Goal: Transaction & Acquisition: Purchase product/service

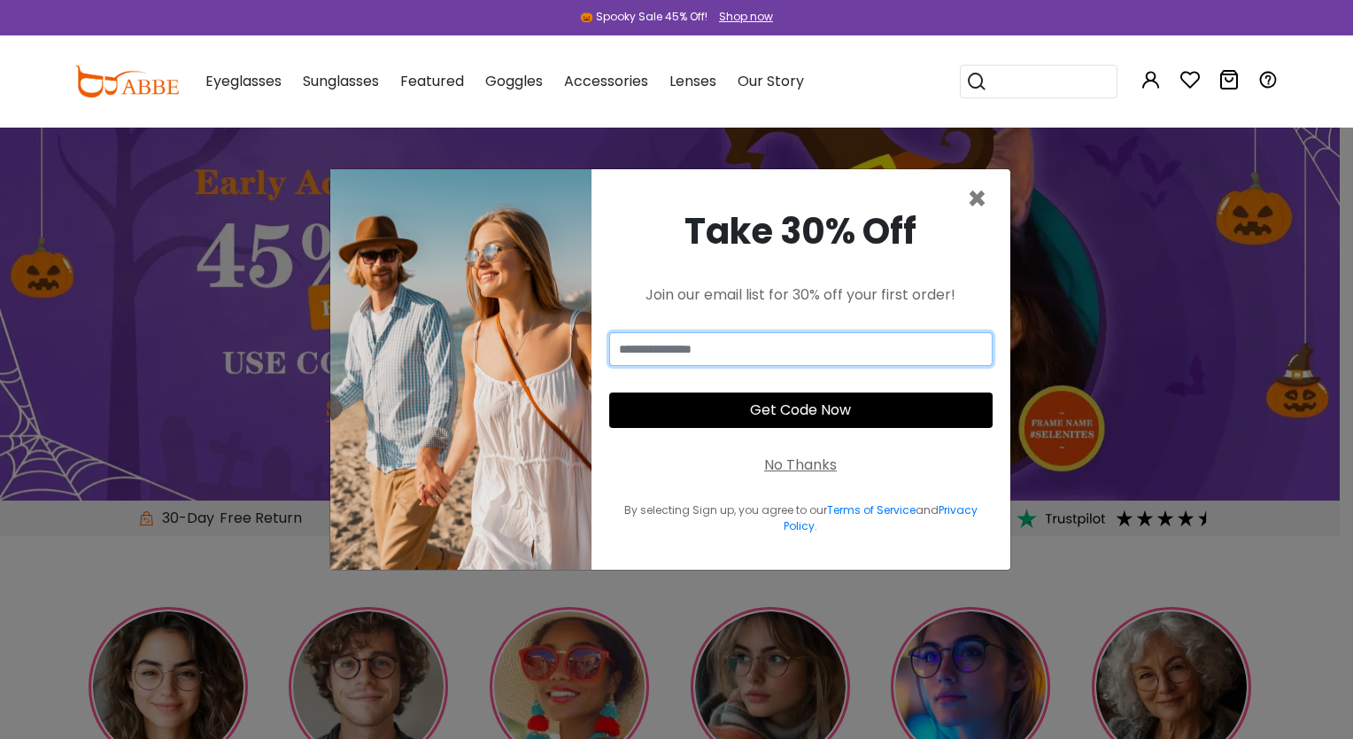
click at [822, 357] on input "email" at bounding box center [801, 349] width 384 height 34
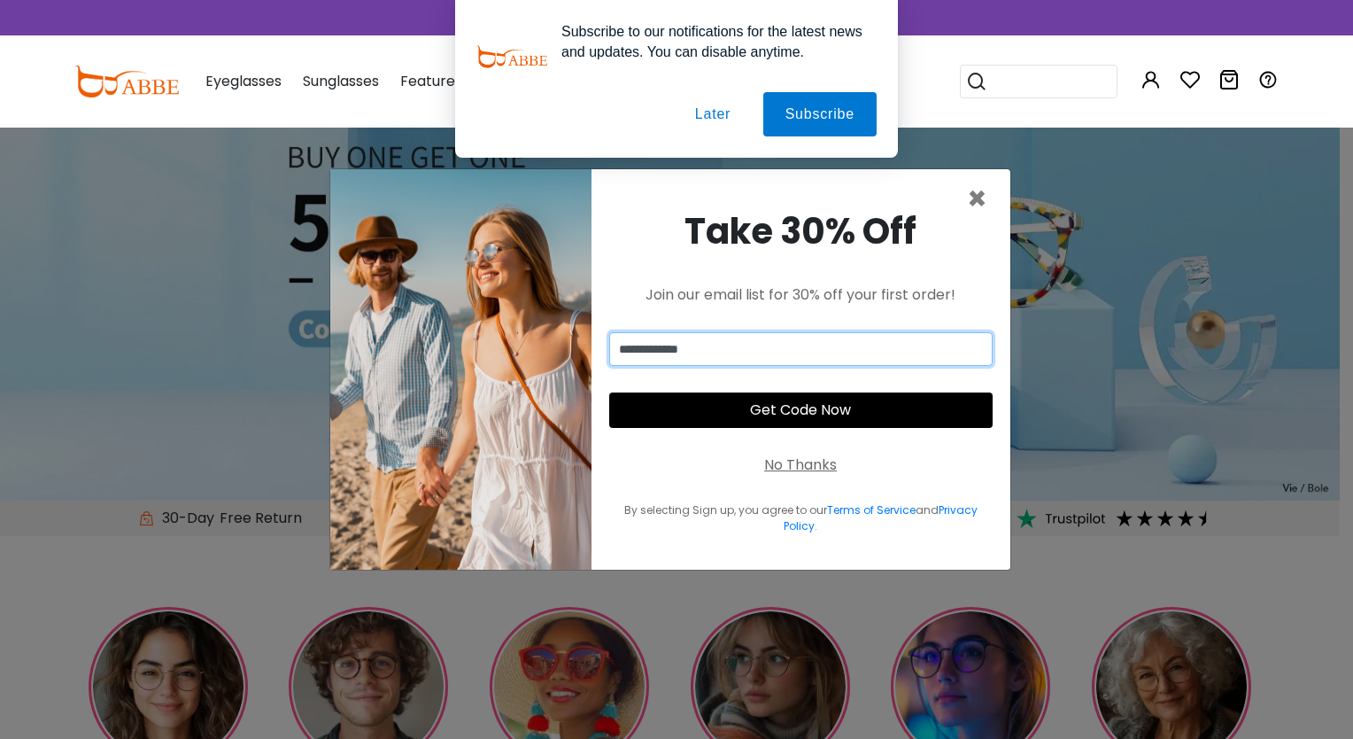
type input "**********"
click at [837, 416] on button "Get Code Now" at bounding box center [801, 409] width 384 height 35
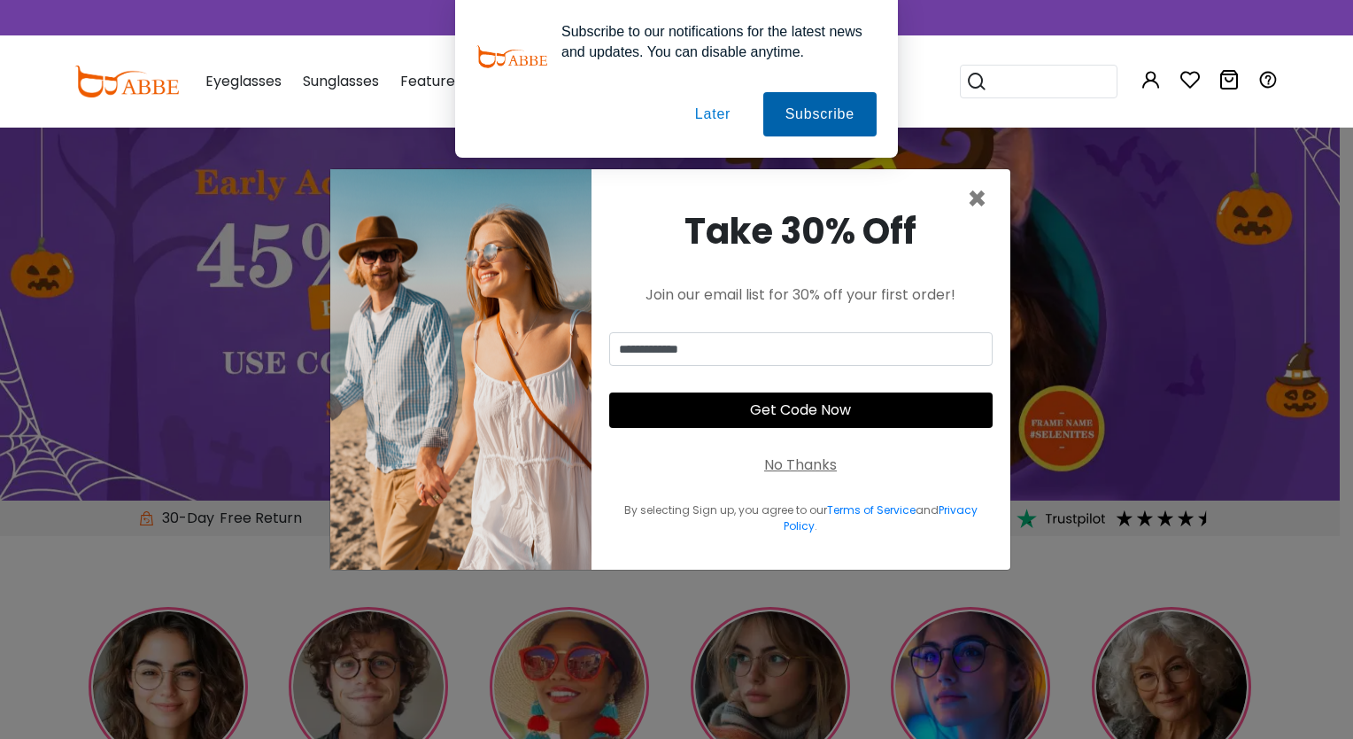
click at [800, 122] on button "Subscribe" at bounding box center [819, 114] width 113 height 44
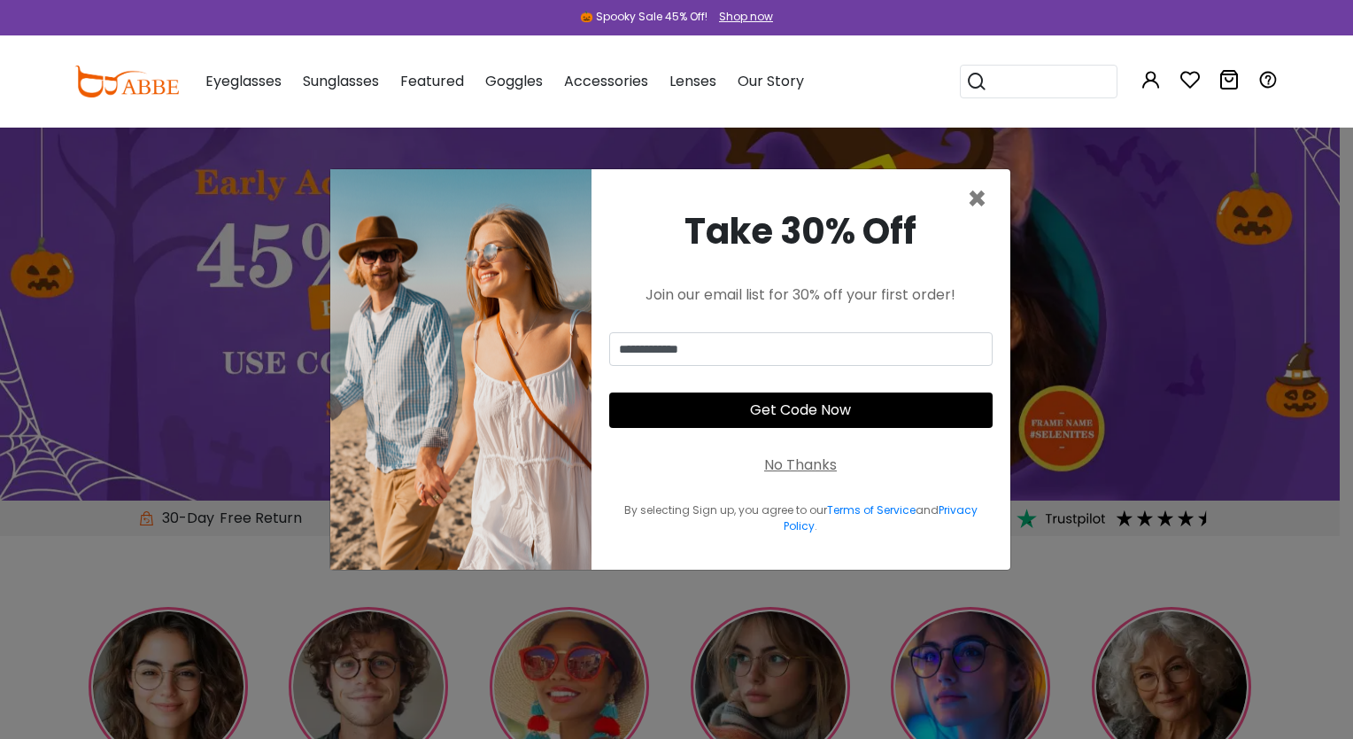
click at [788, 406] on button "Get Code Now" at bounding box center [801, 409] width 384 height 35
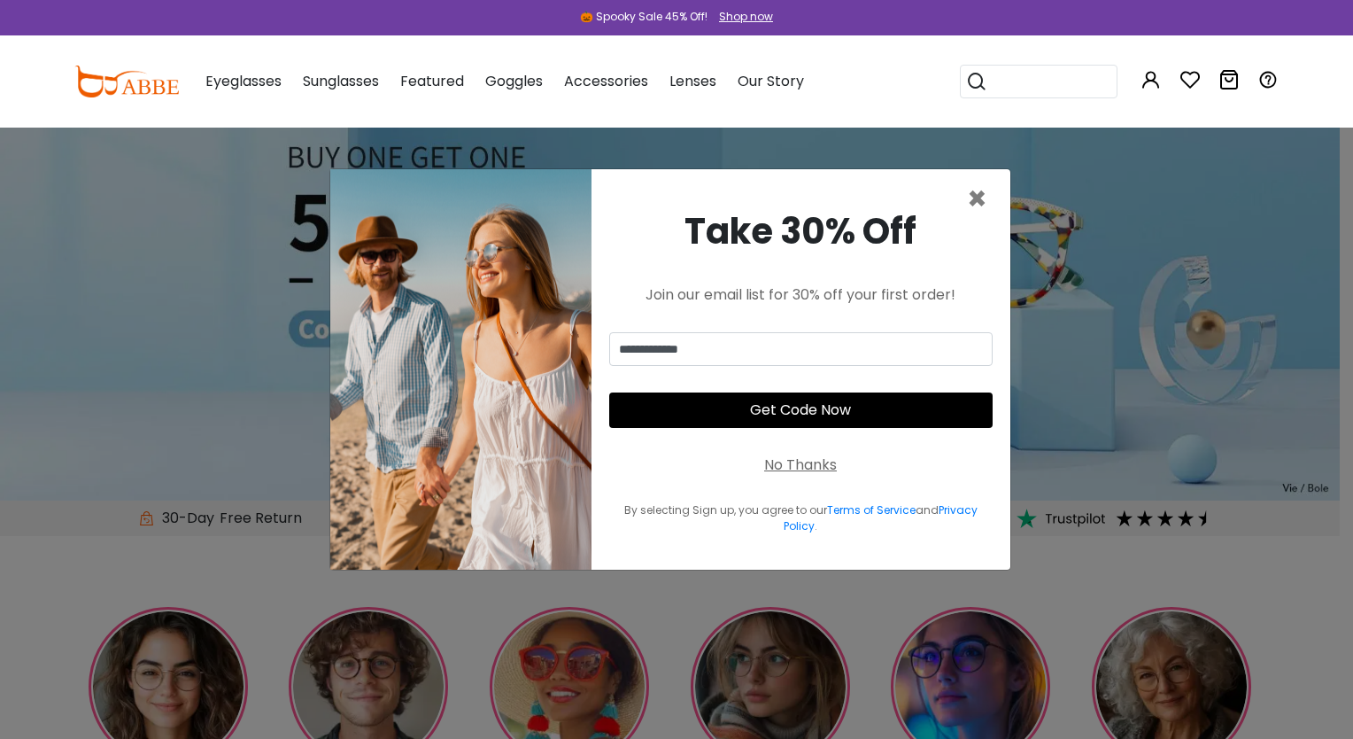
click at [788, 406] on button "Get Code Now" at bounding box center [801, 409] width 384 height 35
click at [733, 347] on input "**********" at bounding box center [801, 349] width 384 height 34
click at [774, 414] on button "Get Code Now" at bounding box center [801, 409] width 384 height 35
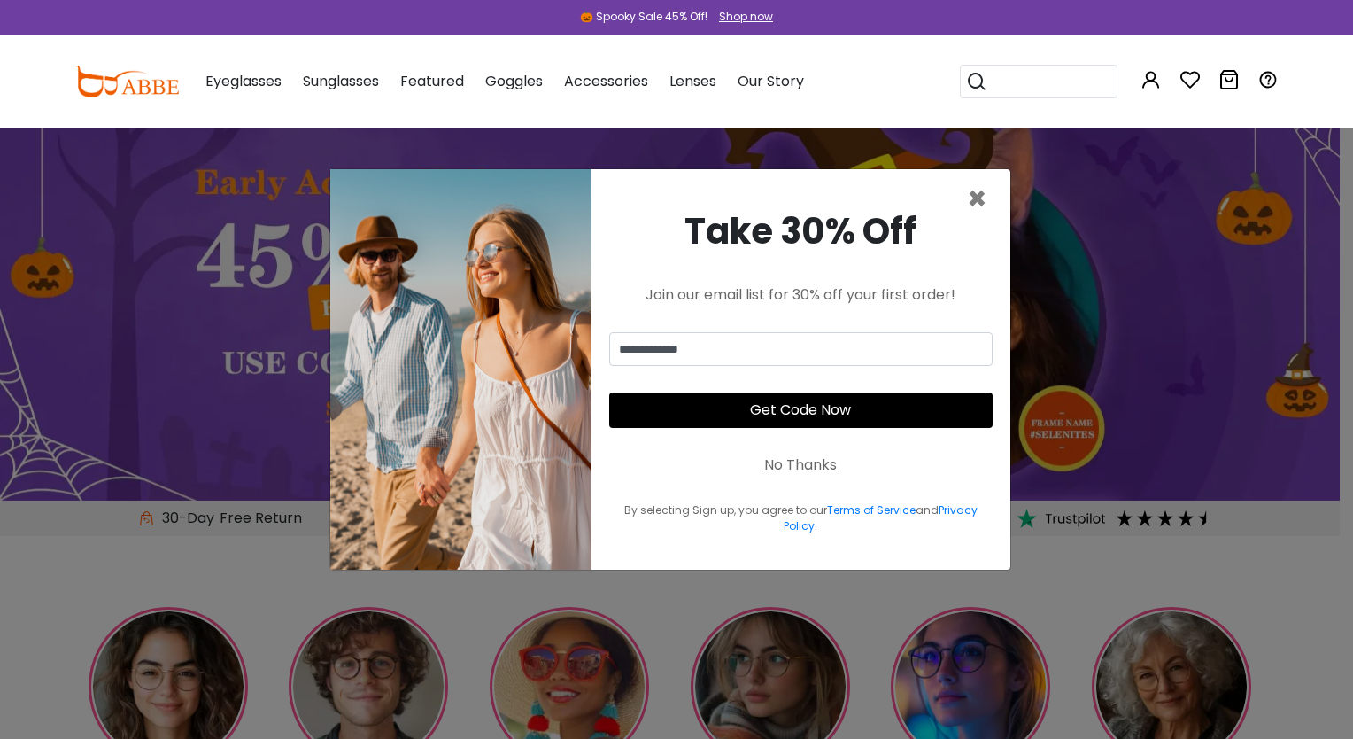
click at [774, 414] on button "Get Code Now" at bounding box center [801, 409] width 384 height 35
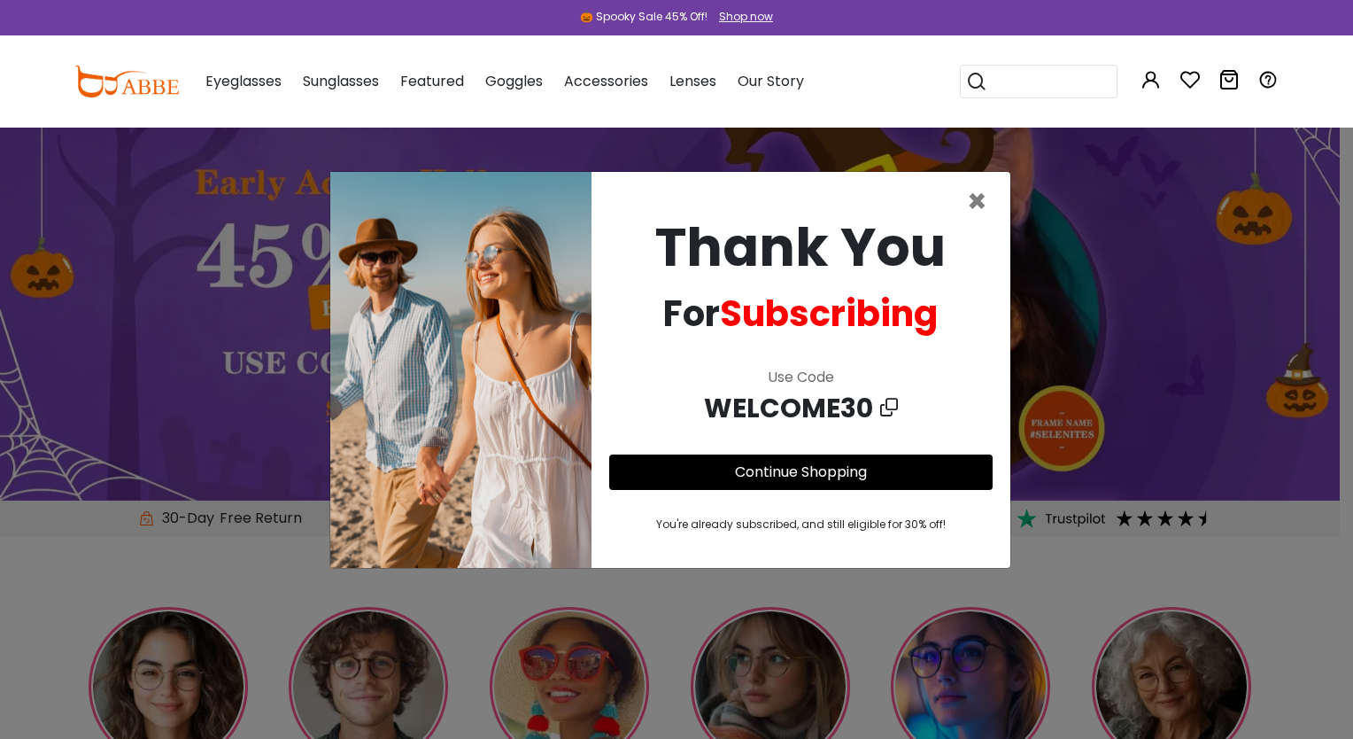
click at [887, 406] on icon at bounding box center [889, 407] width 18 height 27
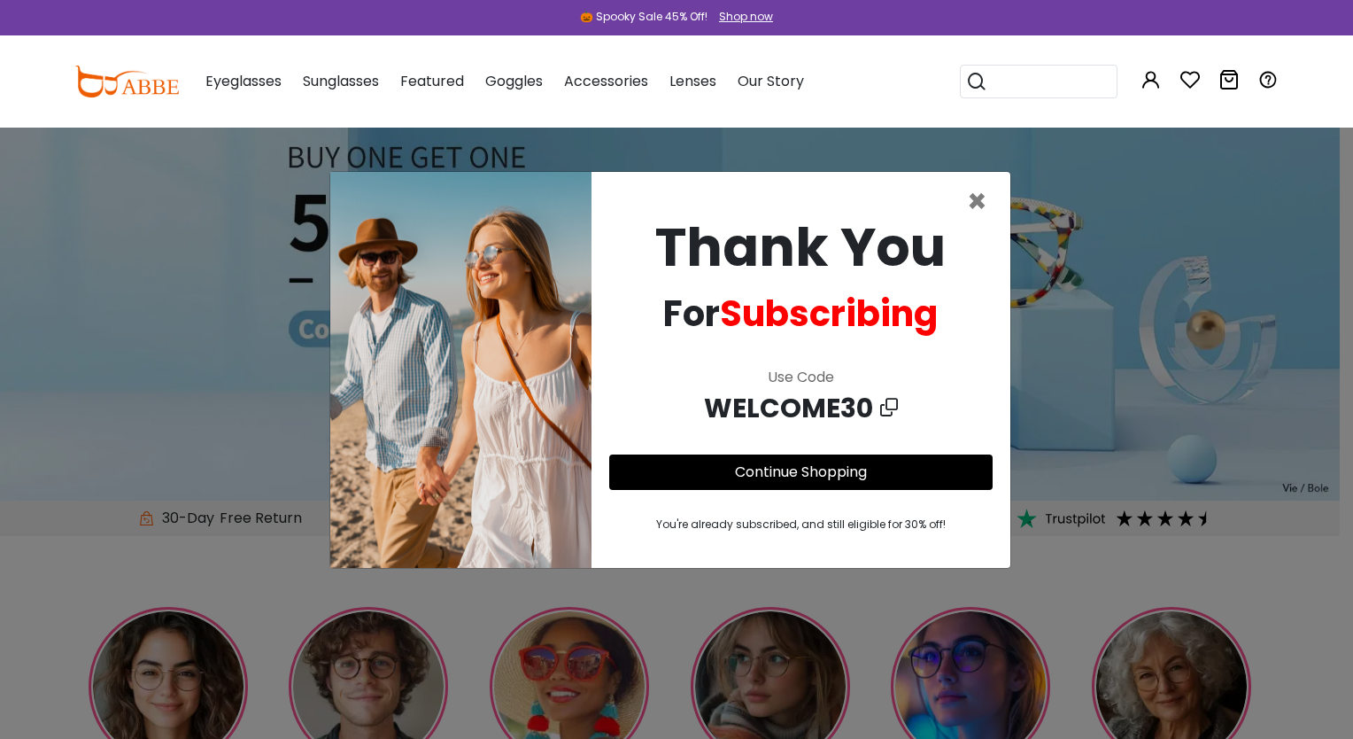
click at [886, 411] on icon at bounding box center [889, 407] width 18 height 27
click at [978, 196] on span "×" at bounding box center [977, 201] width 20 height 45
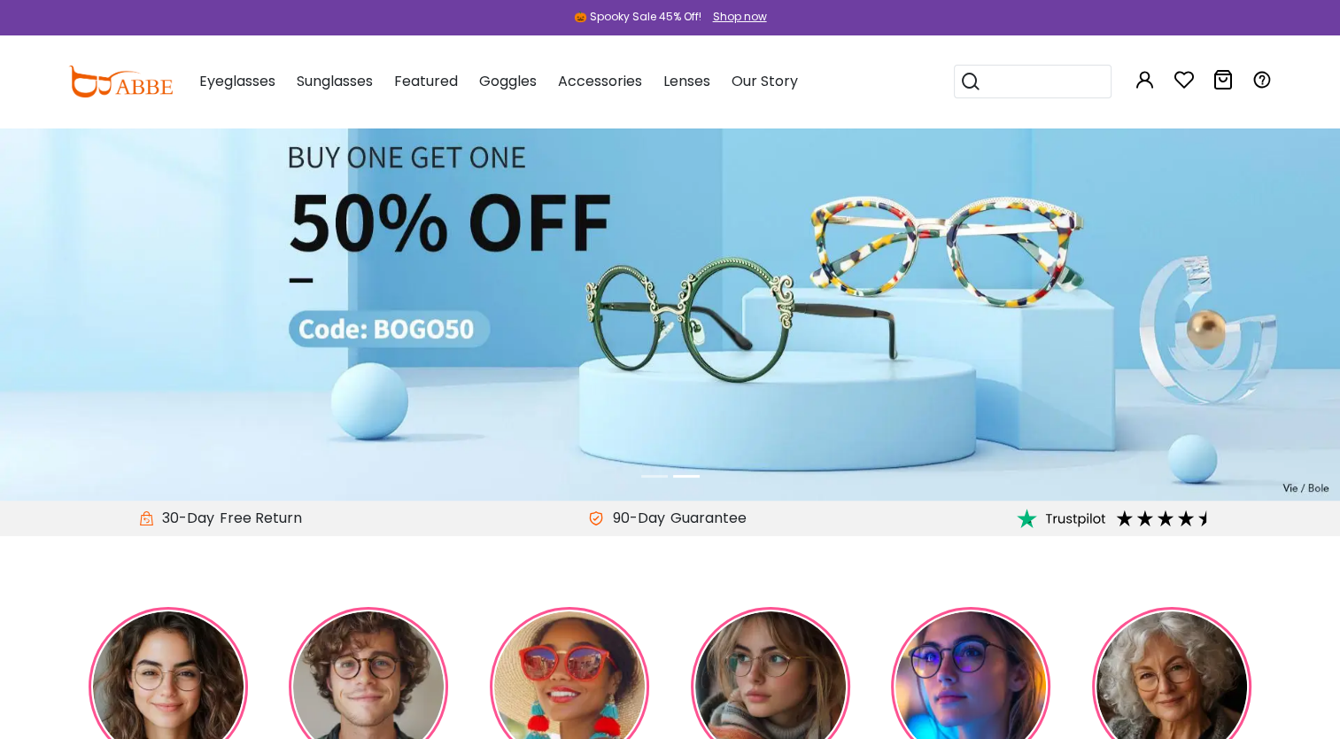
click at [1035, 81] on input "search" at bounding box center [1043, 82] width 124 height 32
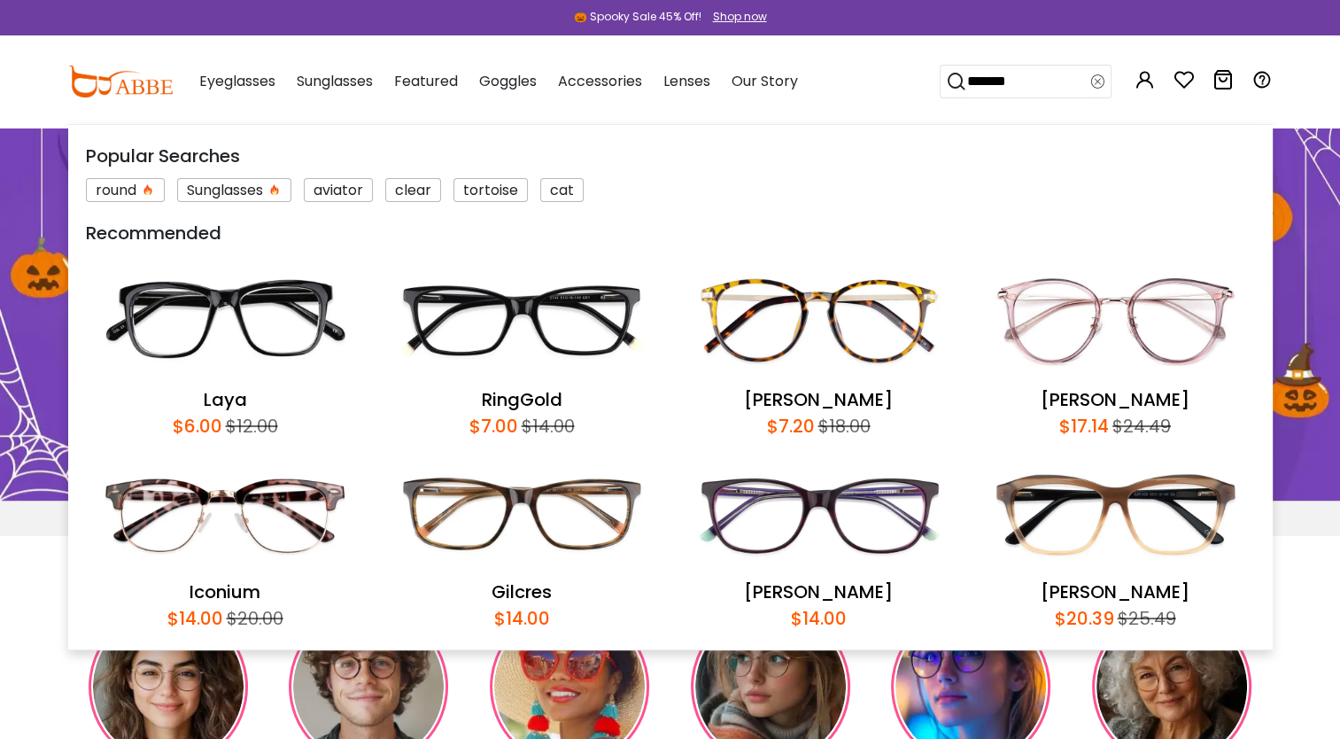
type input "*******"
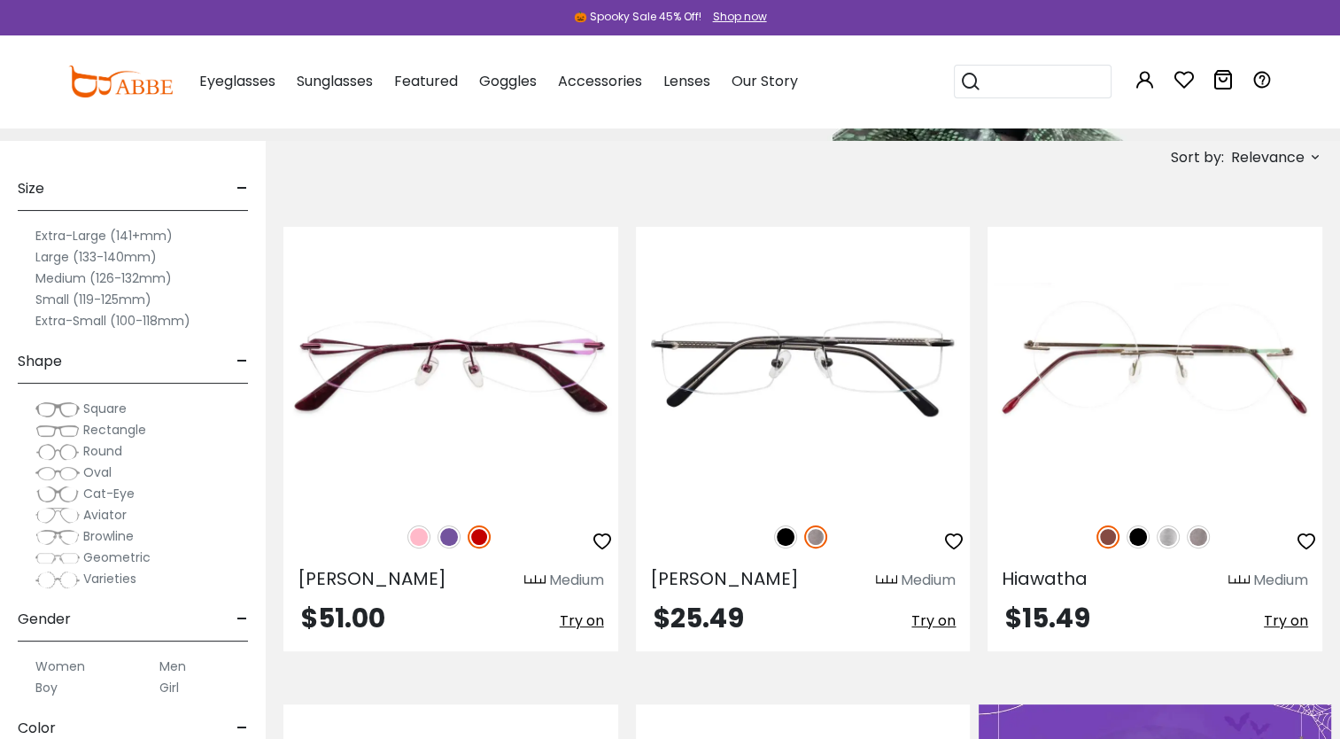
scroll to position [319, 0]
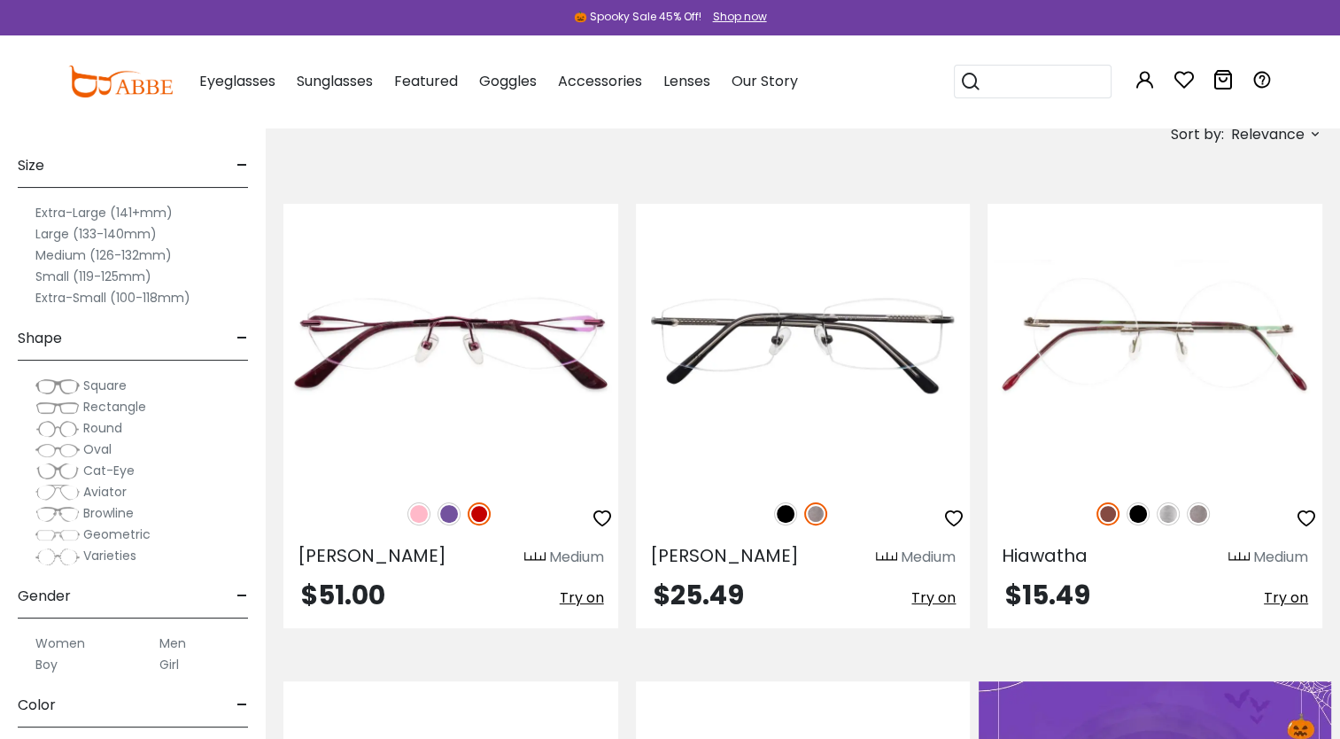
click at [1275, 135] on span "Relevance" at bounding box center [1268, 135] width 74 height 32
click at [1274, 251] on label "Prices Low To High" at bounding box center [1249, 248] width 128 height 21
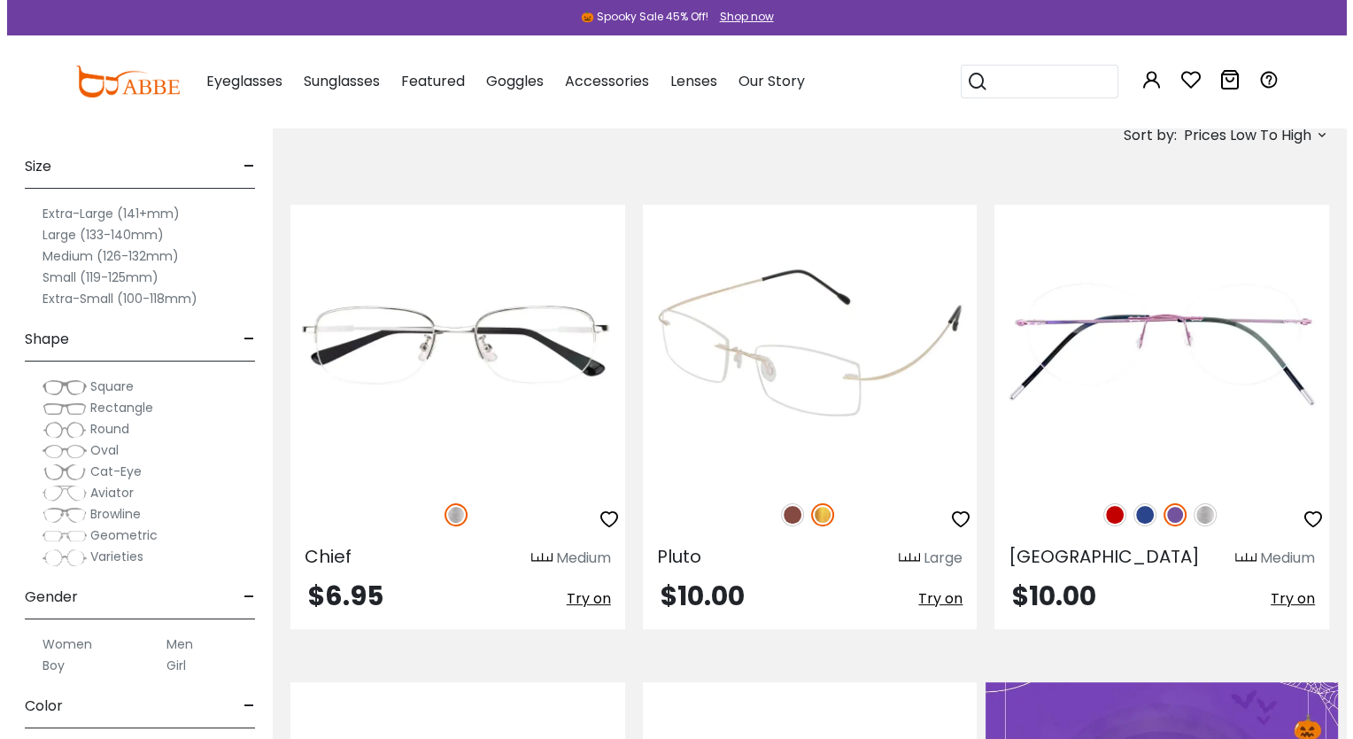
scroll to position [317, 0]
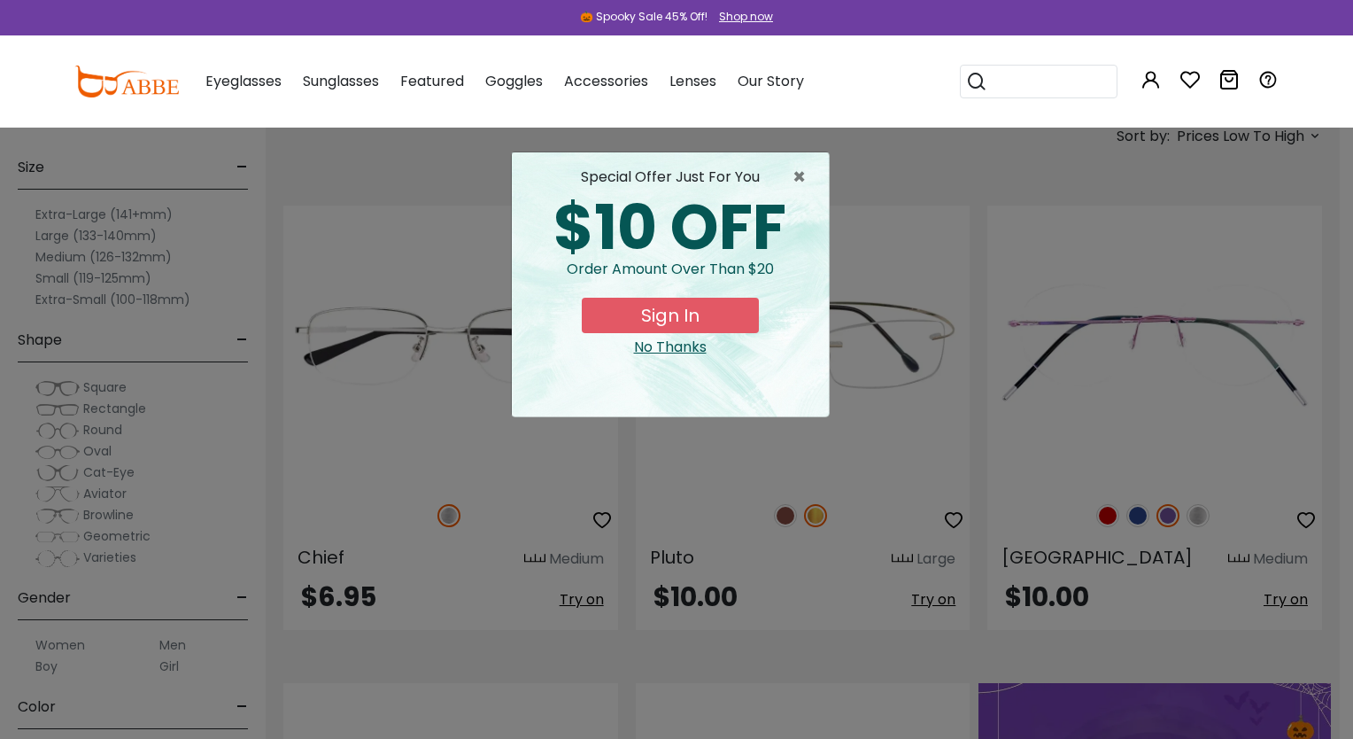
click at [694, 310] on button "Sign In" at bounding box center [670, 315] width 177 height 35
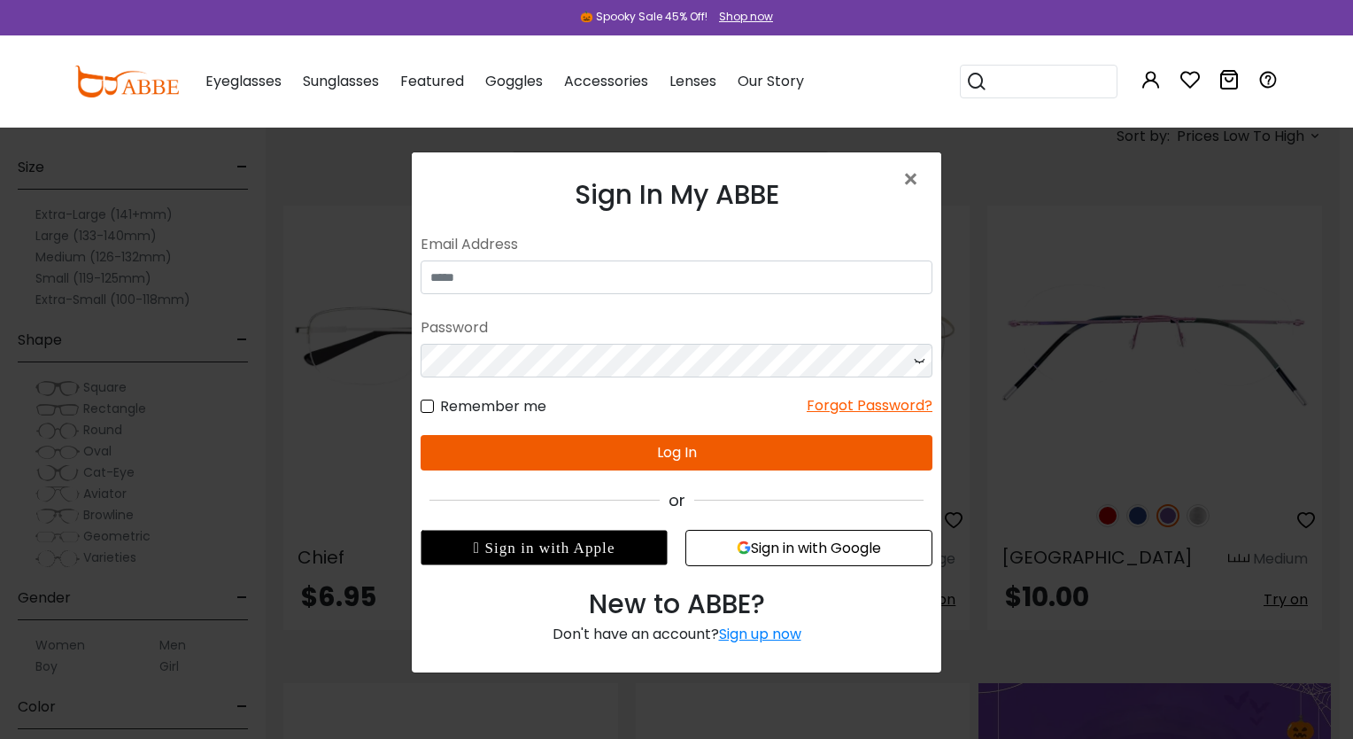
click at [733, 636] on div "Sign up now" at bounding box center [760, 634] width 82 height 20
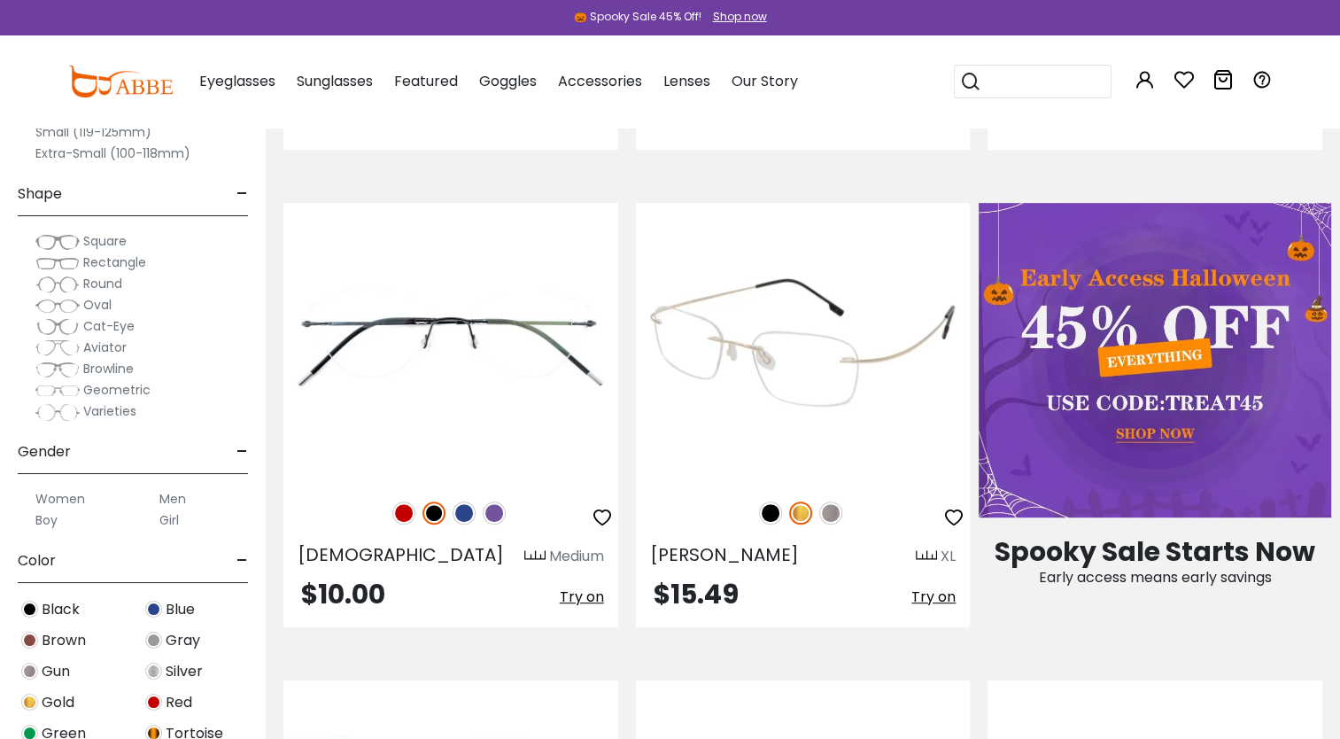
scroll to position [1024, 0]
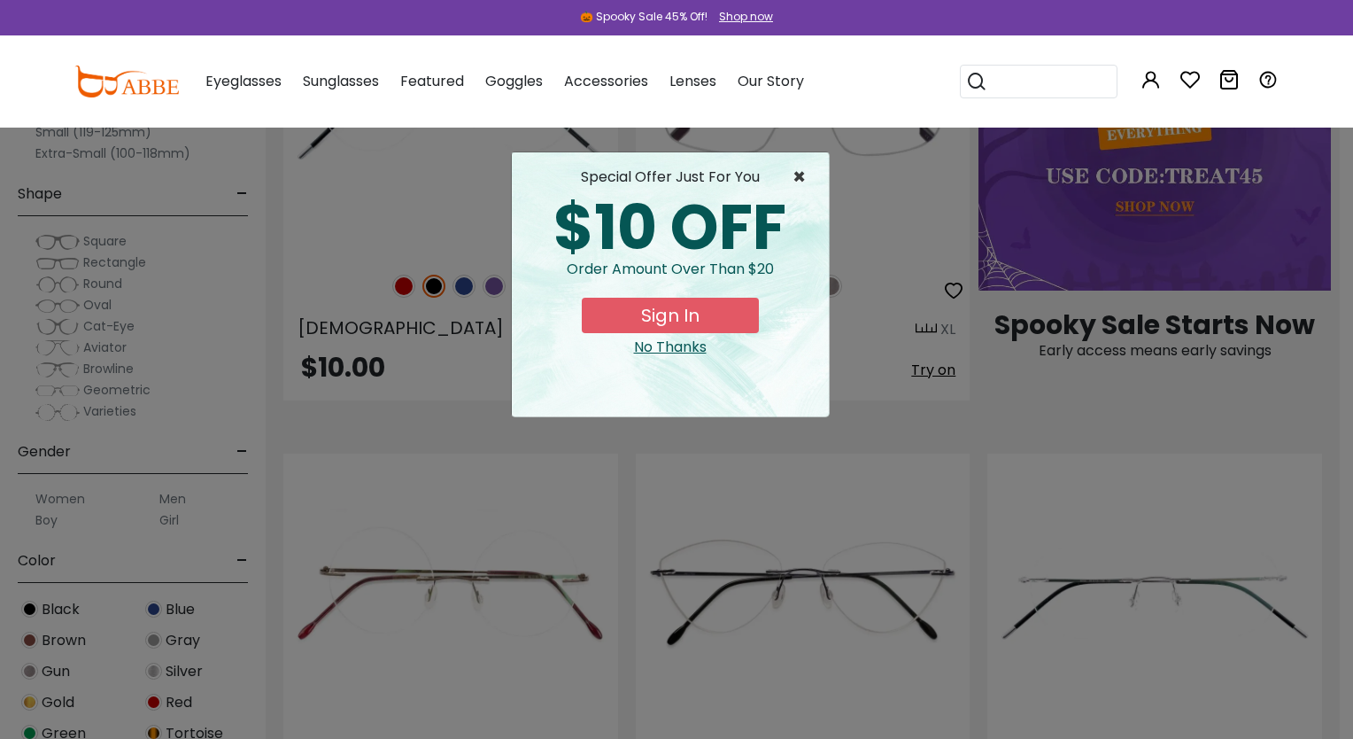
click at [794, 174] on span "×" at bounding box center [804, 177] width 22 height 21
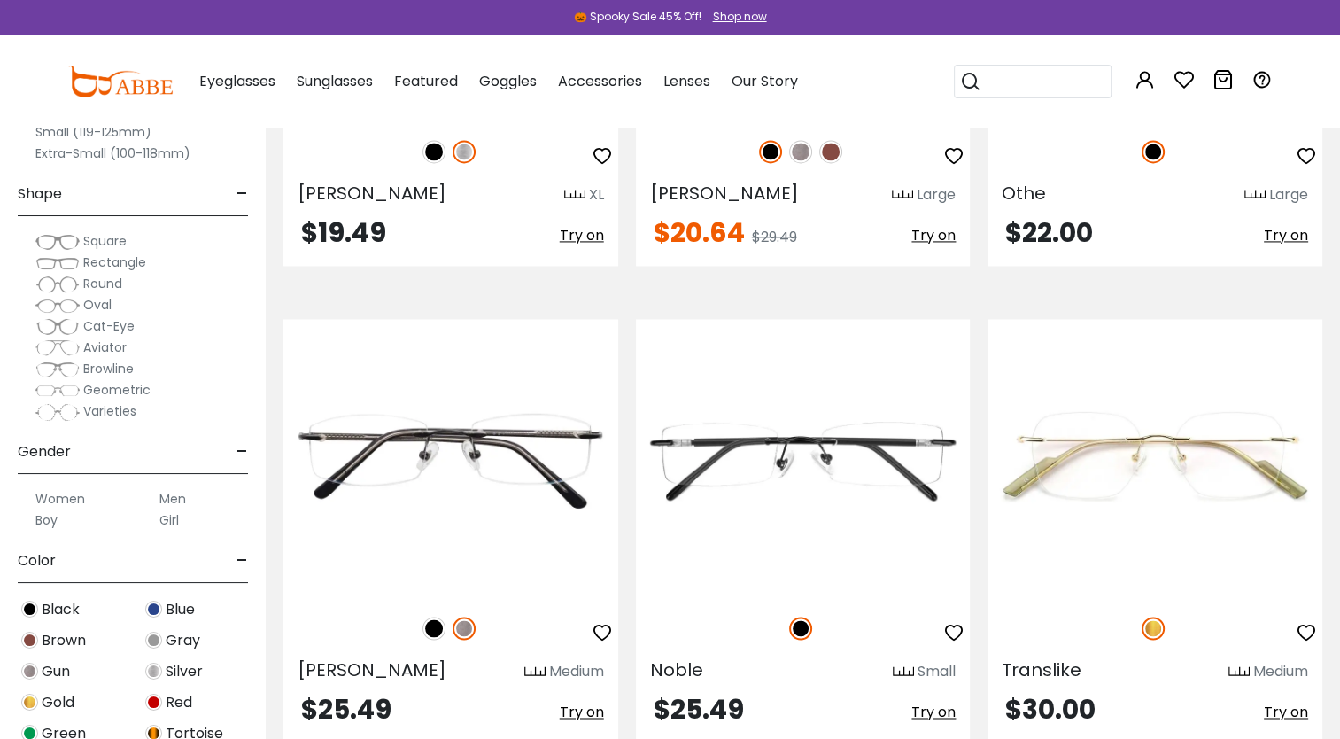
scroll to position [2615, 0]
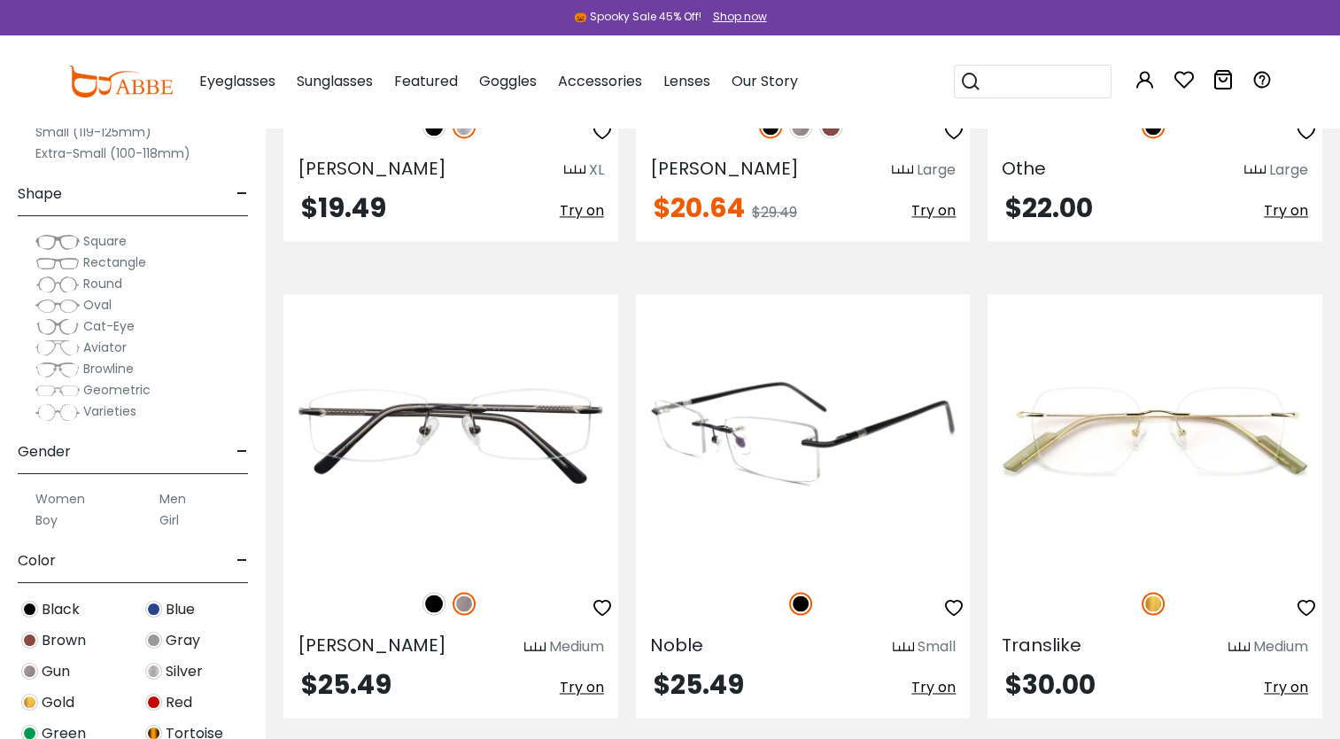
click at [767, 437] on img at bounding box center [803, 433] width 335 height 279
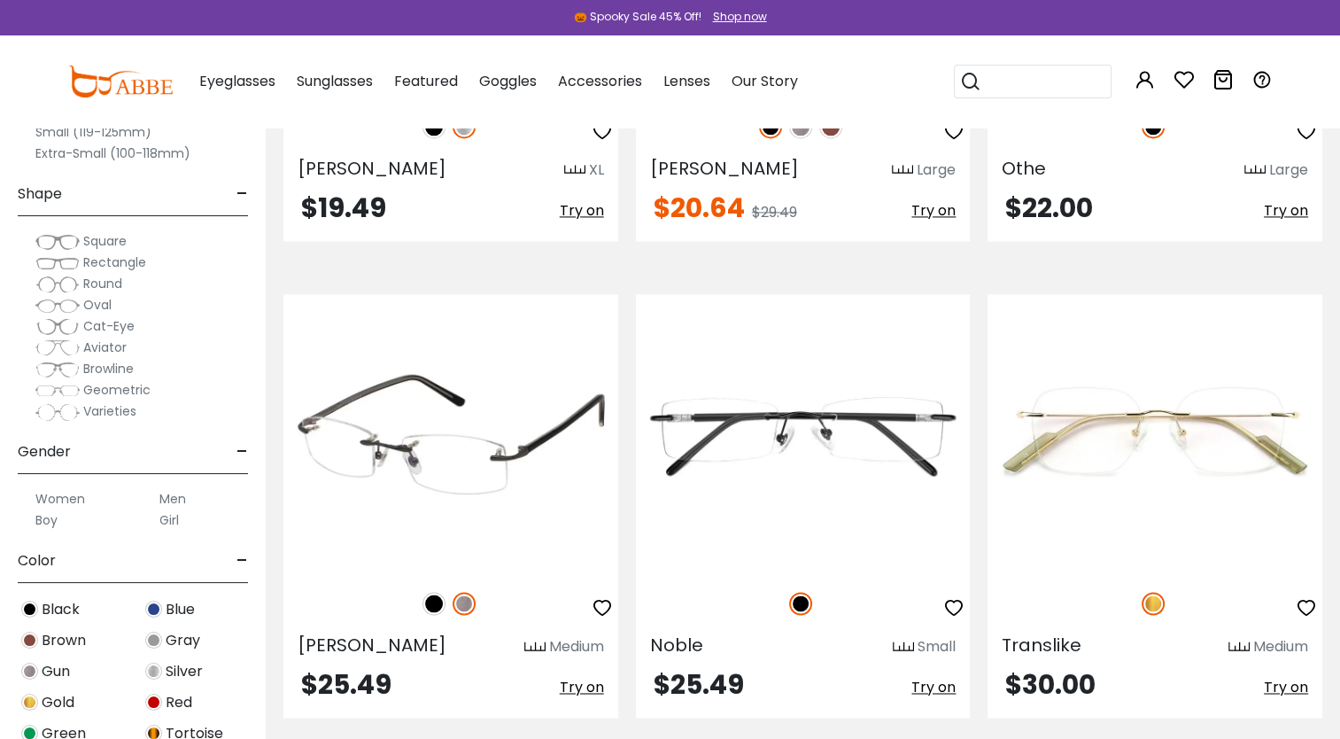
click at [523, 459] on img at bounding box center [450, 433] width 335 height 279
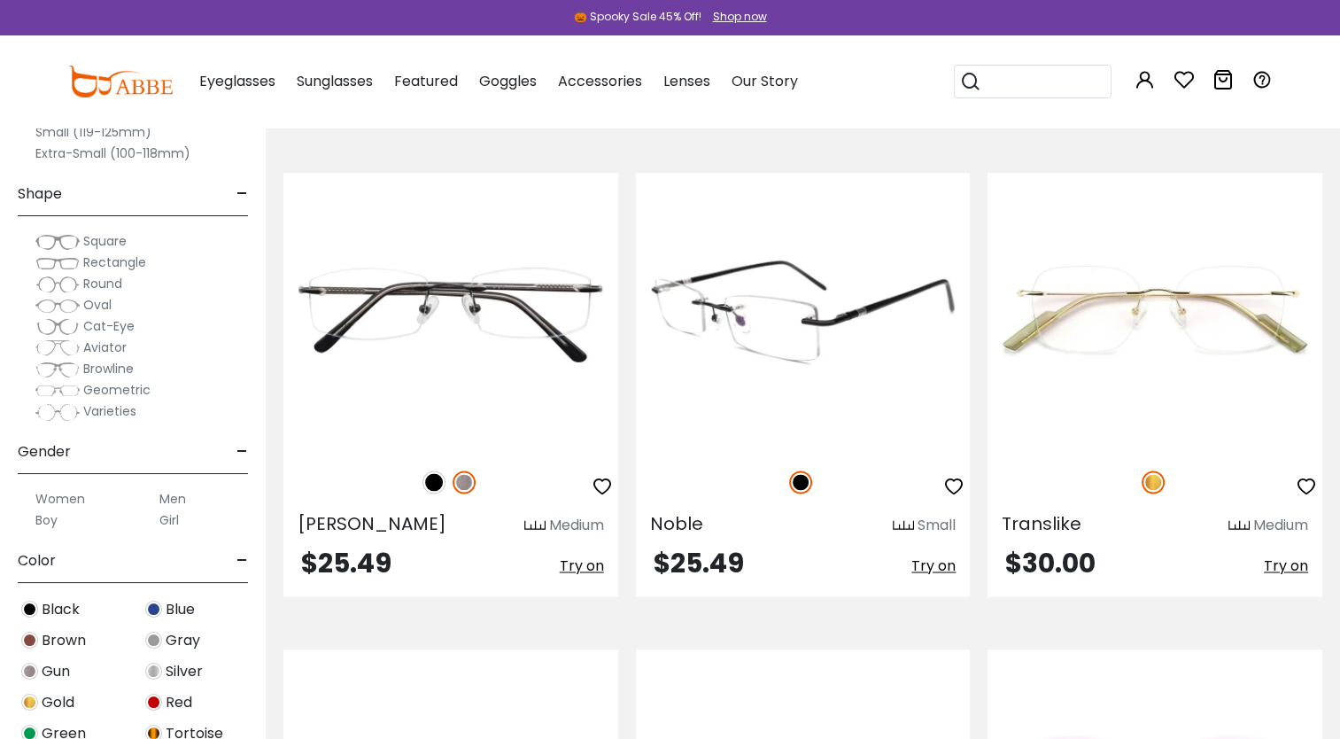
scroll to position [2737, 0]
click at [686, 526] on span "Noble" at bounding box center [676, 522] width 53 height 25
click at [723, 477] on div at bounding box center [803, 480] width 335 height 37
click at [768, 363] on img at bounding box center [803, 311] width 335 height 279
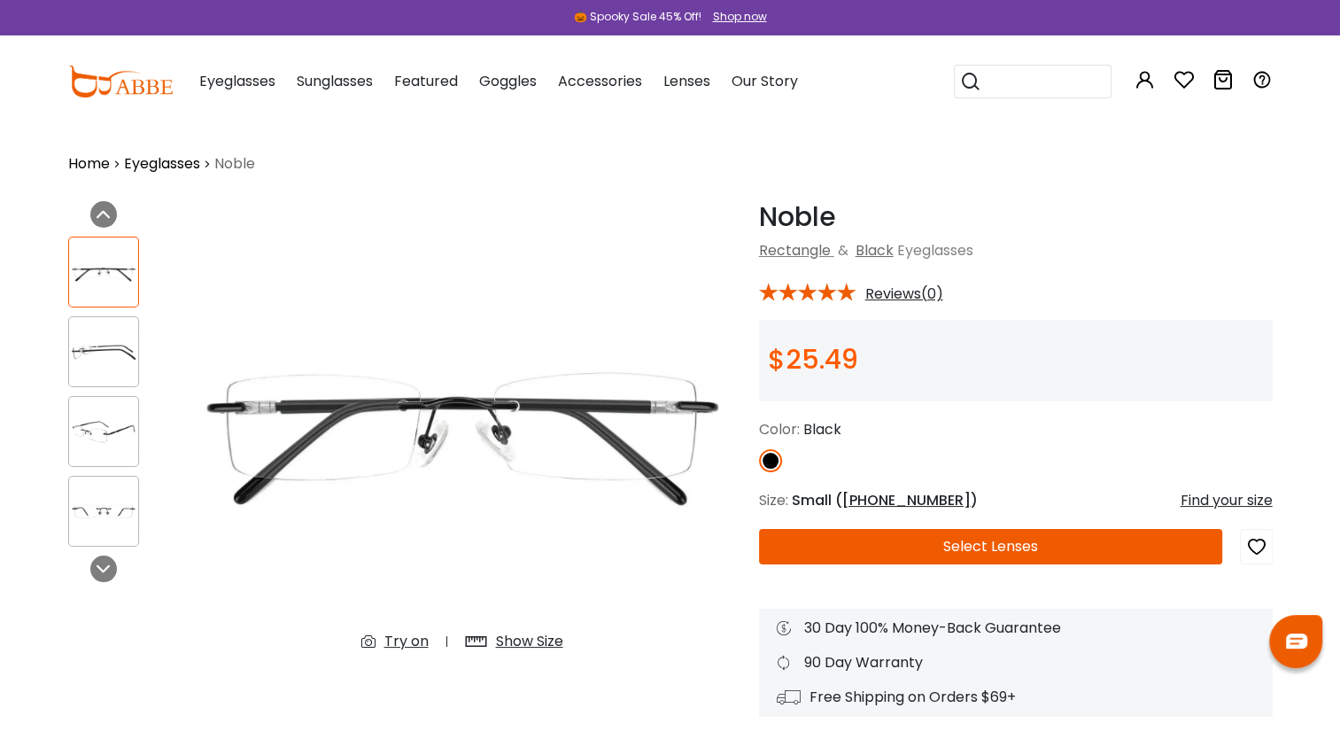
click at [87, 337] on img at bounding box center [103, 352] width 69 height 35
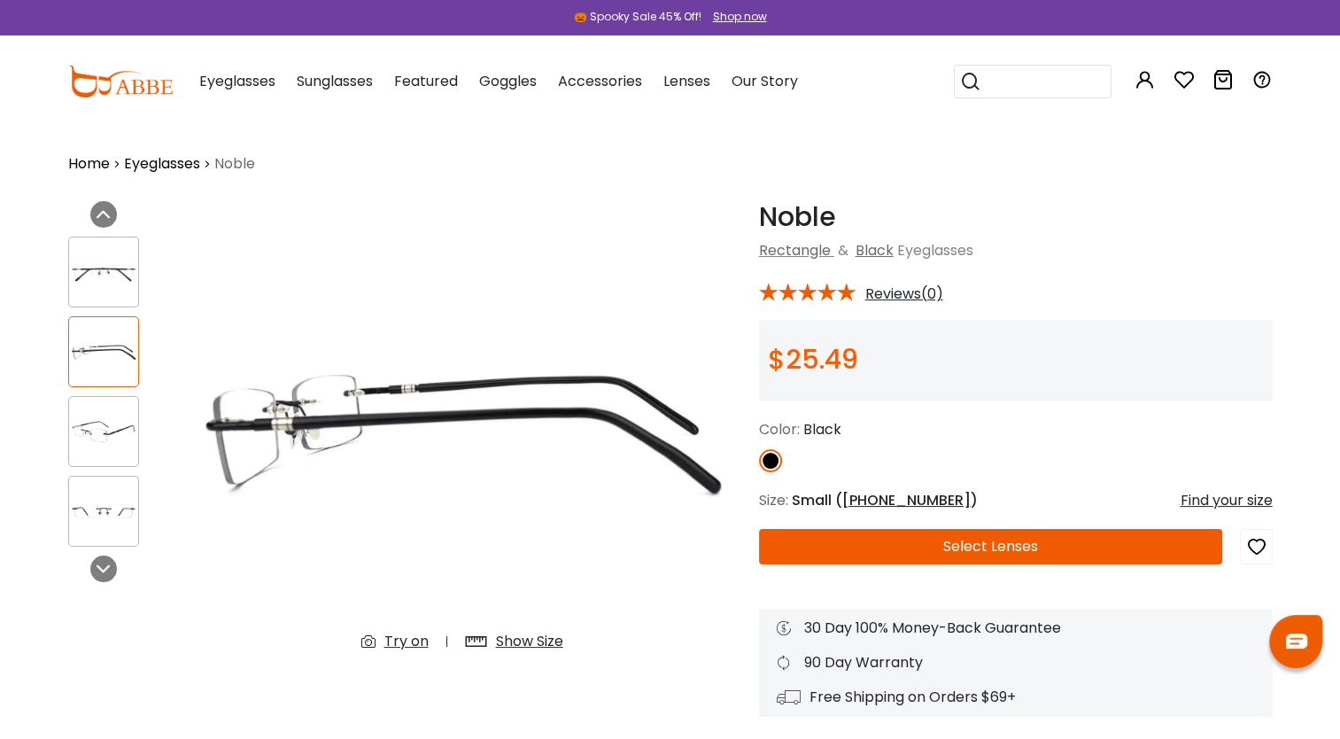
click at [89, 430] on img at bounding box center [103, 432] width 69 height 35
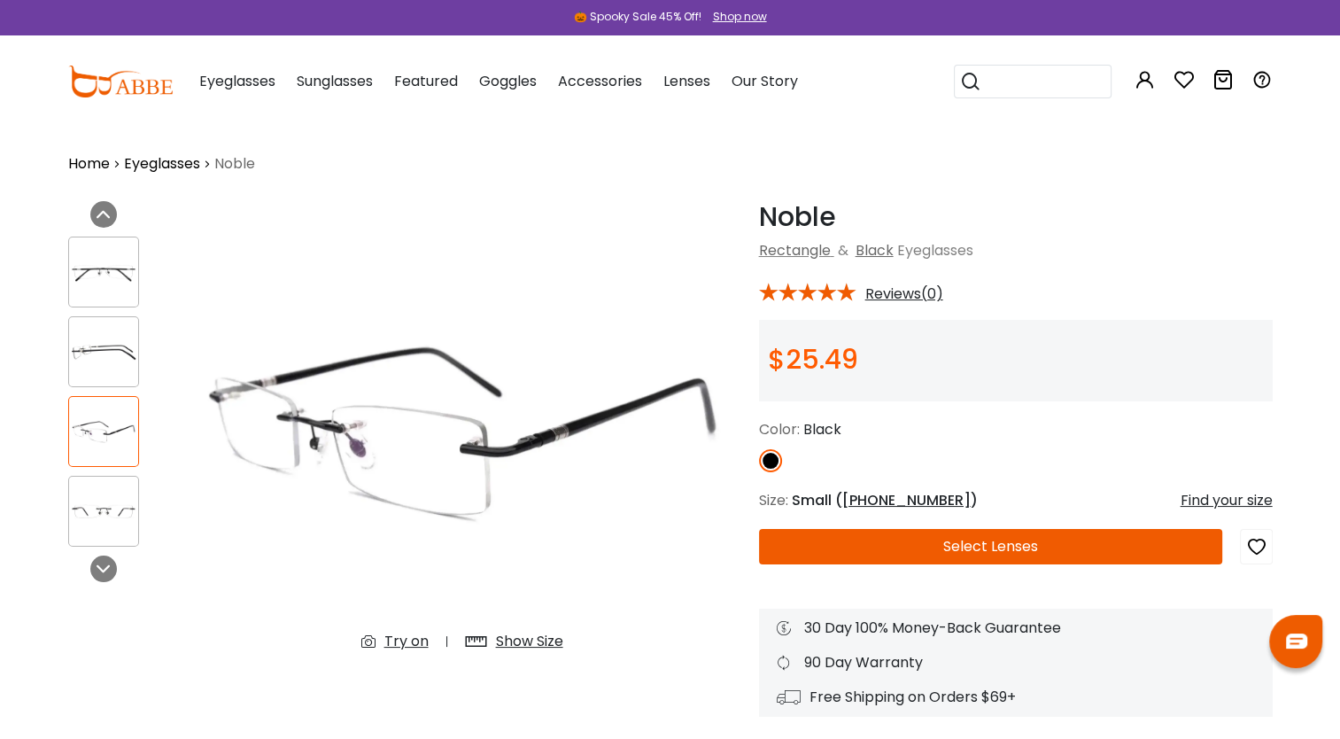
click at [111, 499] on img at bounding box center [103, 511] width 69 height 35
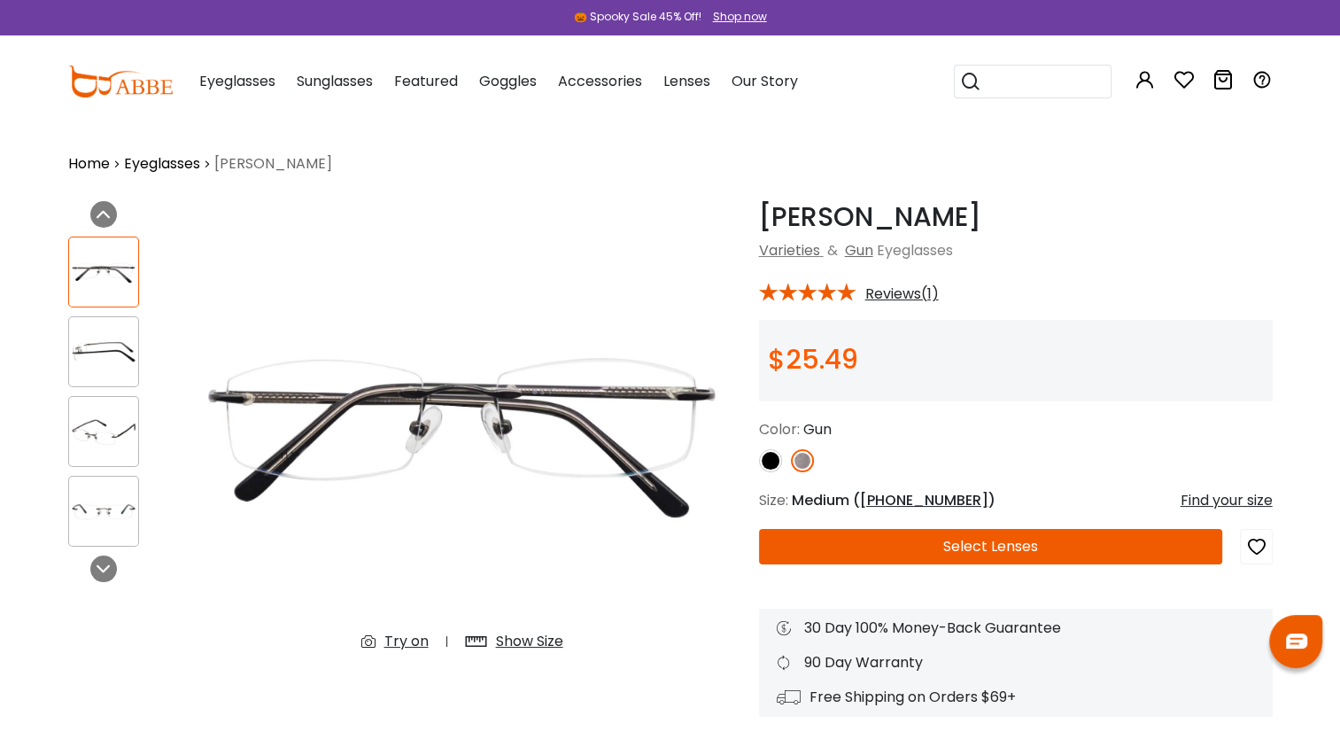
click at [110, 342] on img at bounding box center [103, 352] width 69 height 35
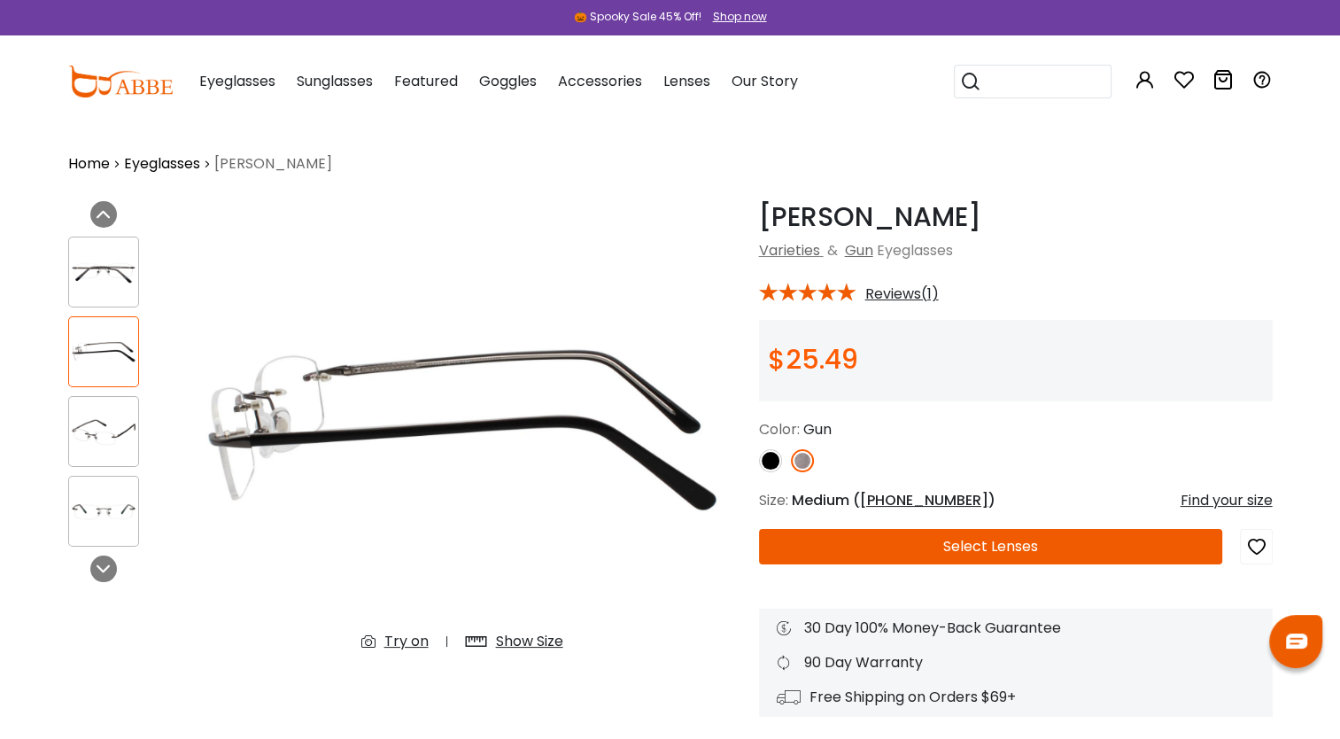
click at [112, 399] on div at bounding box center [103, 431] width 71 height 71
click at [112, 415] on img at bounding box center [103, 432] width 69 height 35
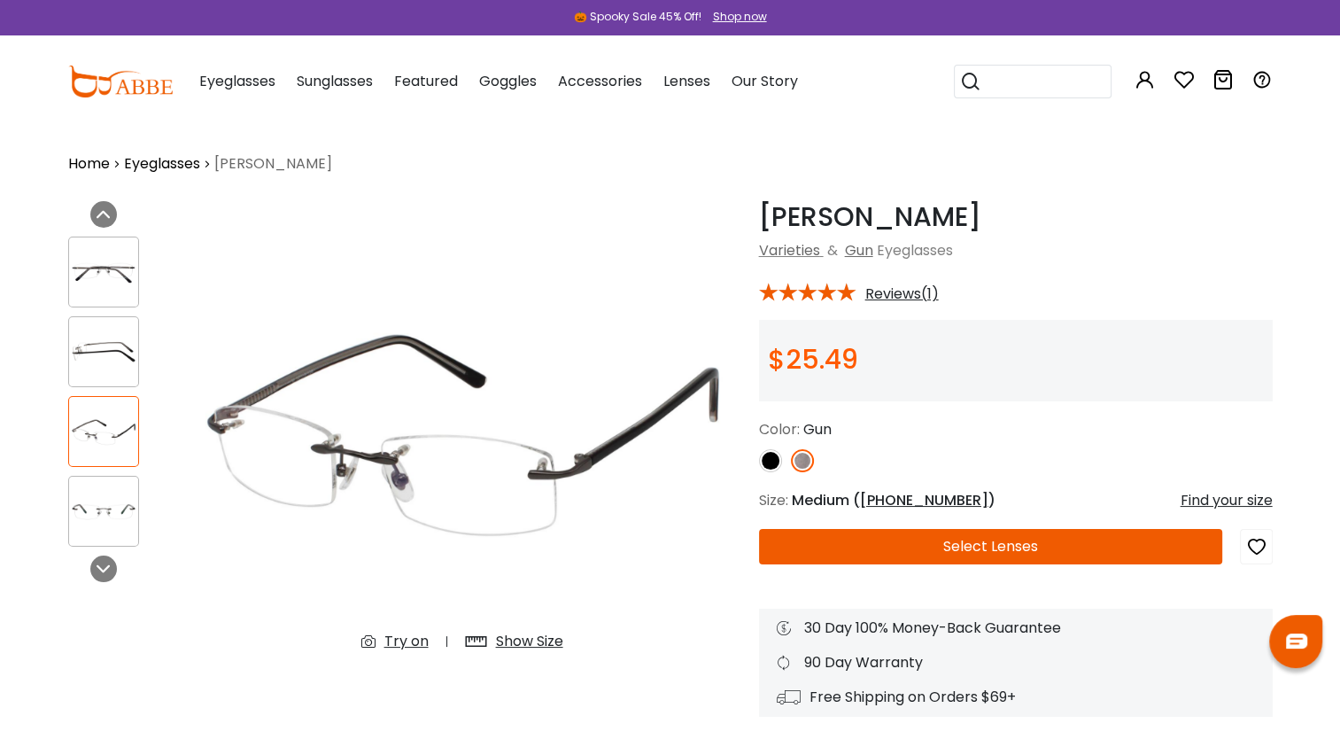
click at [772, 463] on img at bounding box center [770, 460] width 23 height 23
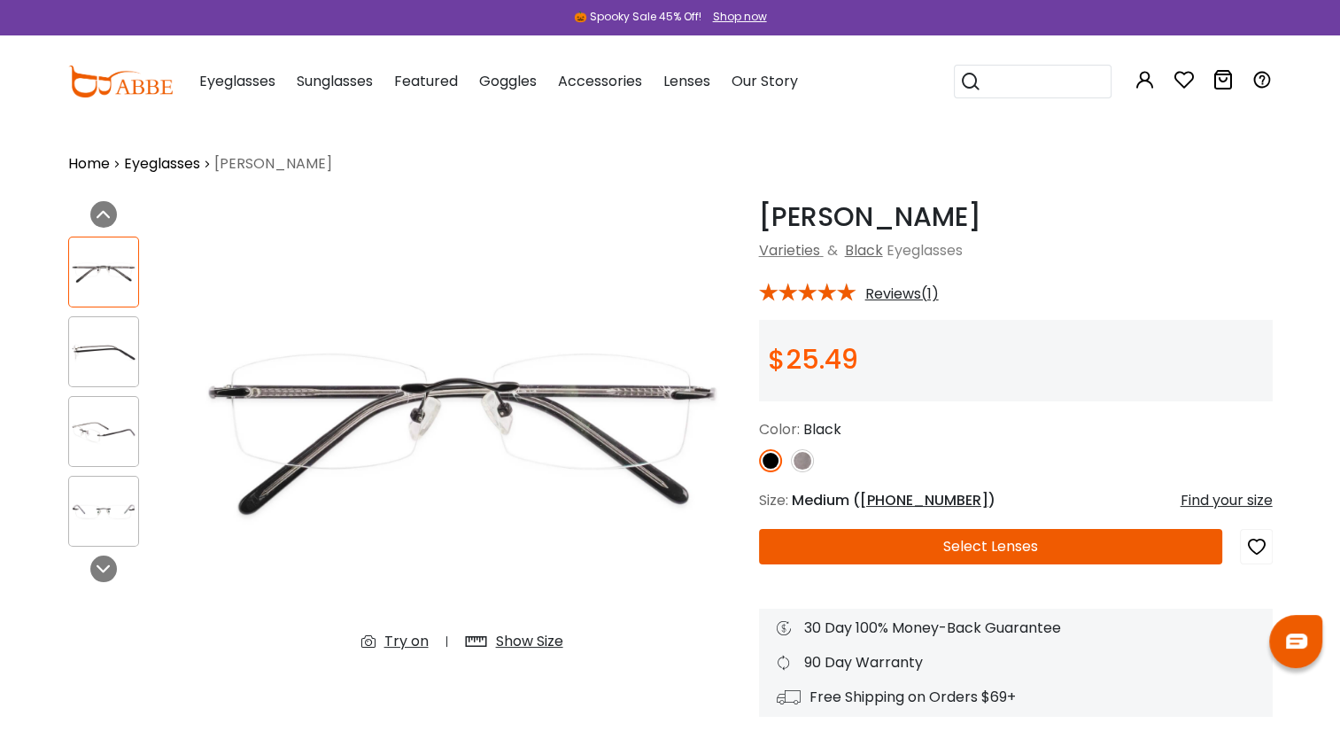
click at [794, 459] on img at bounding box center [802, 460] width 23 height 23
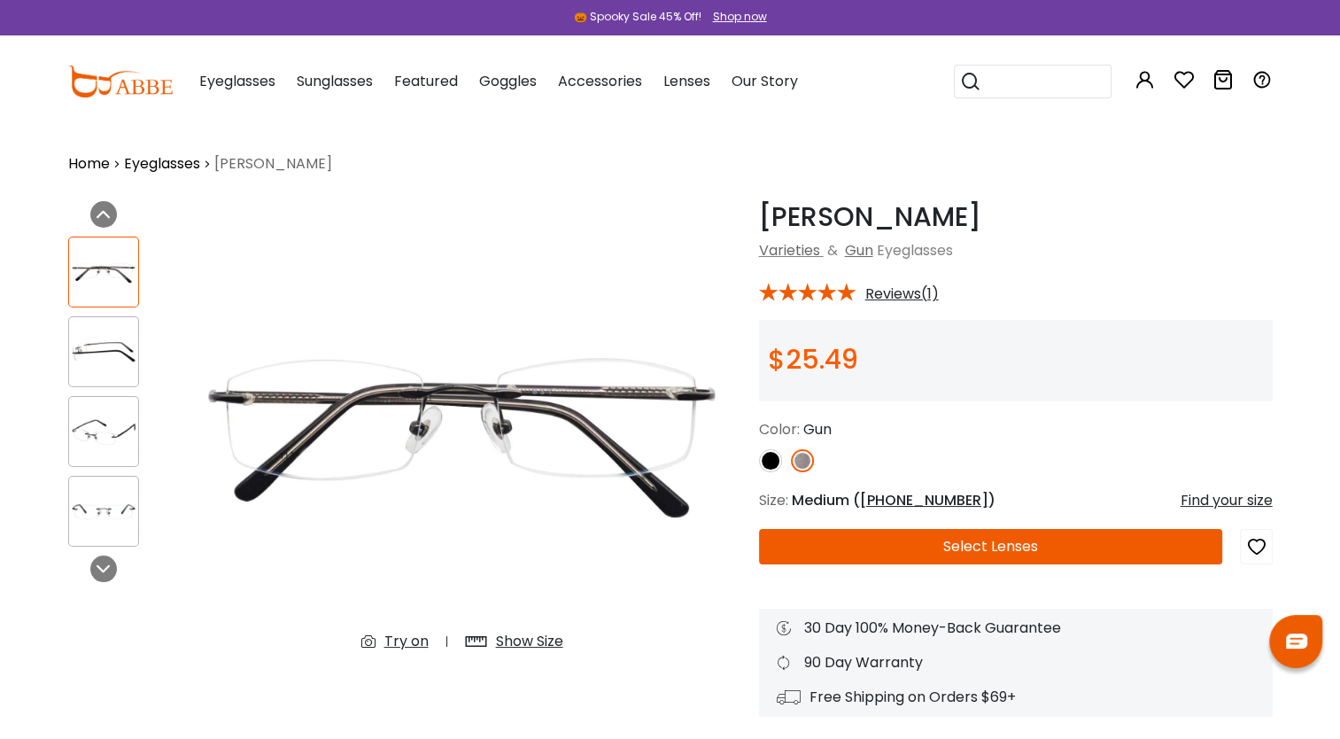
click at [765, 459] on img at bounding box center [770, 460] width 23 height 23
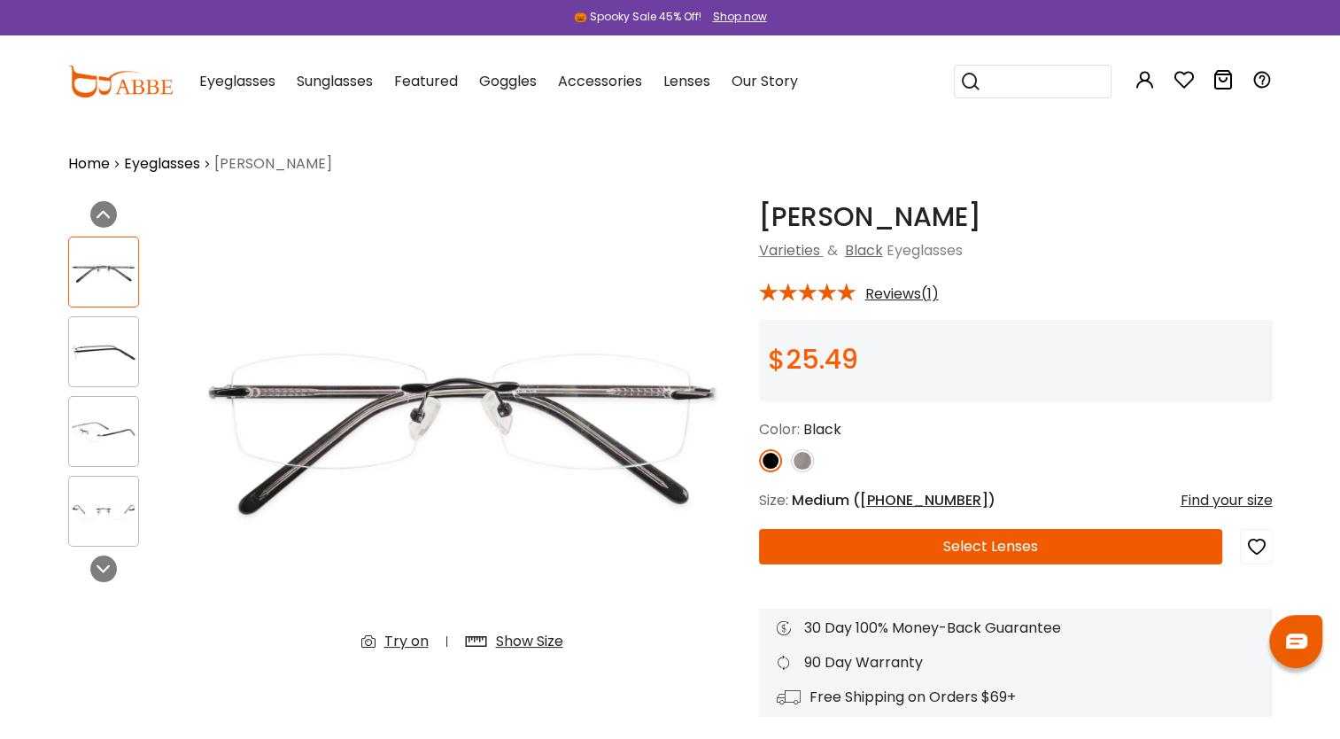
click at [797, 462] on img at bounding box center [802, 460] width 23 height 23
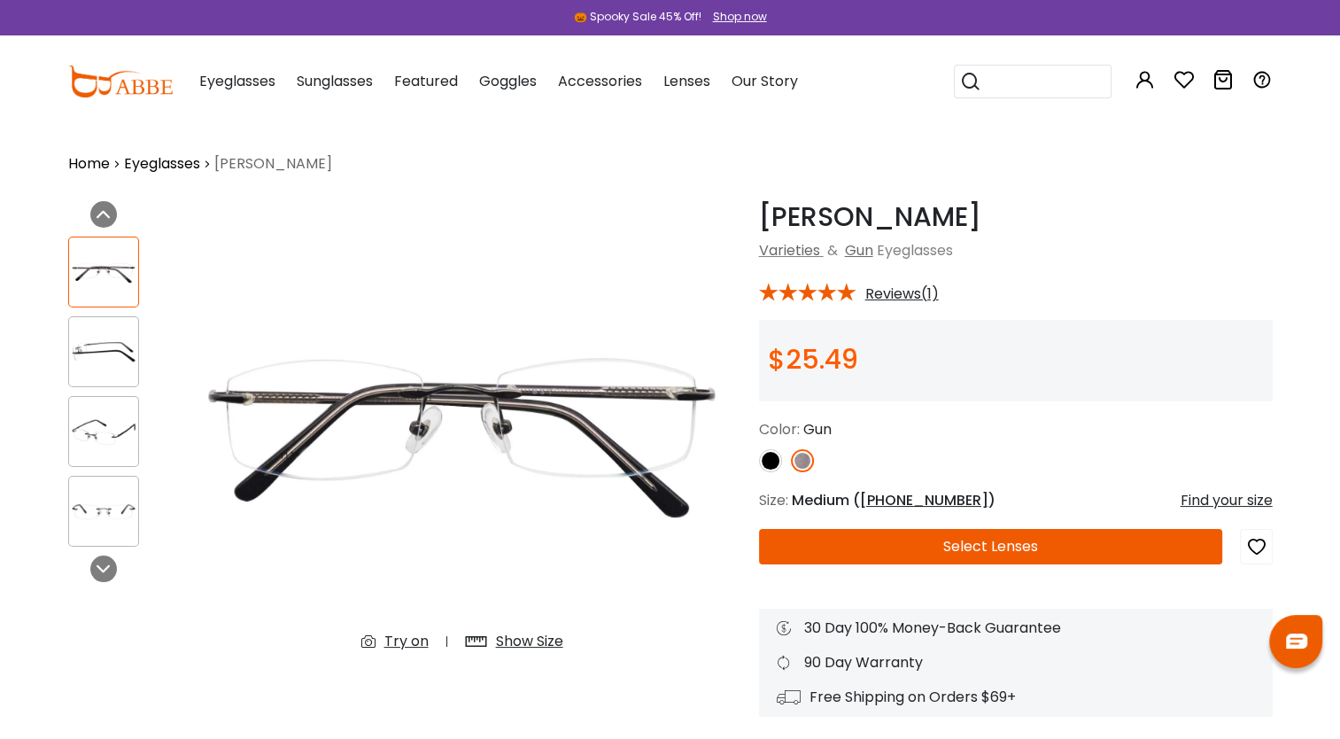
click at [771, 459] on img at bounding box center [770, 460] width 23 height 23
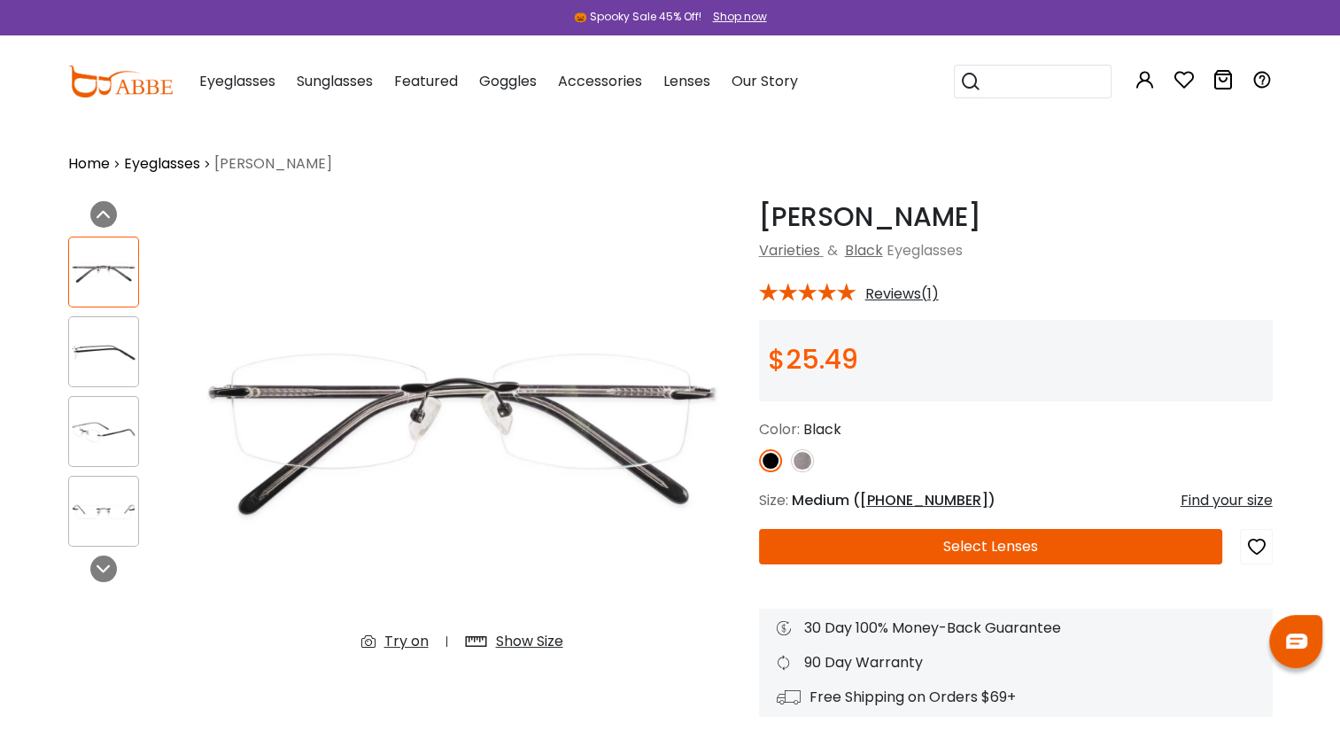
click at [796, 457] on img at bounding box center [802, 460] width 23 height 23
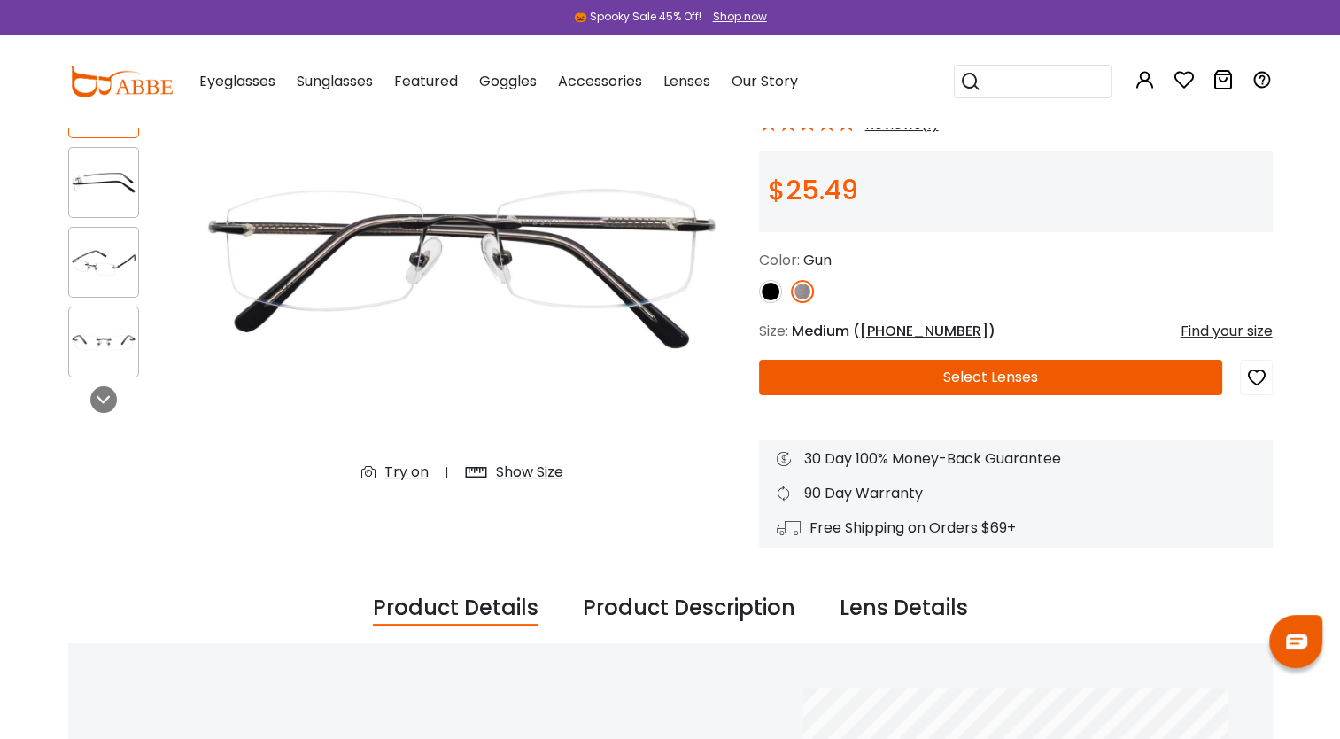
scroll to position [167, 0]
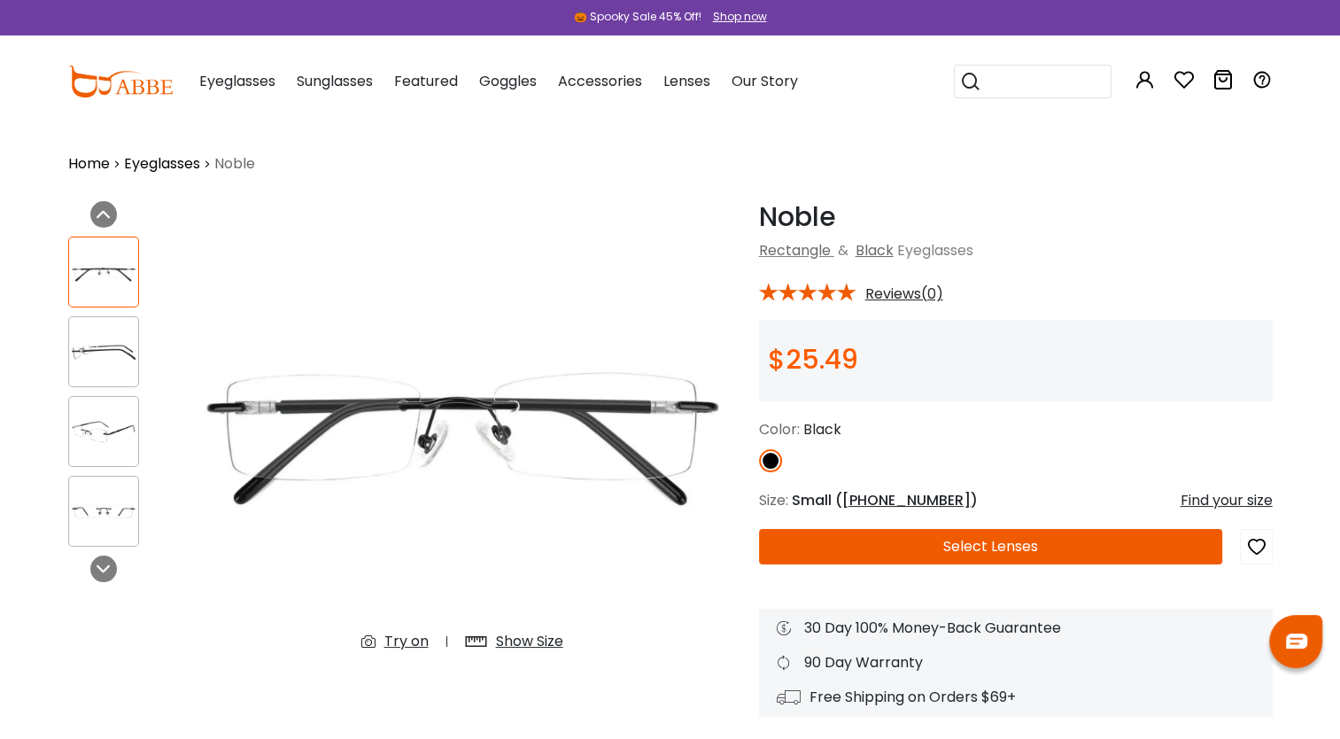
click at [879, 546] on button "Select Lenses" at bounding box center [991, 546] width 464 height 35
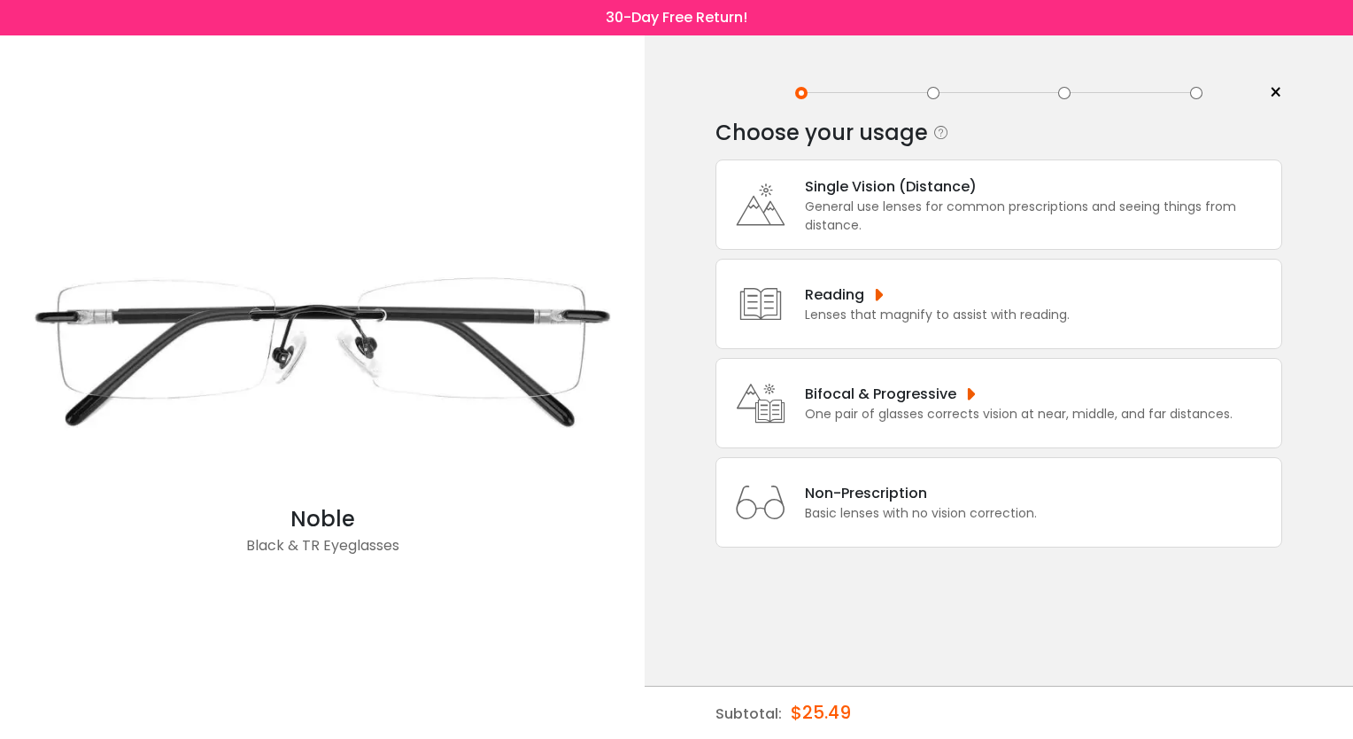
click at [938, 202] on div "General use lenses for common prescriptions and seeing things from distance." at bounding box center [1039, 216] width 468 height 37
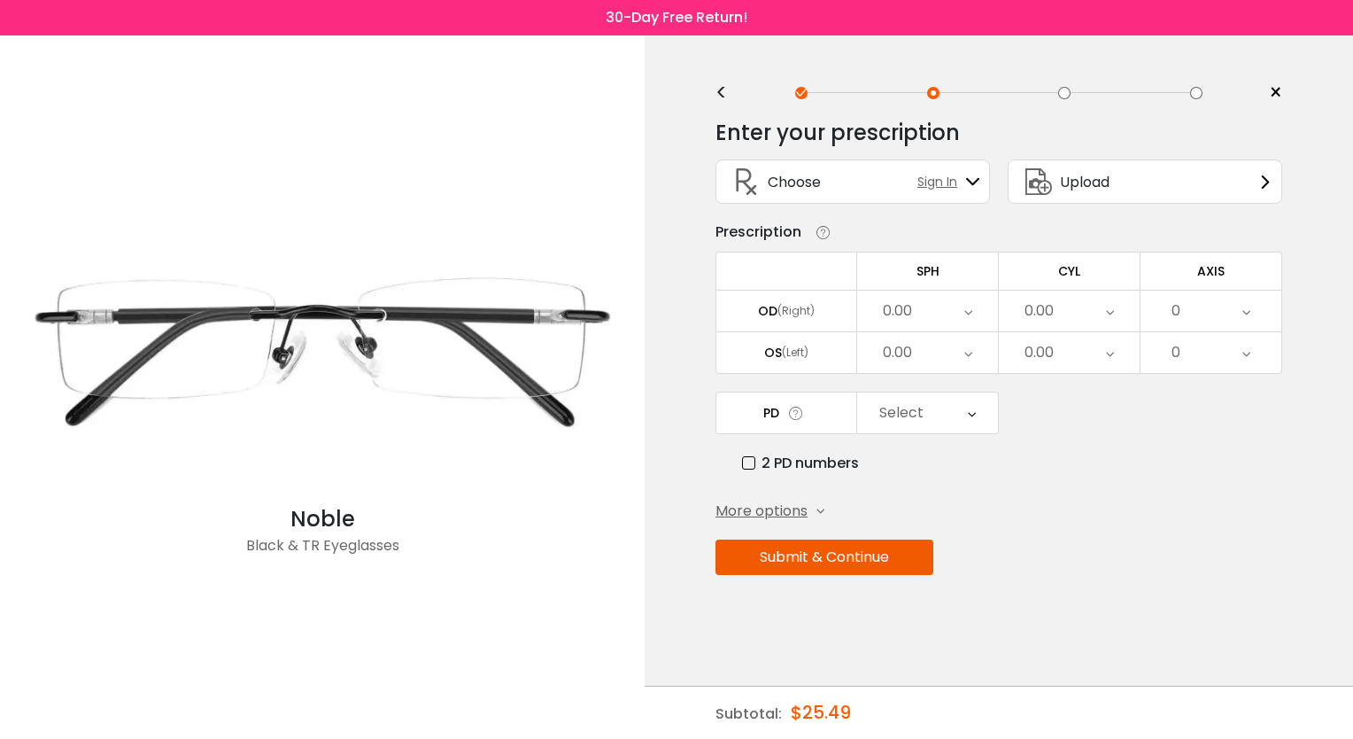
click at [949, 304] on div "0.00" at bounding box center [927, 311] width 141 height 41
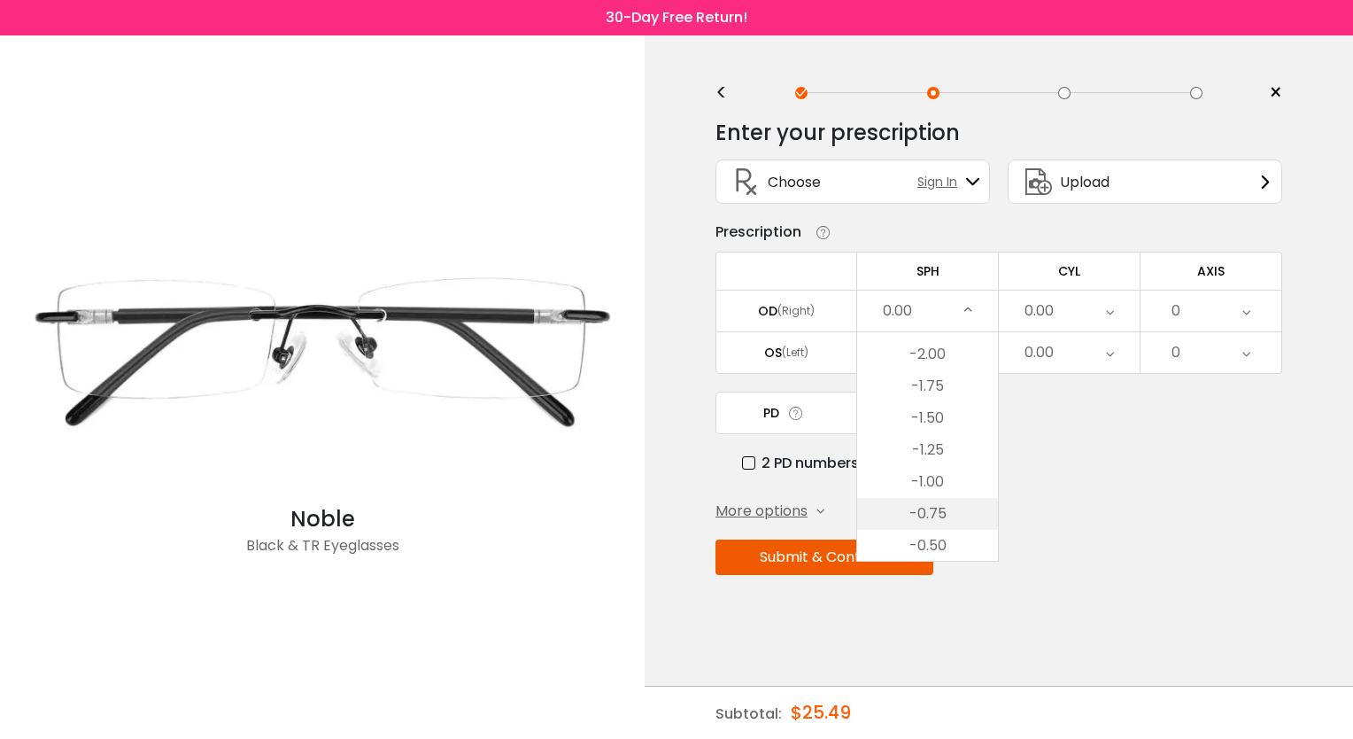
scroll to position [2287, 0]
click at [942, 364] on li "-2.00" at bounding box center [927, 357] width 141 height 32
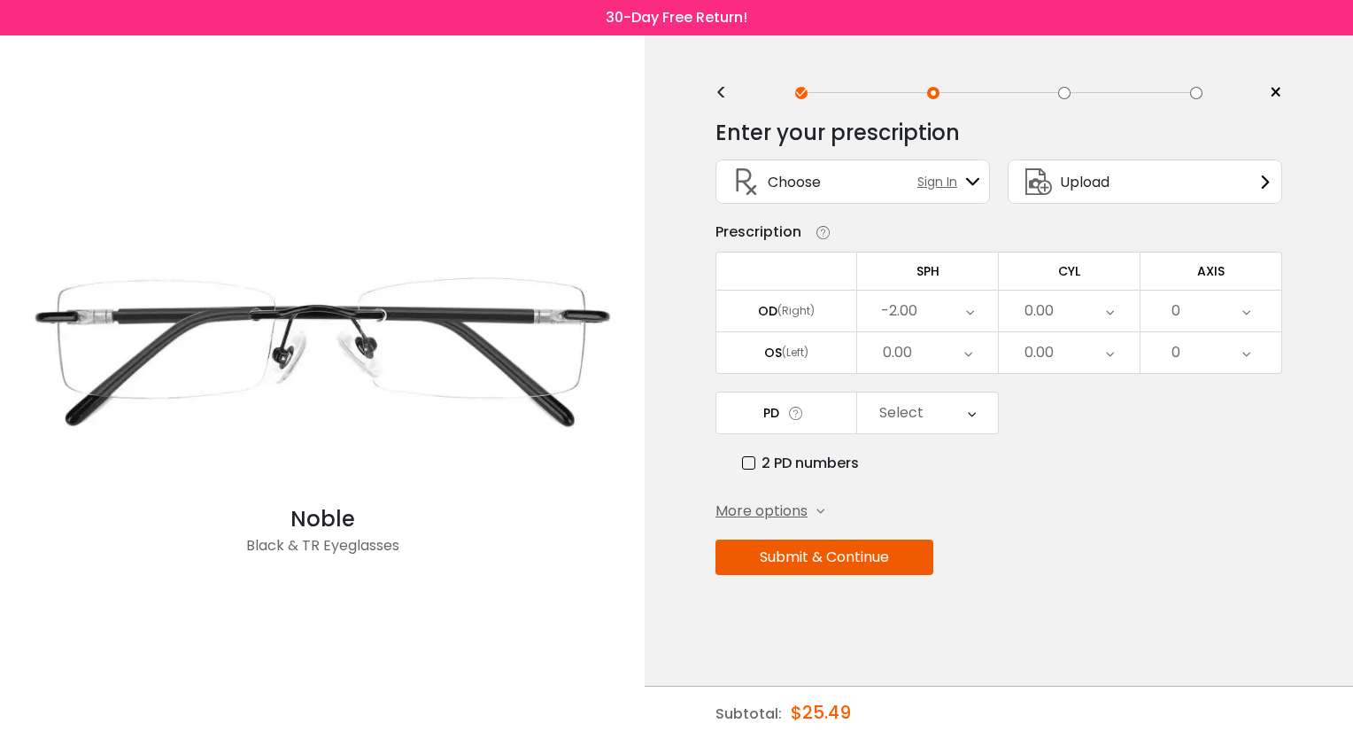
click at [910, 335] on div "0.00" at bounding box center [897, 352] width 29 height 35
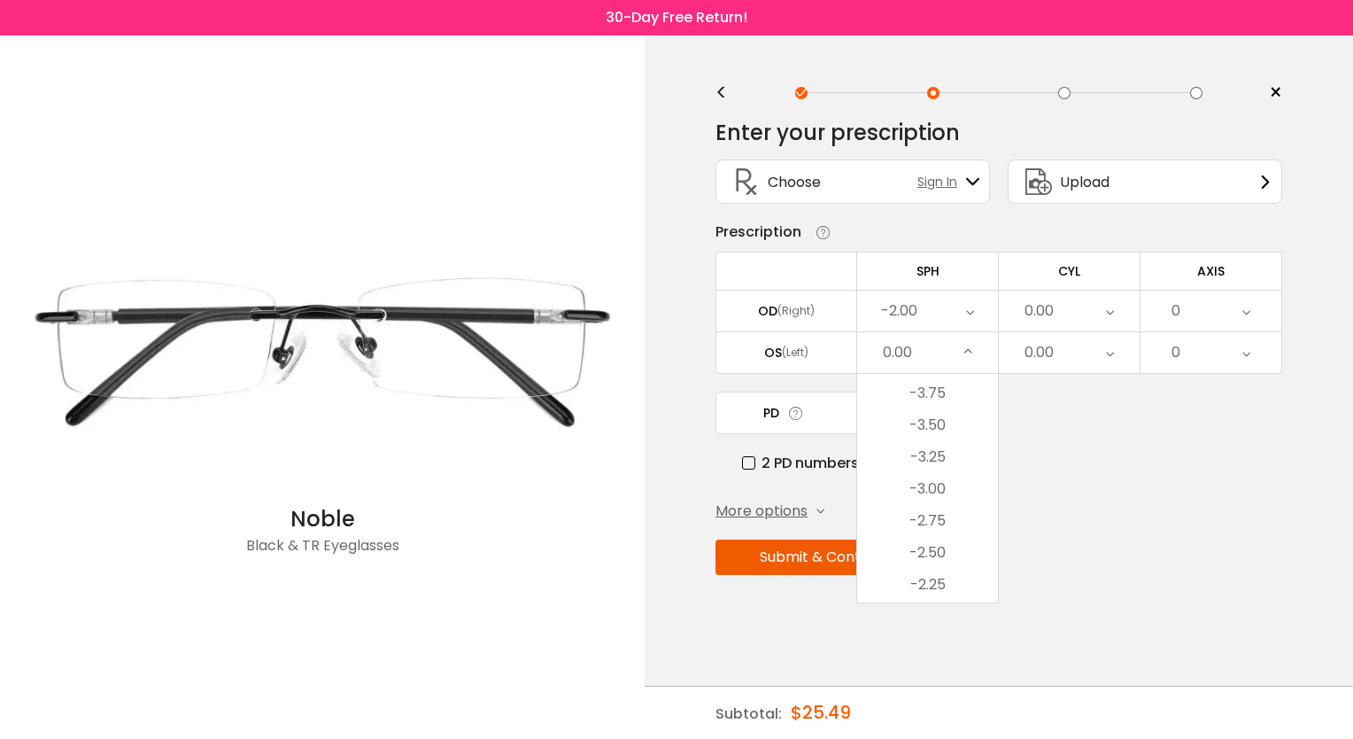
scroll to position [2065, 0]
click at [943, 491] on li "-3.00" at bounding box center [927, 493] width 141 height 32
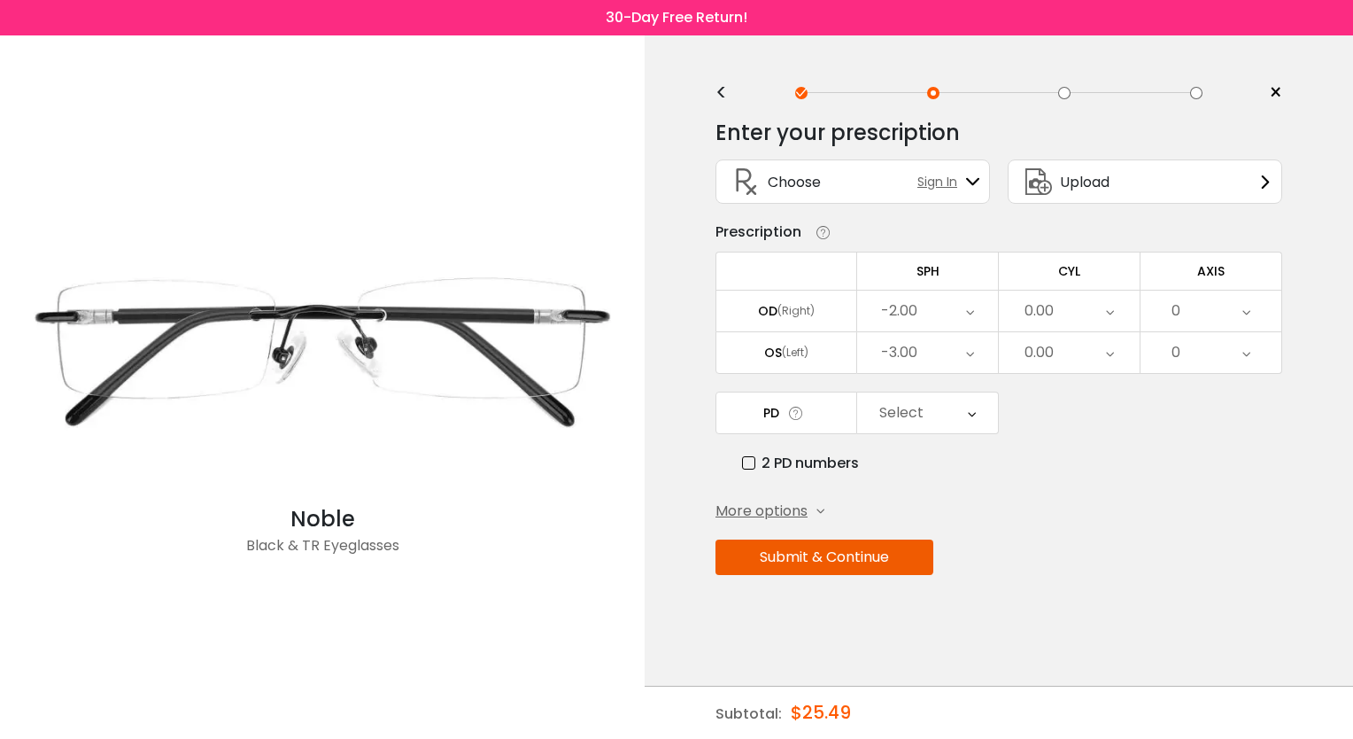
click at [1063, 293] on div "0.00" at bounding box center [1069, 311] width 141 height 41
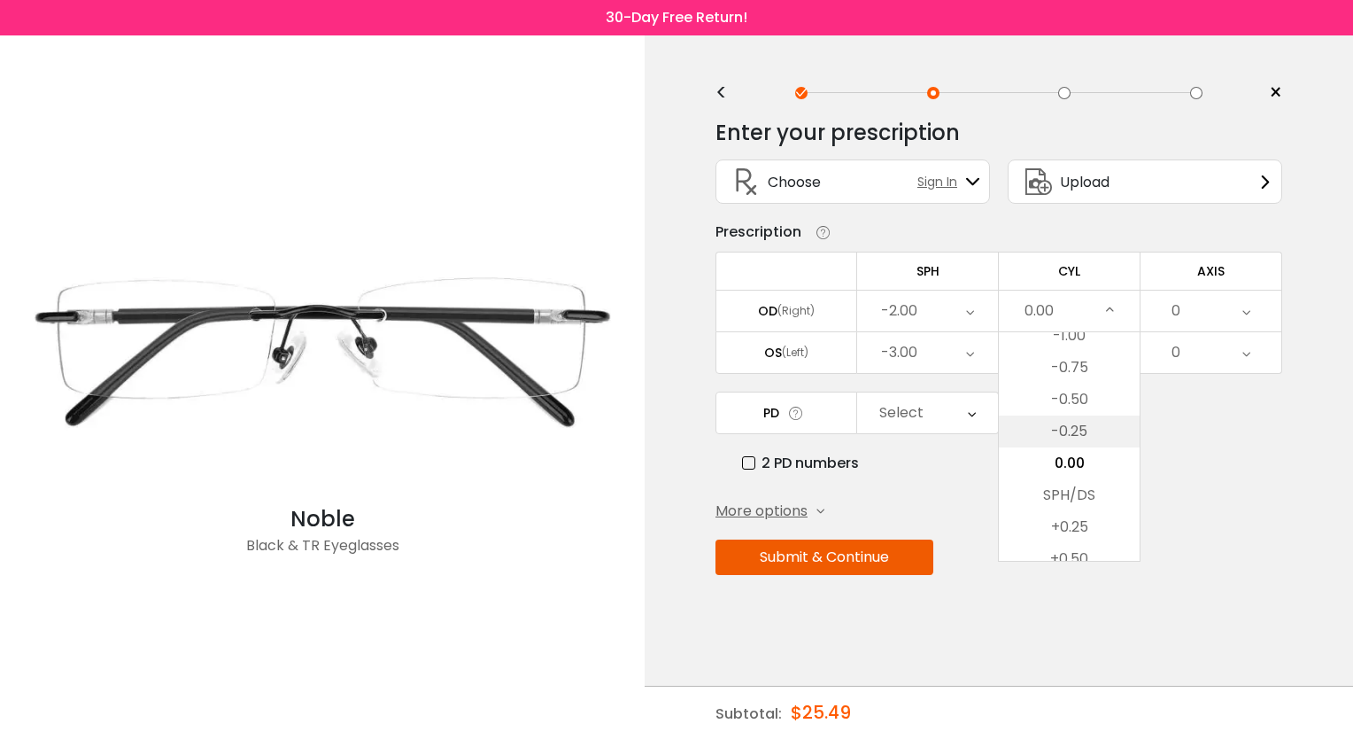
click at [1075, 422] on li "-0.25" at bounding box center [1069, 431] width 141 height 32
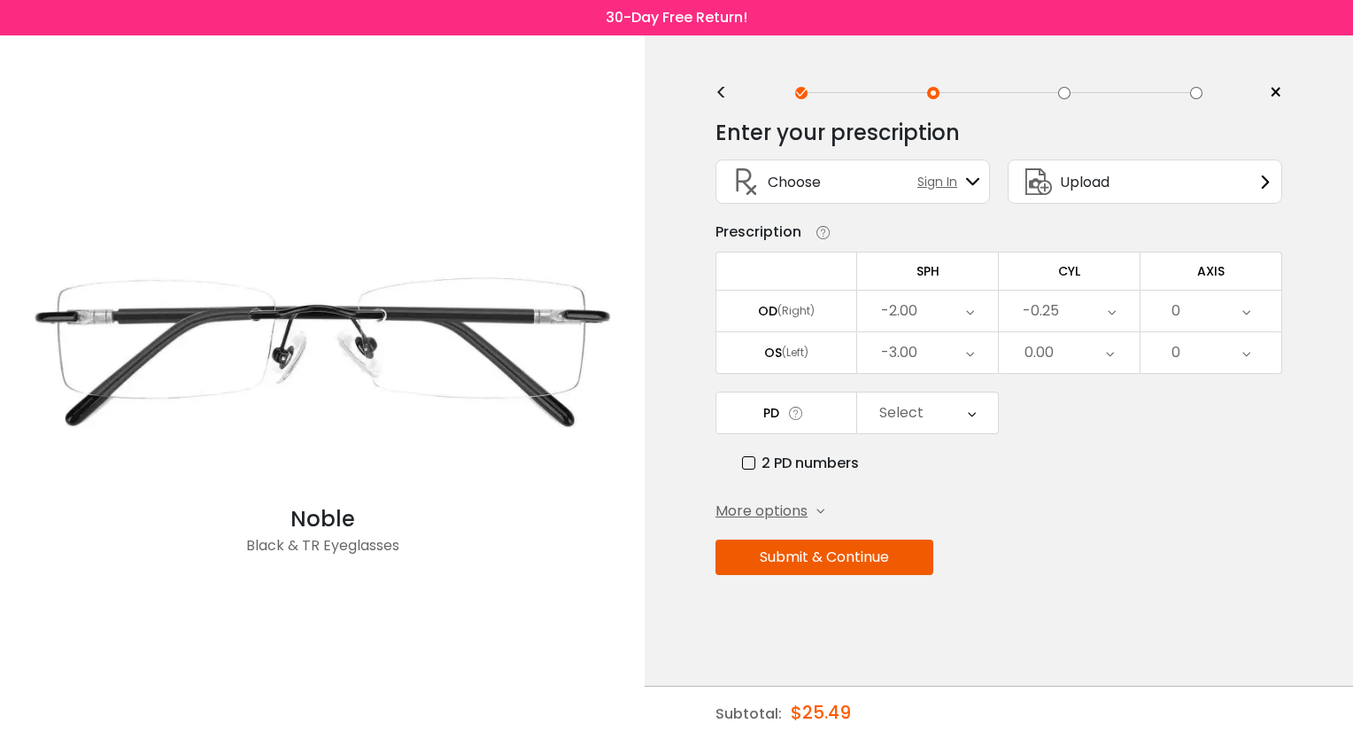
click at [1104, 341] on div "0.00" at bounding box center [1069, 352] width 141 height 41
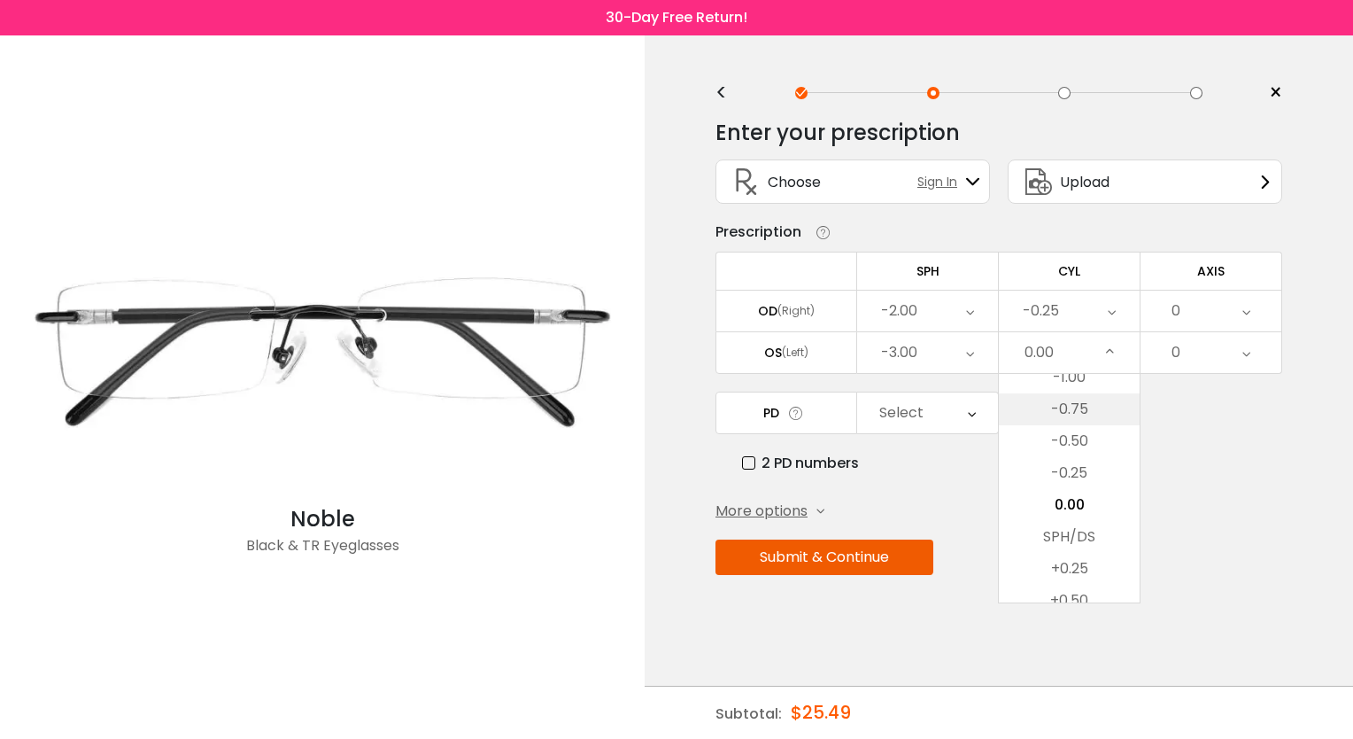
click at [1099, 397] on li "-0.75" at bounding box center [1069, 409] width 141 height 32
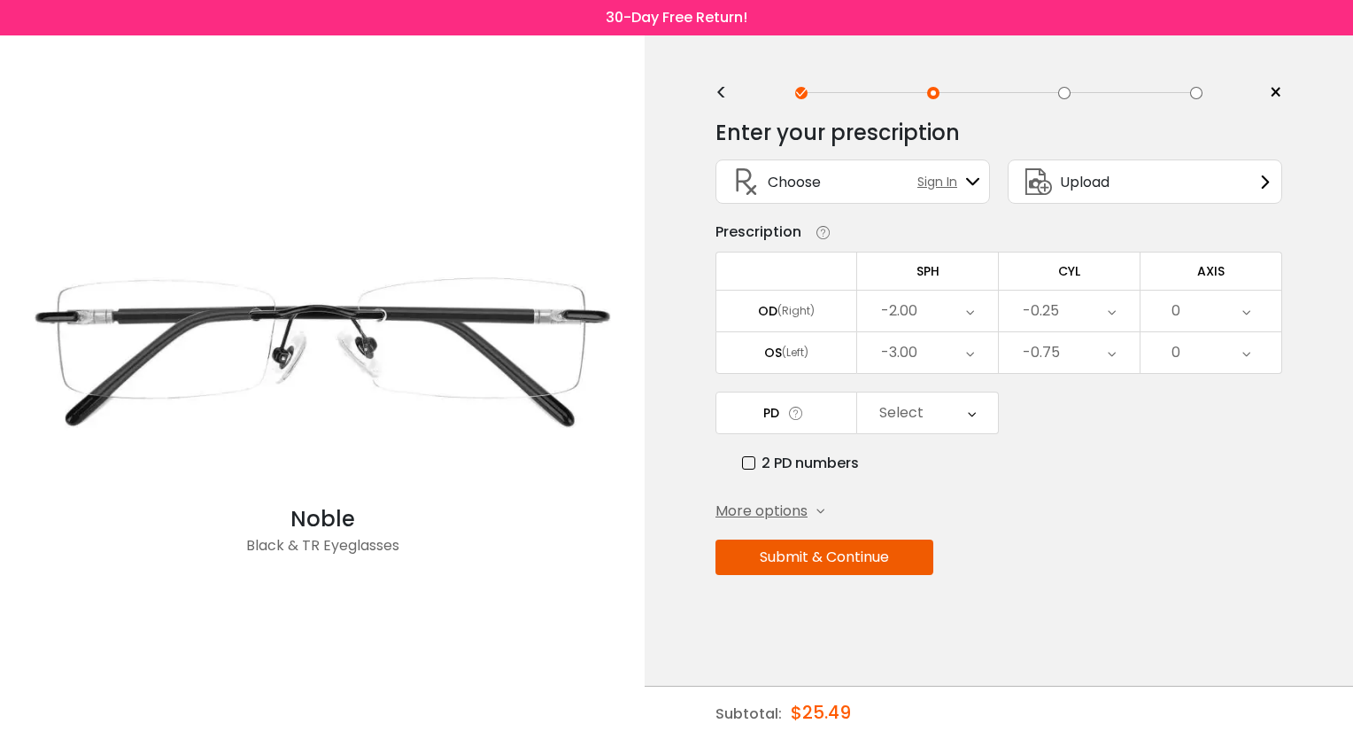
click at [1202, 313] on div "0" at bounding box center [1211, 311] width 141 height 41
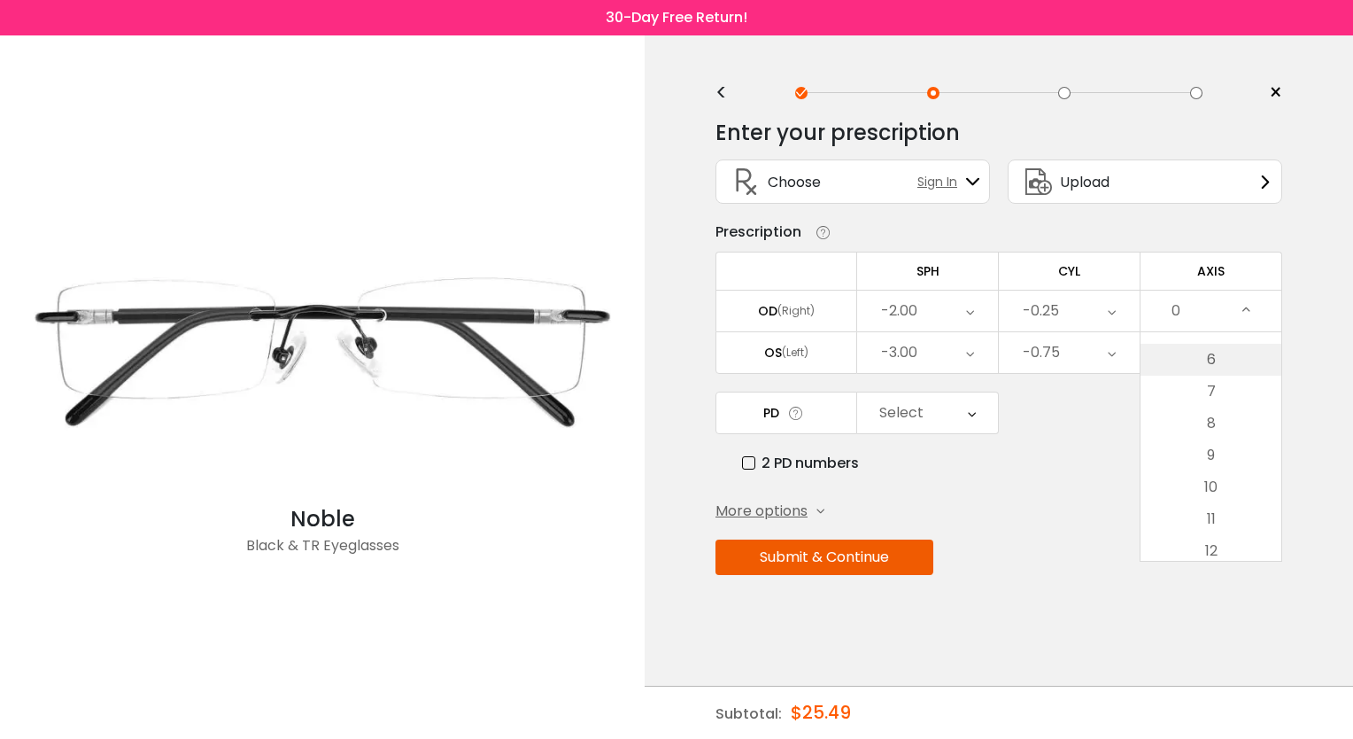
scroll to position [195, 0]
click at [1234, 466] on li "10" at bounding box center [1211, 472] width 141 height 32
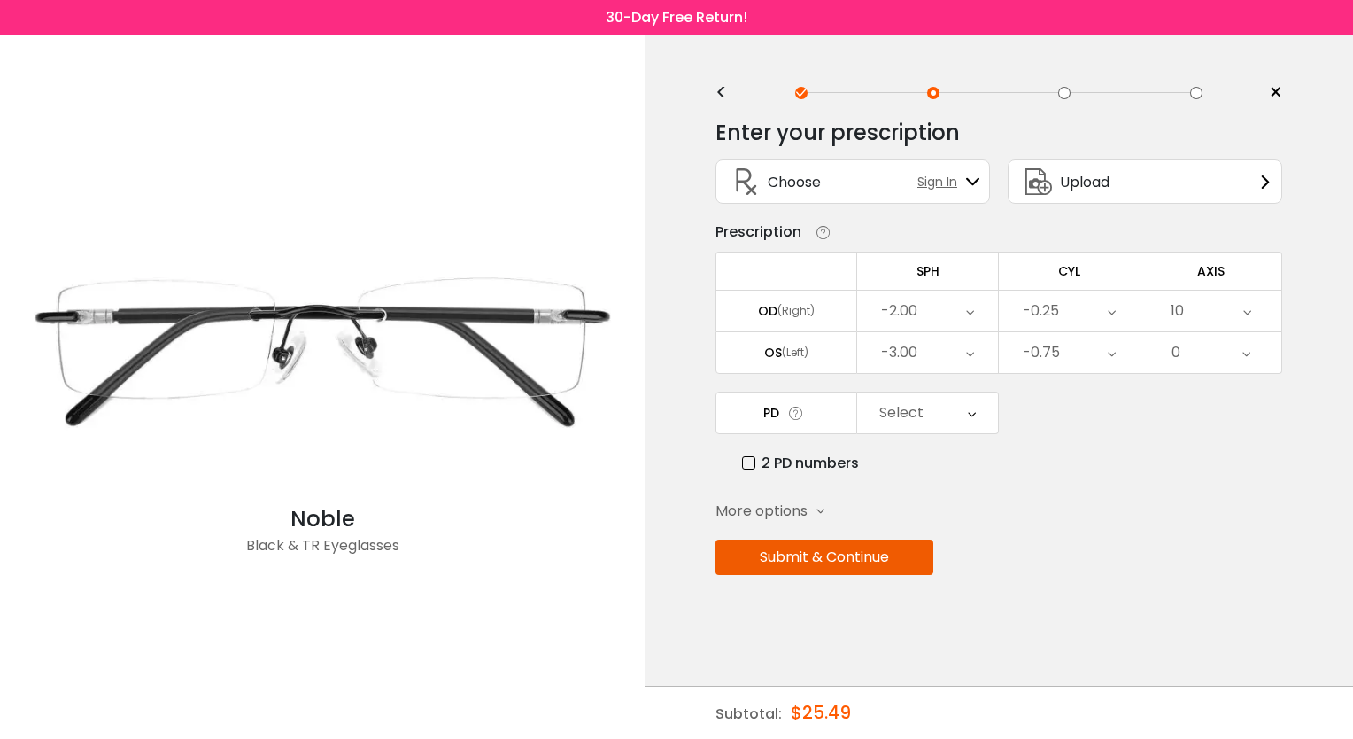
click at [1236, 357] on div "0" at bounding box center [1211, 352] width 141 height 41
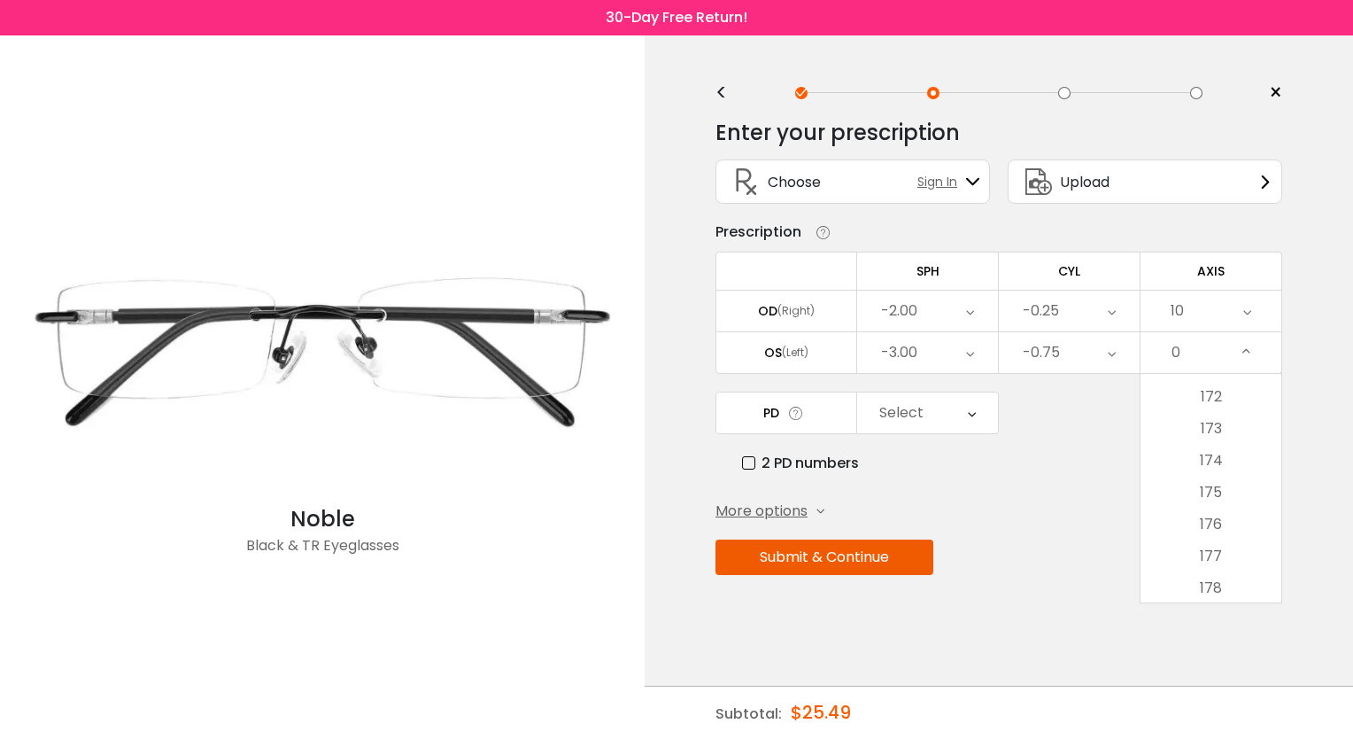
scroll to position [5542, 0]
click at [1241, 573] on li "180" at bounding box center [1211, 587] width 141 height 32
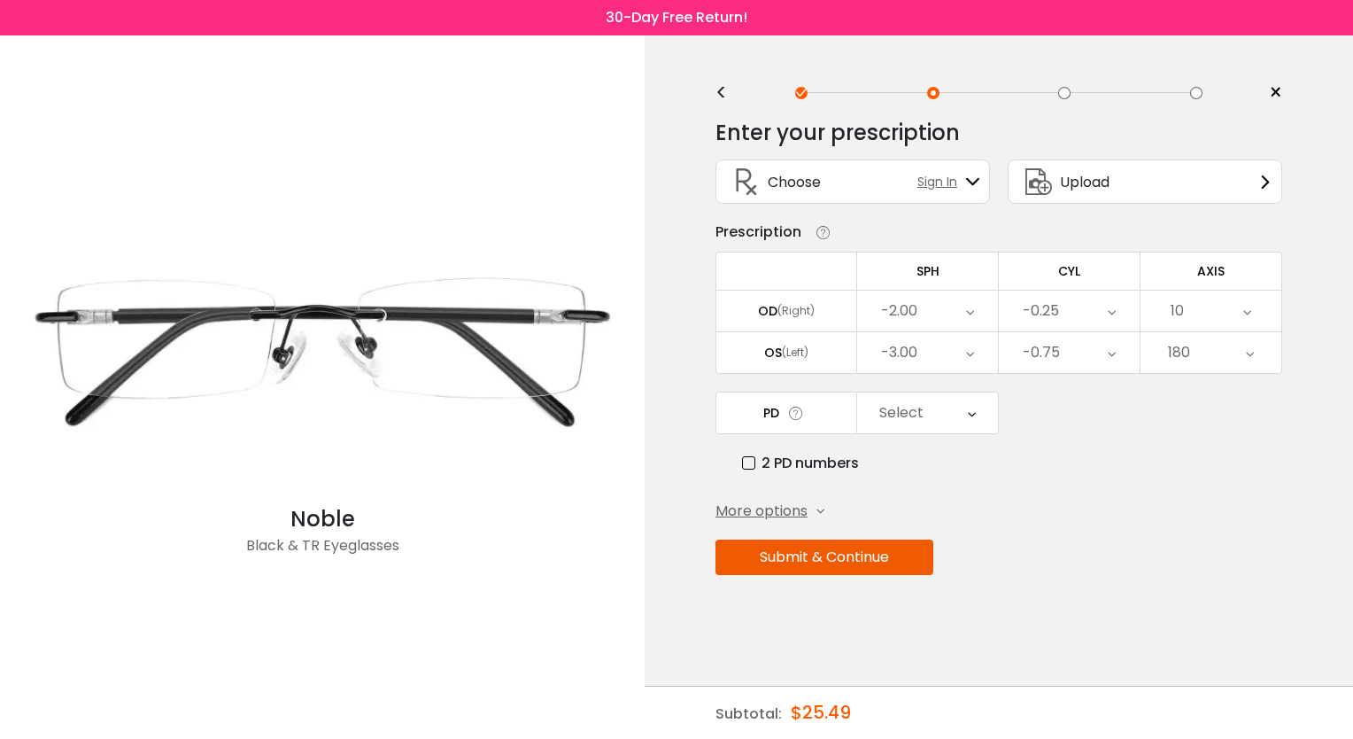
click at [925, 413] on div "Select" at bounding box center [927, 412] width 141 height 41
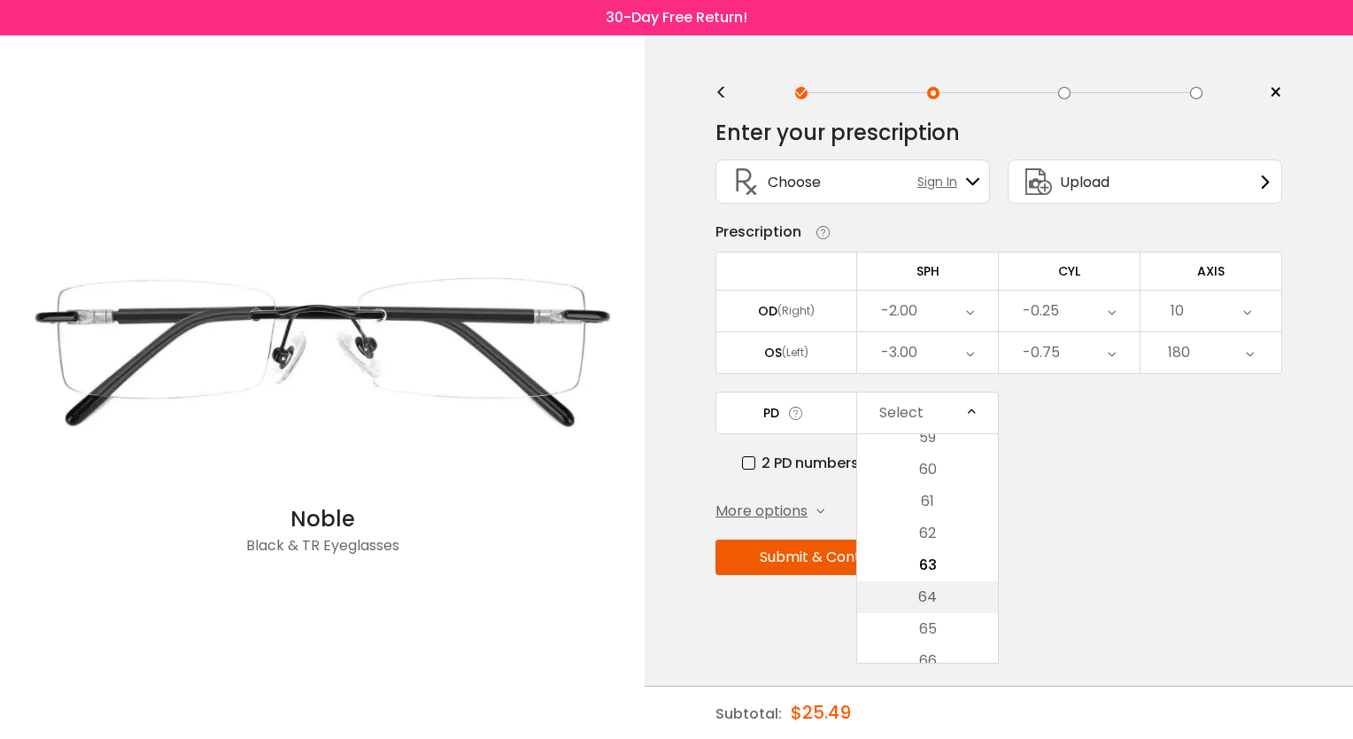
click at [936, 589] on li "64" at bounding box center [927, 597] width 141 height 32
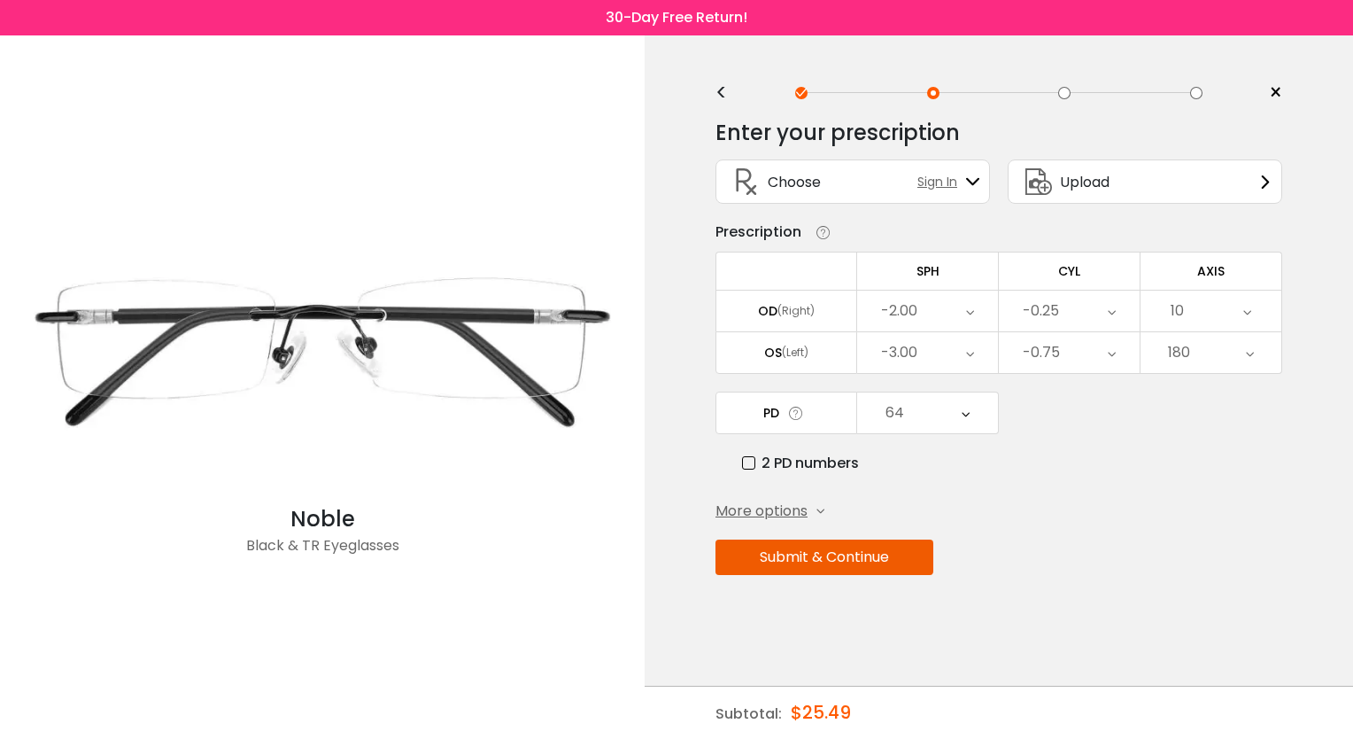
click at [859, 554] on button "Submit & Continue" at bounding box center [825, 556] width 218 height 35
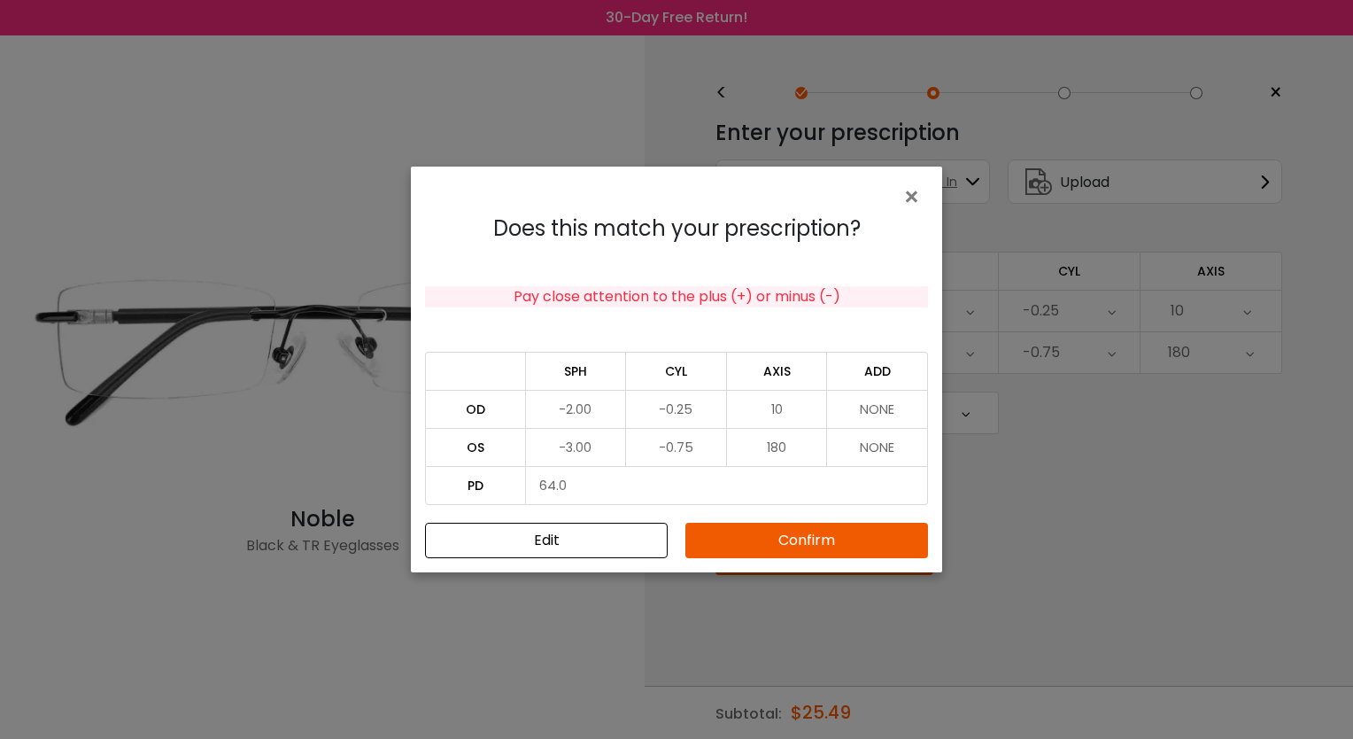
click at [841, 547] on button "Confirm" at bounding box center [807, 540] width 243 height 35
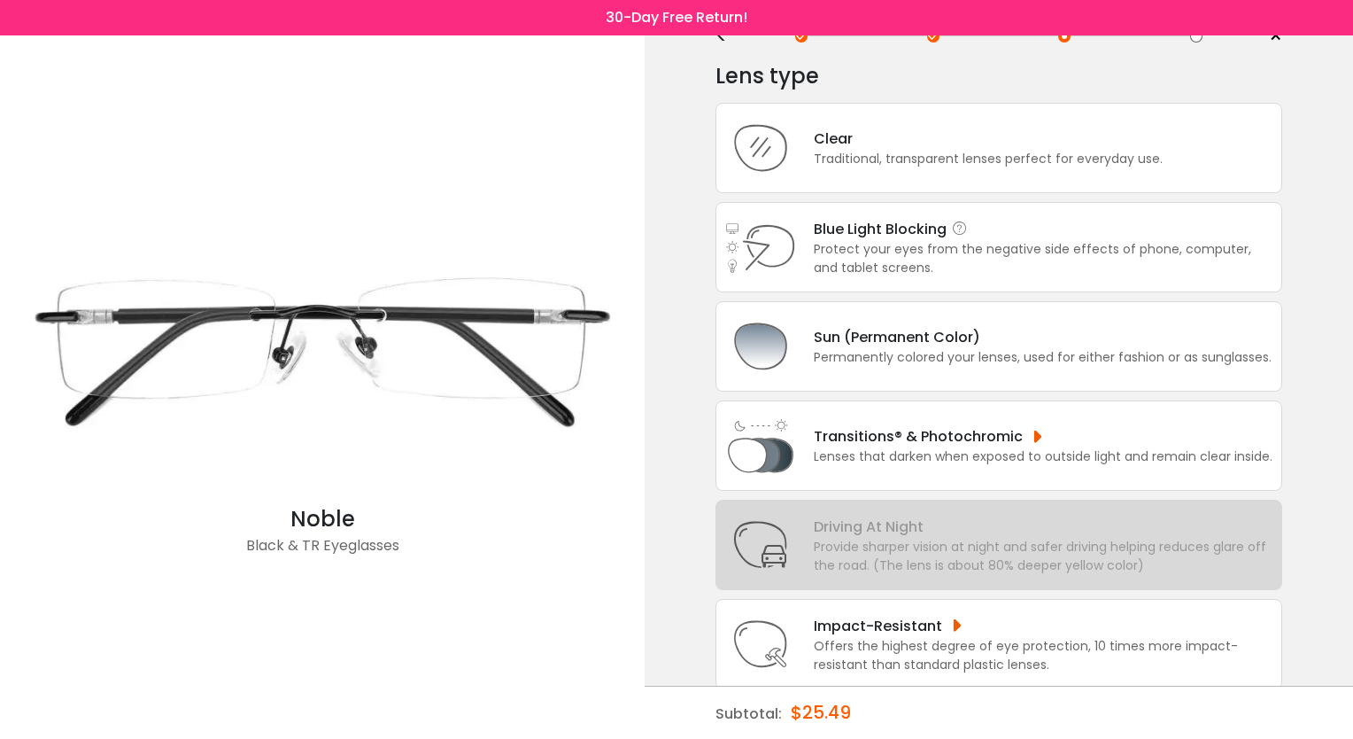
scroll to position [78, 0]
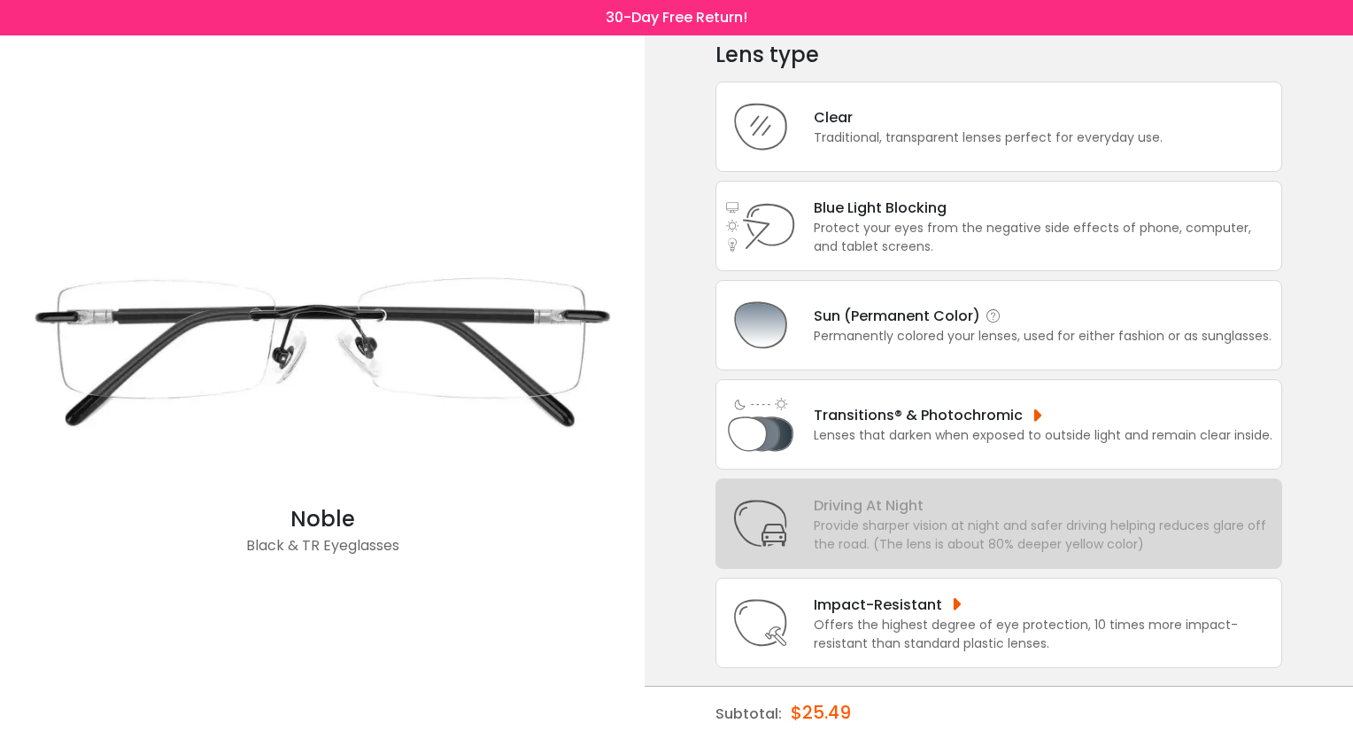
click at [895, 324] on div "Sun (Permanent Color)" at bounding box center [1043, 316] width 458 height 22
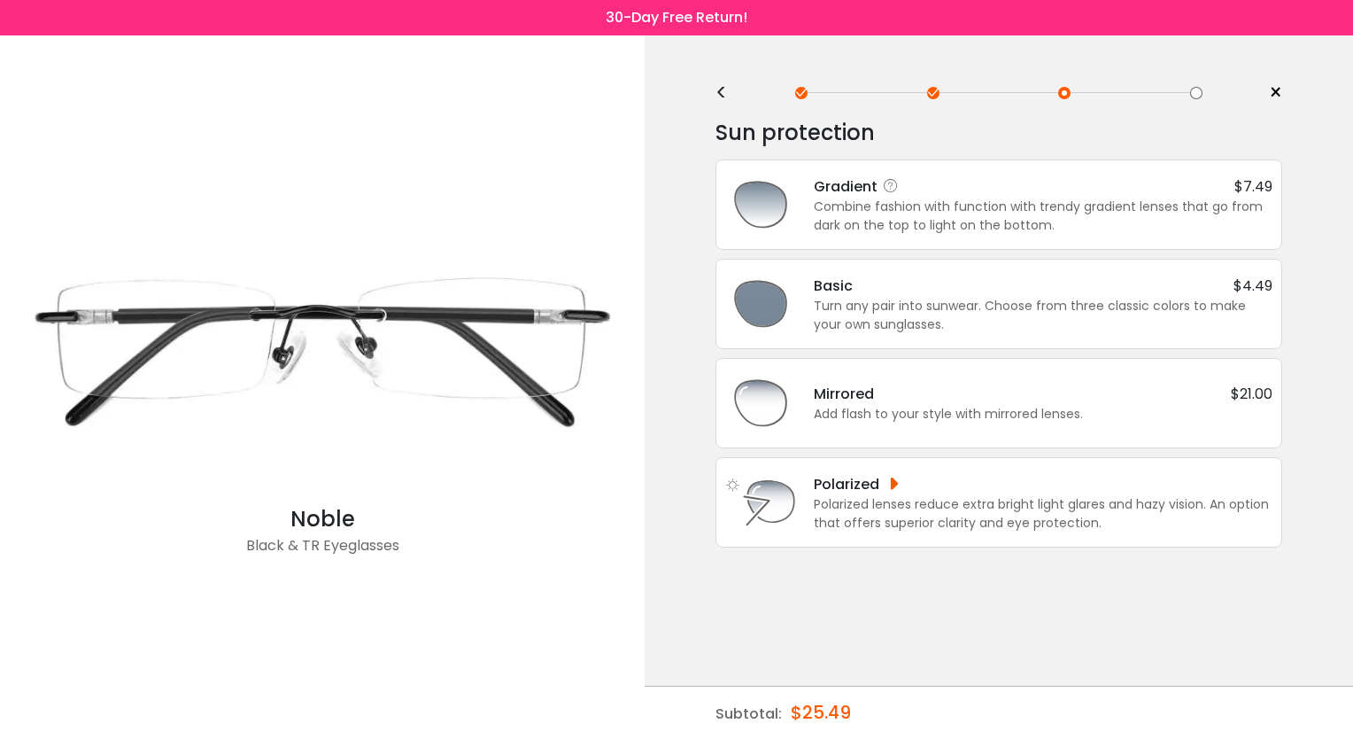
click at [915, 209] on div "Combine fashion with function with trendy gradient lenses that go from dark on …" at bounding box center [1043, 216] width 459 height 37
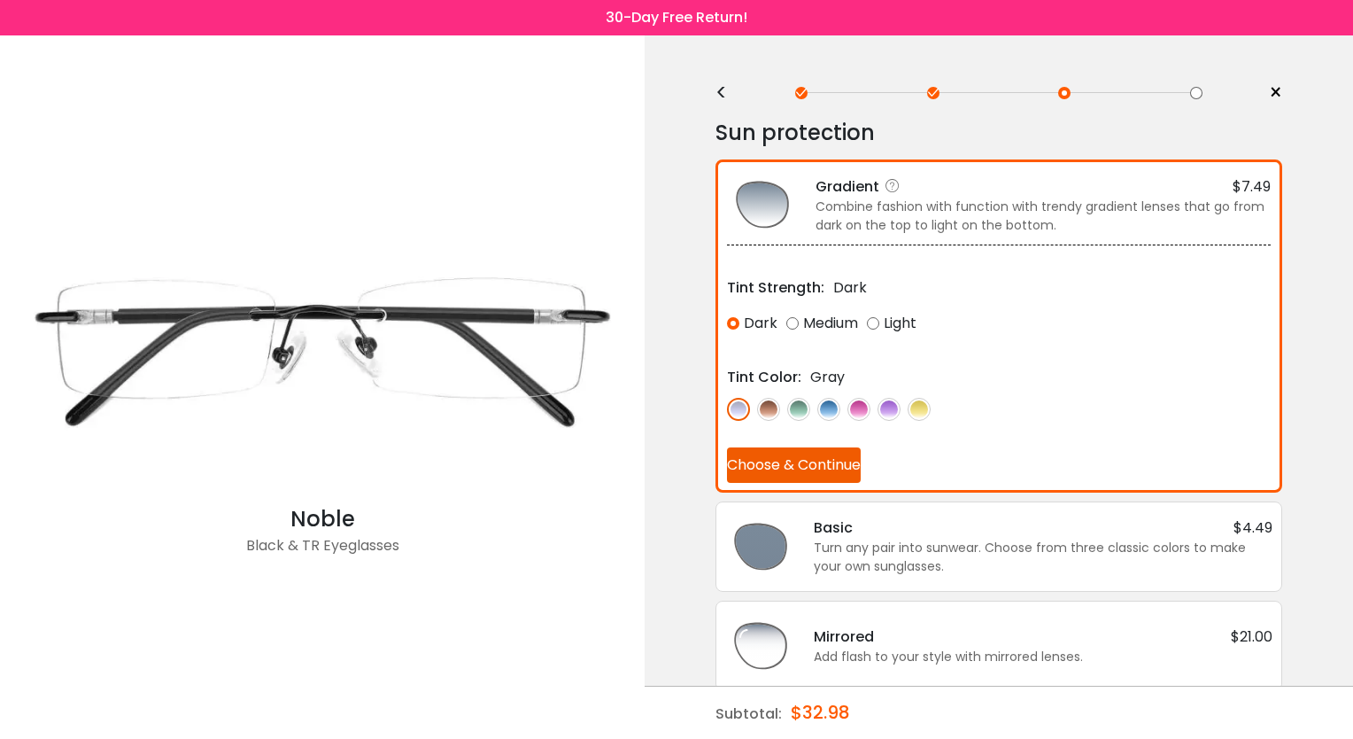
click at [763, 412] on img at bounding box center [768, 409] width 23 height 23
click at [735, 407] on img at bounding box center [738, 409] width 23 height 23
click at [831, 404] on img at bounding box center [829, 409] width 23 height 23
click at [855, 404] on img at bounding box center [859, 409] width 23 height 23
click at [884, 404] on img at bounding box center [889, 409] width 23 height 23
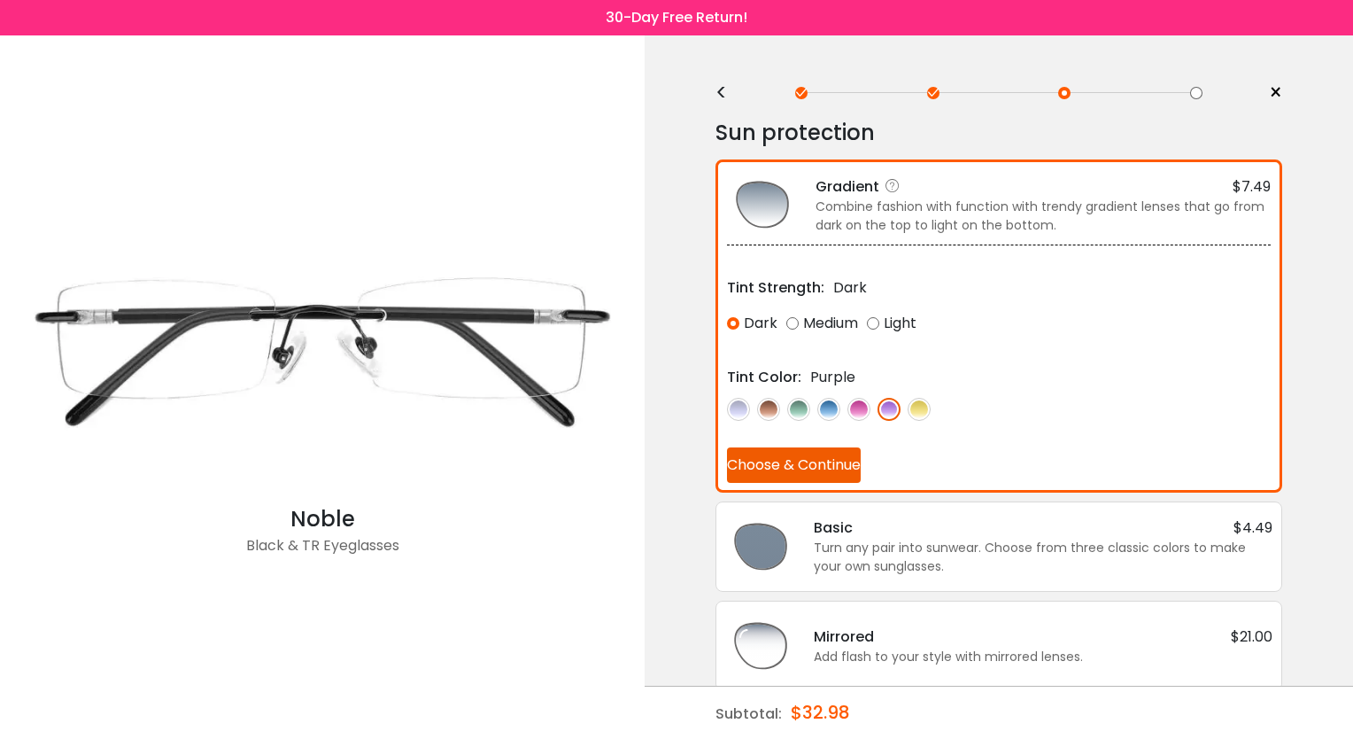
click at [921, 406] on img at bounding box center [919, 409] width 23 height 23
click at [886, 407] on img at bounding box center [889, 409] width 23 height 23
click at [801, 321] on div "Medium" at bounding box center [823, 323] width 72 height 32
click at [818, 466] on button "Choose & Continue" at bounding box center [794, 464] width 134 height 35
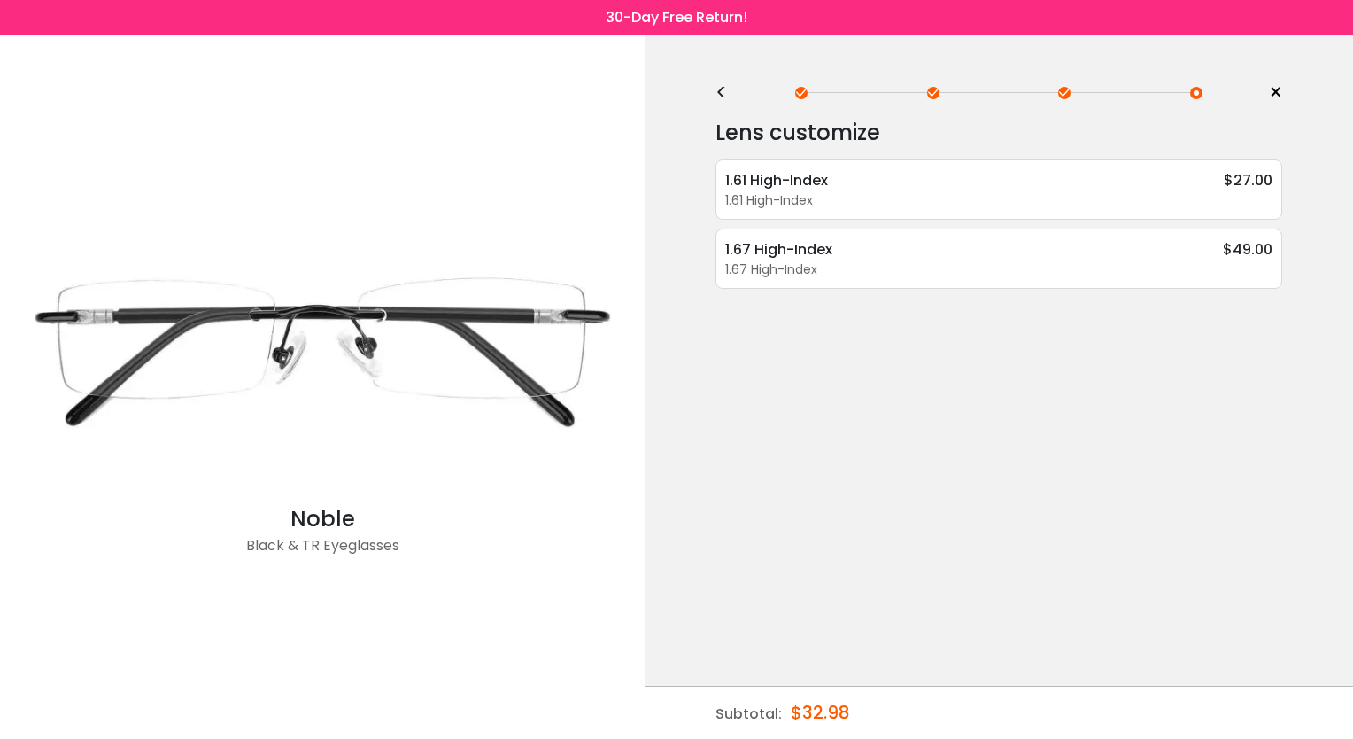
click at [727, 89] on div "<" at bounding box center [729, 93] width 27 height 14
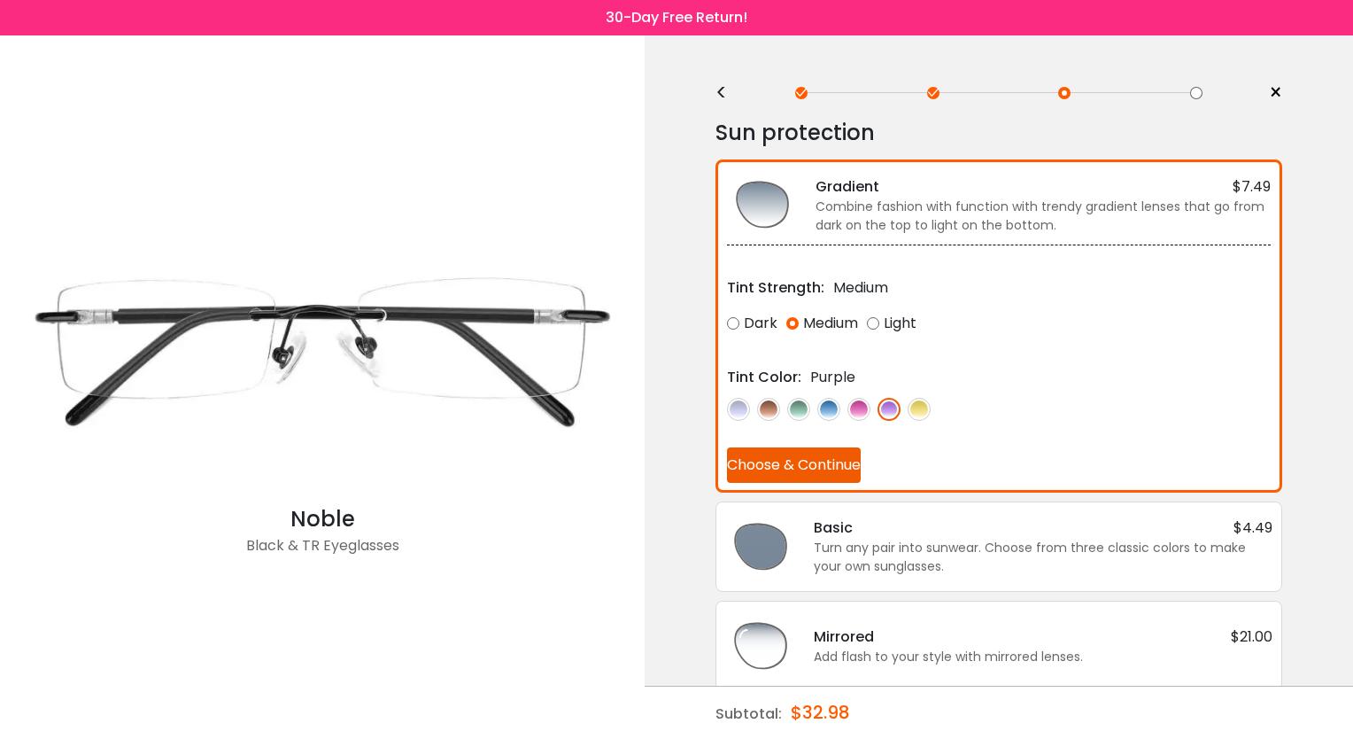
click at [727, 89] on div "<" at bounding box center [729, 93] width 27 height 14
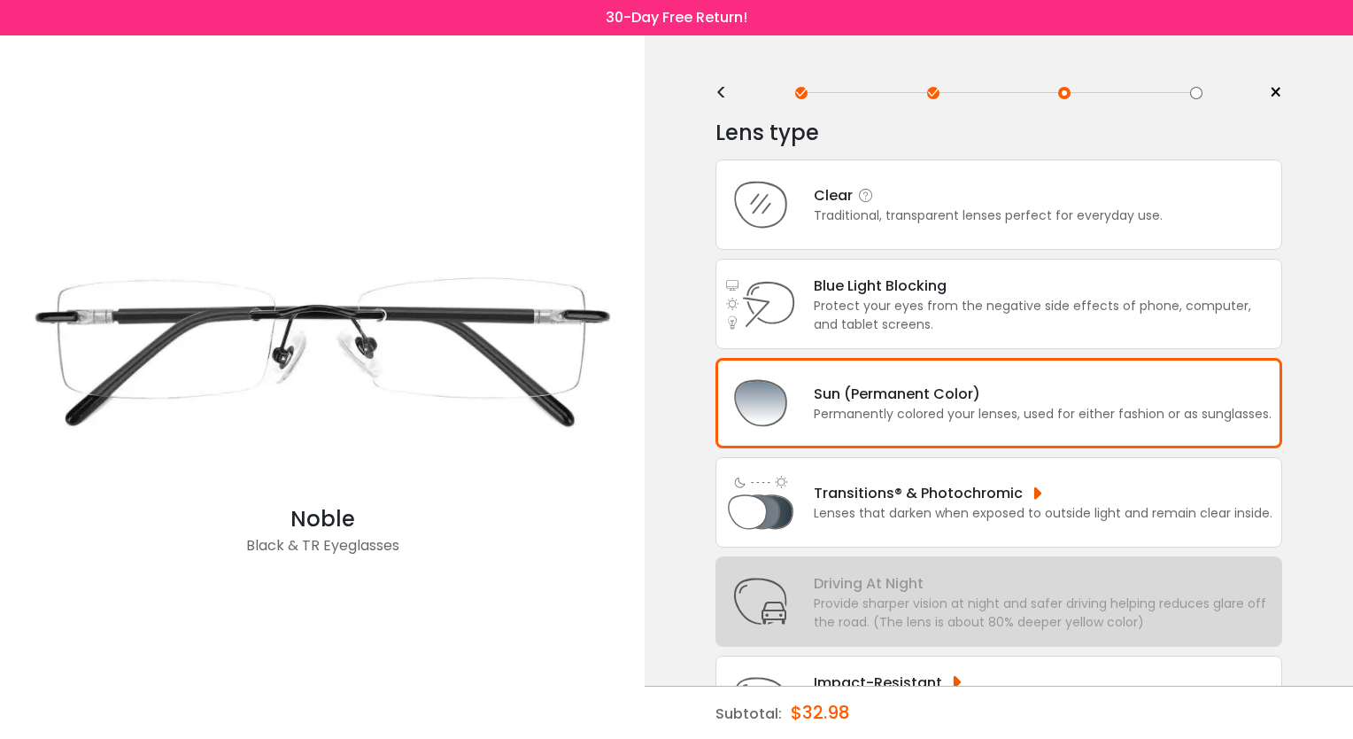
click at [854, 179] on div "Clear Traditional, transparent lenses perfect for everyday use." at bounding box center [999, 204] width 567 height 90
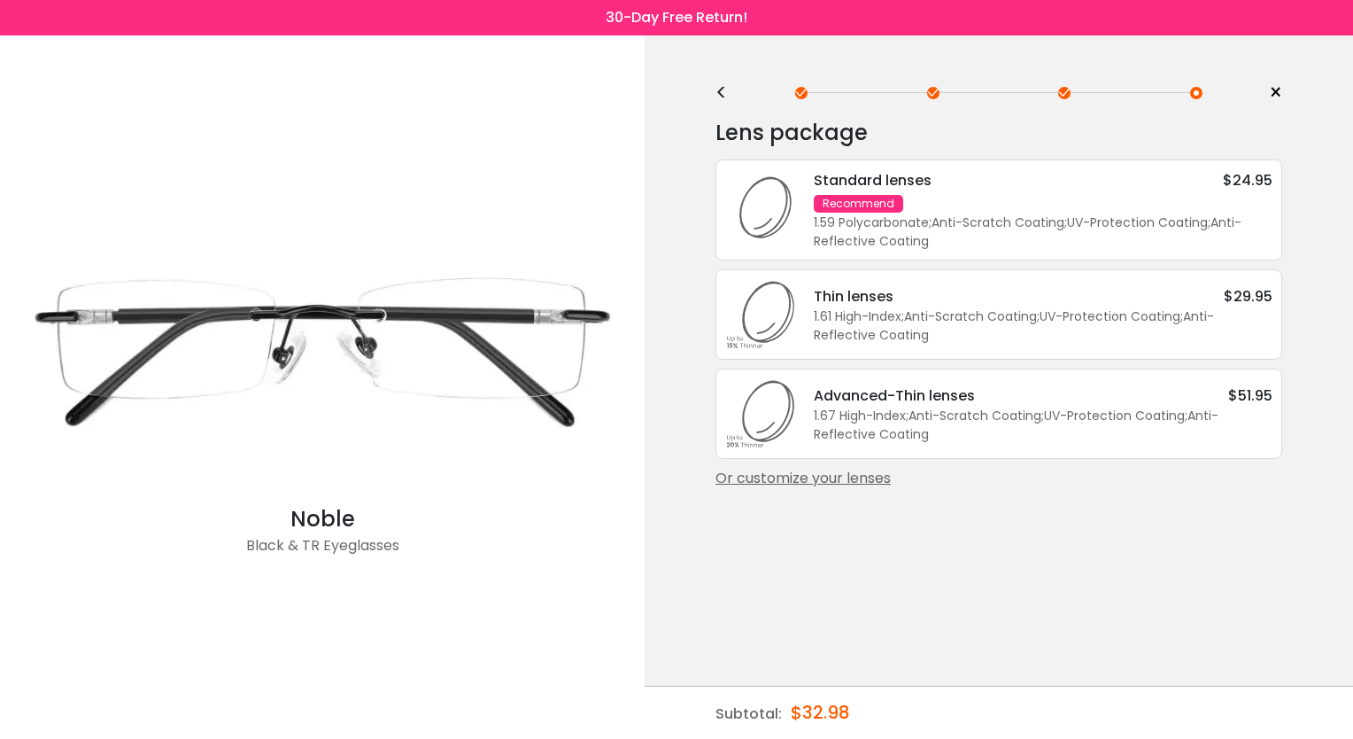
click at [832, 475] on div "Or customize your lenses" at bounding box center [999, 478] width 567 height 21
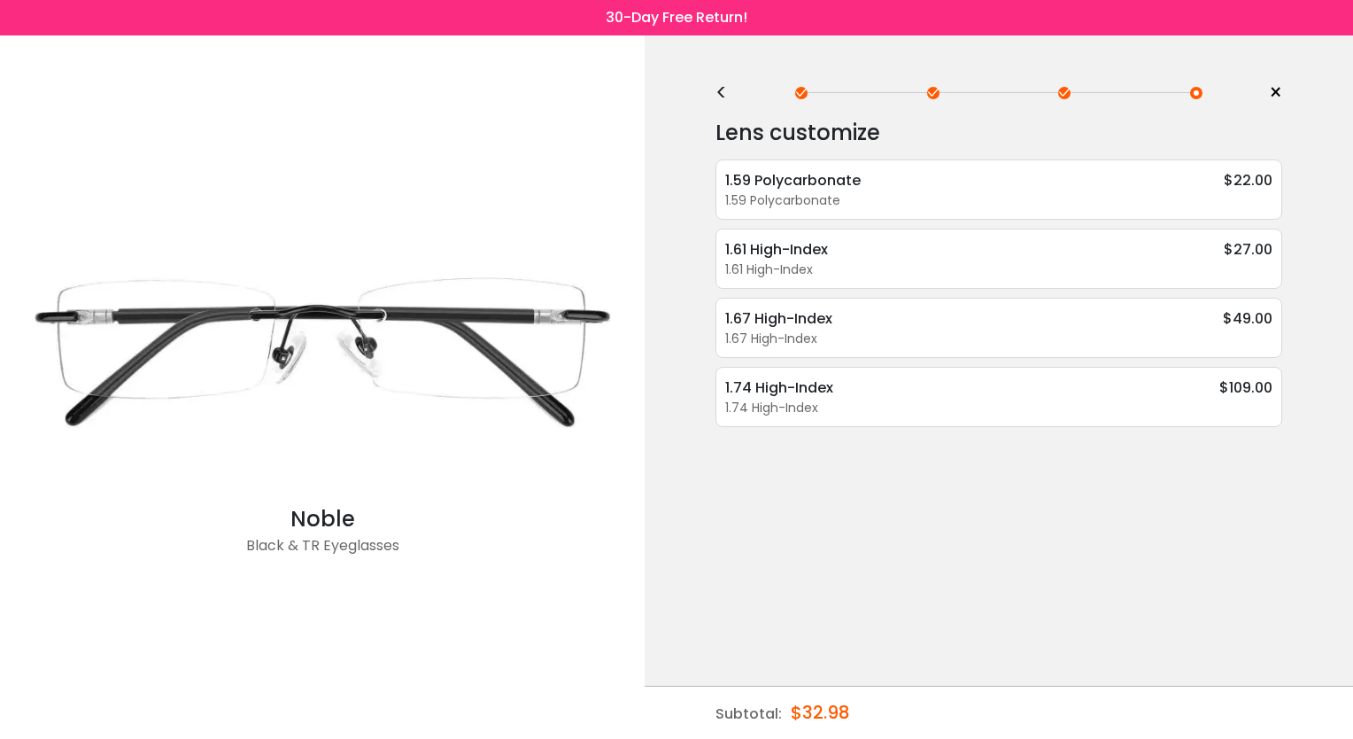
click at [717, 91] on div "<" at bounding box center [729, 93] width 27 height 14
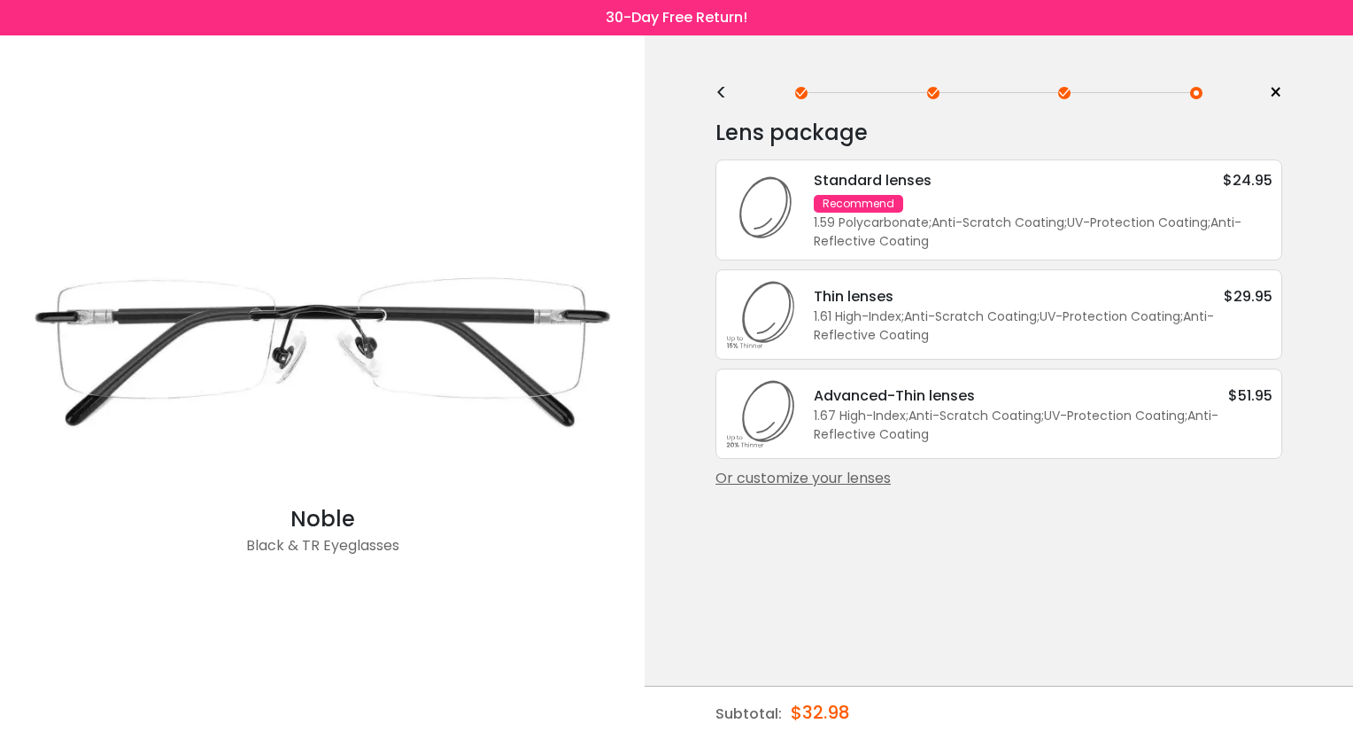
click at [717, 91] on div "<" at bounding box center [729, 93] width 27 height 14
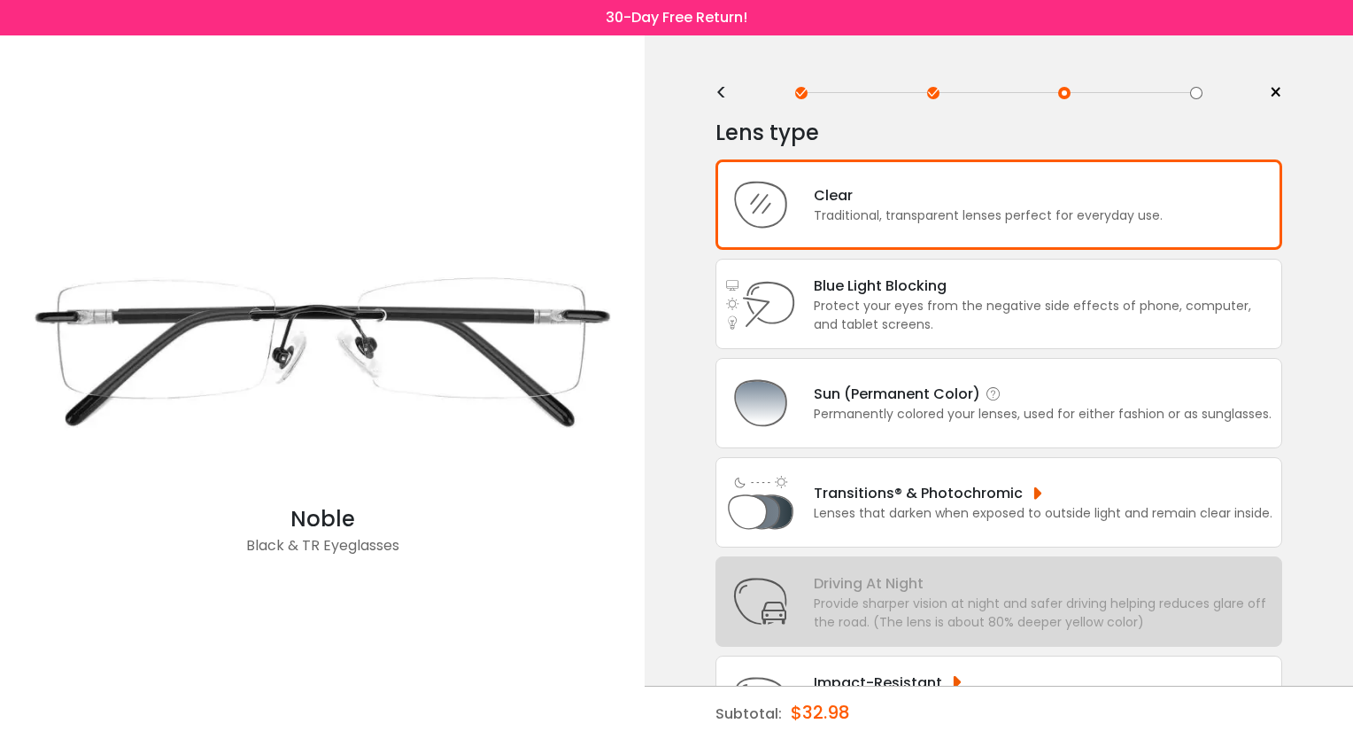
click at [913, 391] on div "Sun (Permanent Color)" at bounding box center [1043, 394] width 458 height 22
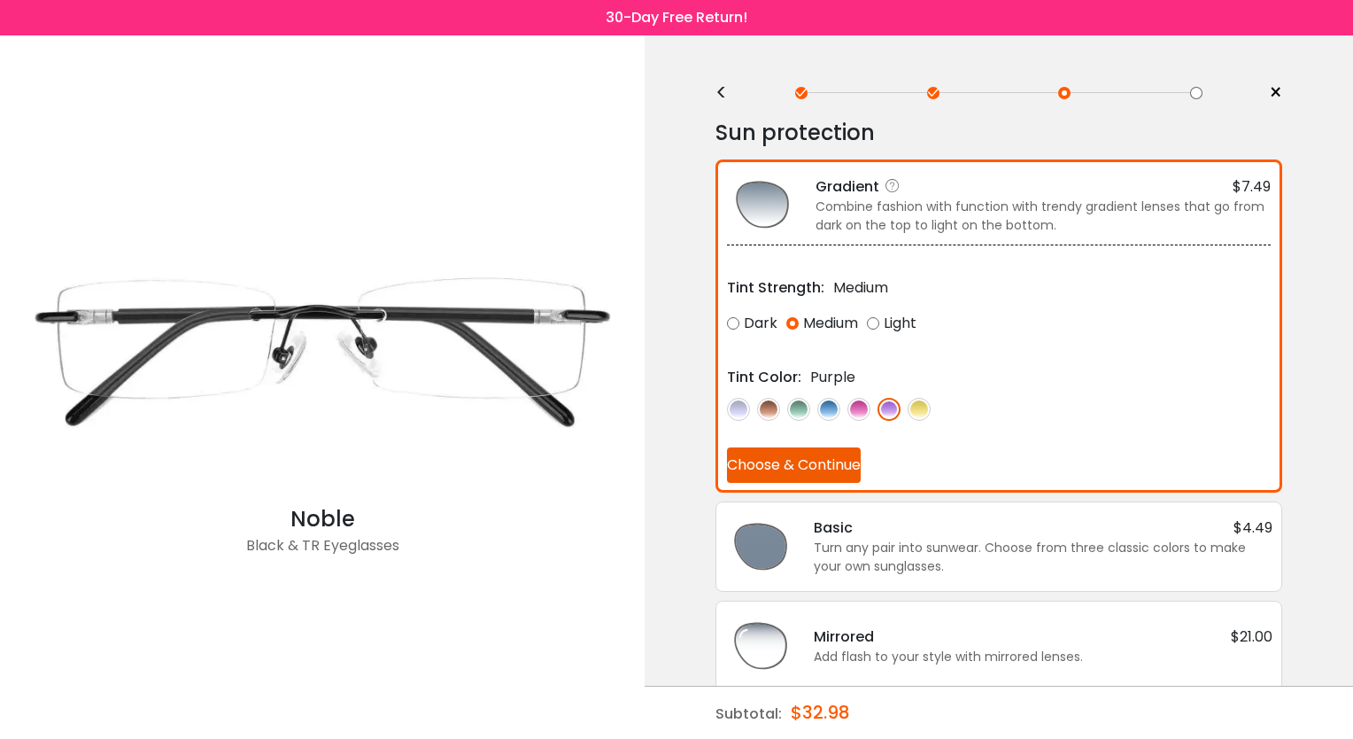
click at [791, 455] on button "Choose & Continue" at bounding box center [794, 464] width 134 height 35
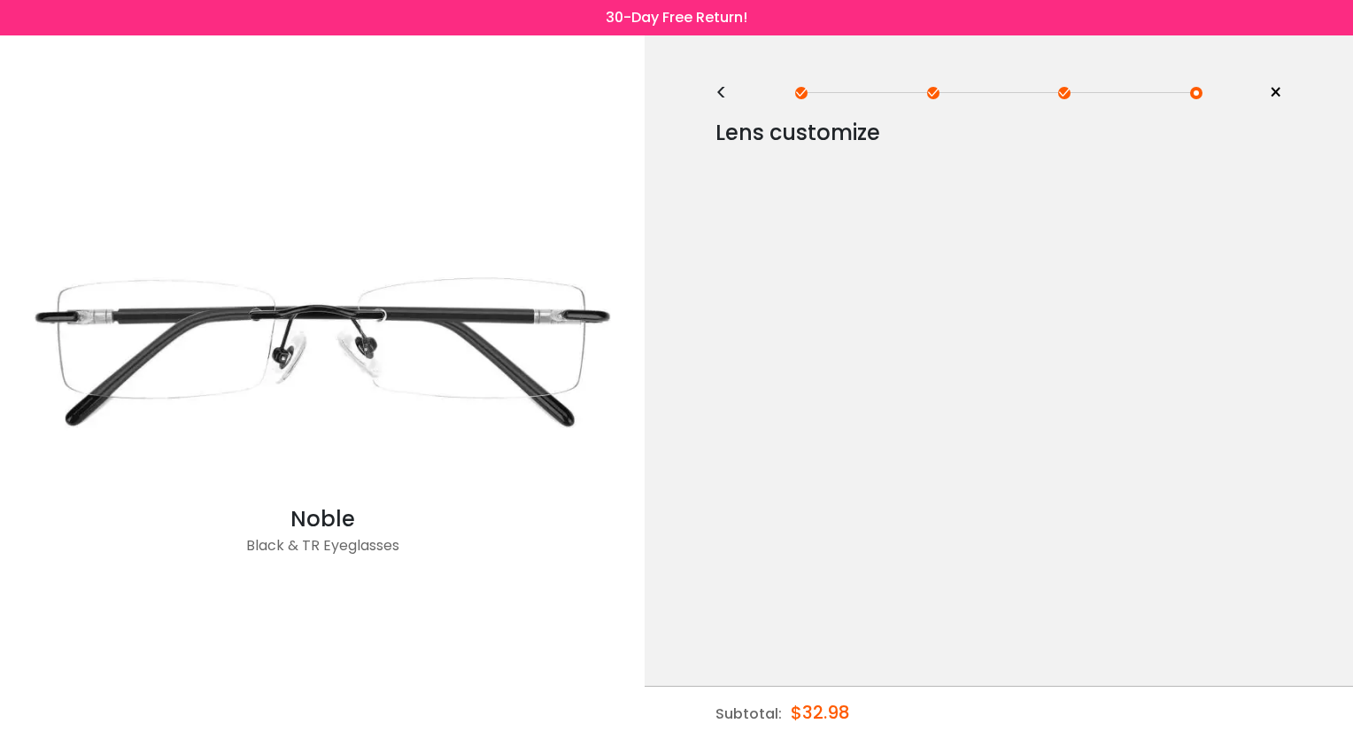
drag, startPoint x: 721, startPoint y: 94, endPoint x: 705, endPoint y: 87, distance: 17.4
click at [705, 87] on div "< × Choose your usage Single Vision (Distance) This lens helps you see details …" at bounding box center [999, 386] width 709 height 703
click at [718, 90] on div "<" at bounding box center [729, 93] width 27 height 14
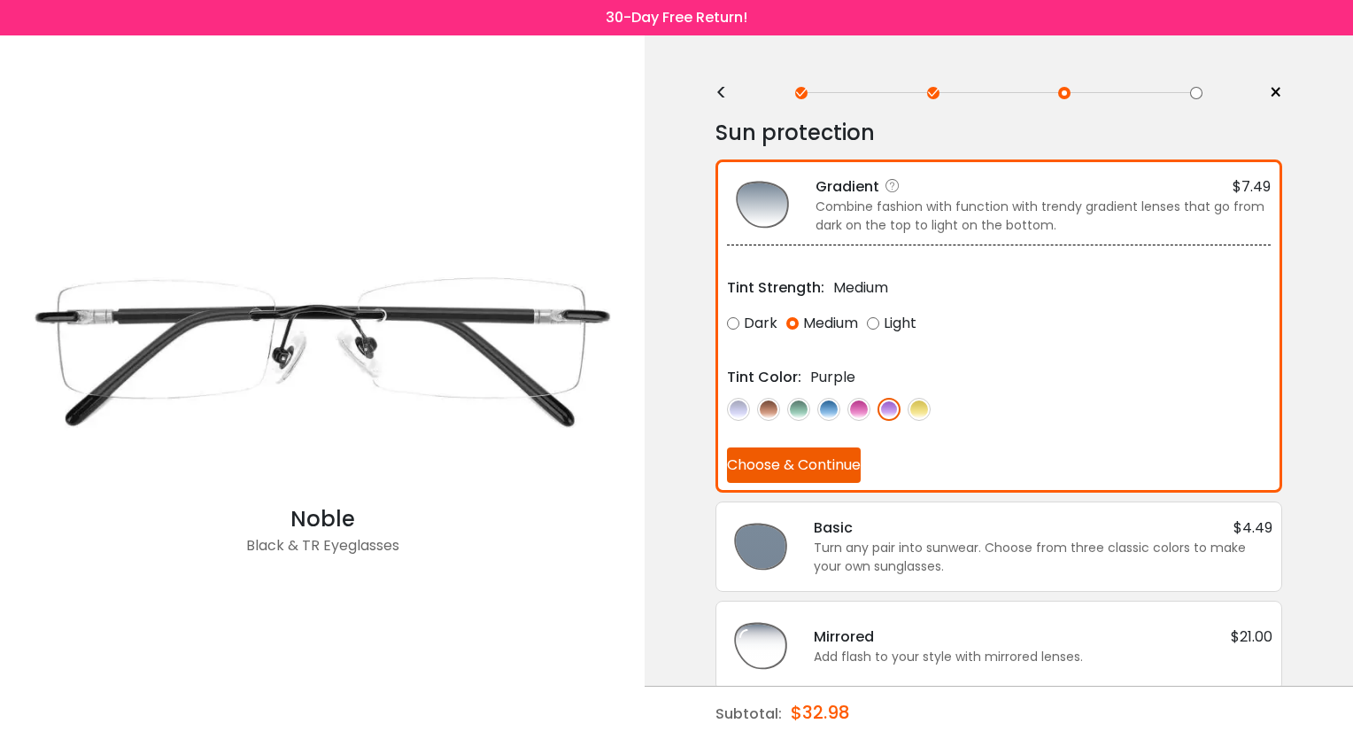
click at [837, 455] on button "Choose & Continue" at bounding box center [794, 464] width 134 height 35
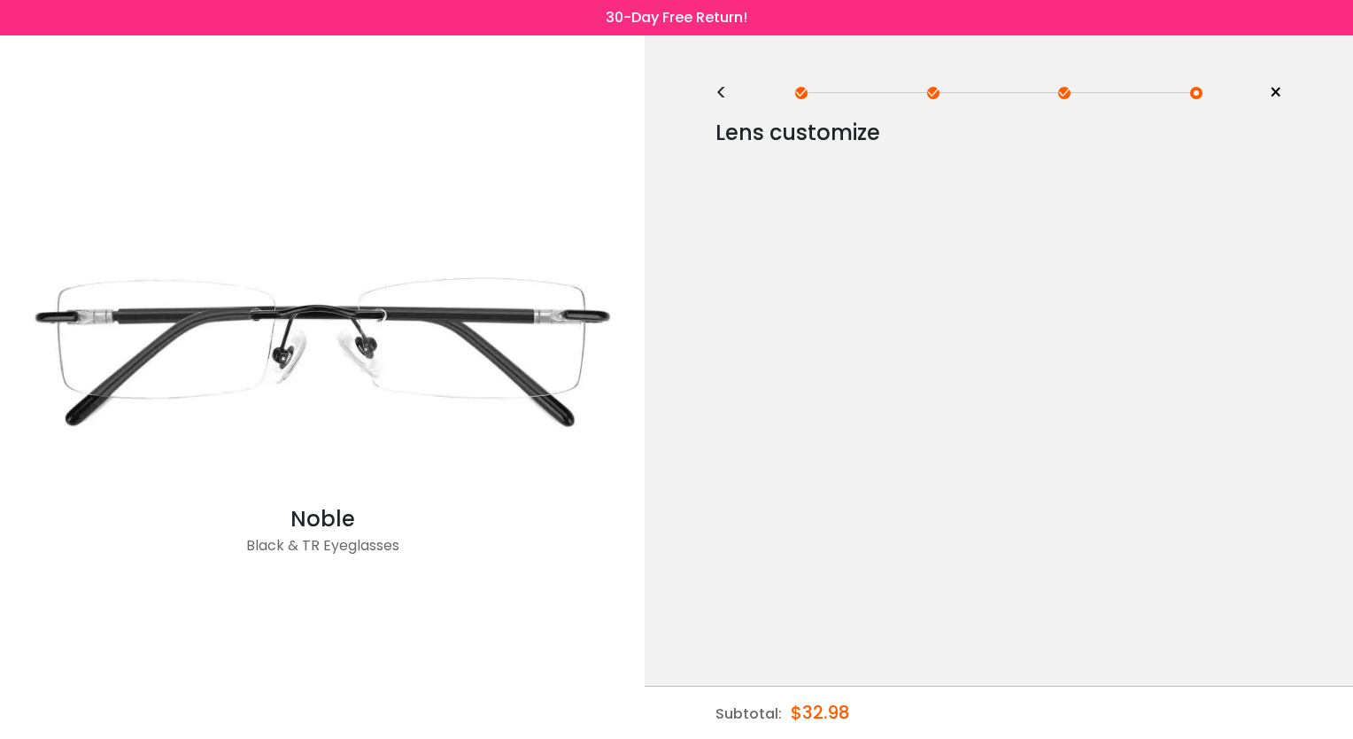
click at [719, 90] on div "<" at bounding box center [729, 93] width 27 height 14
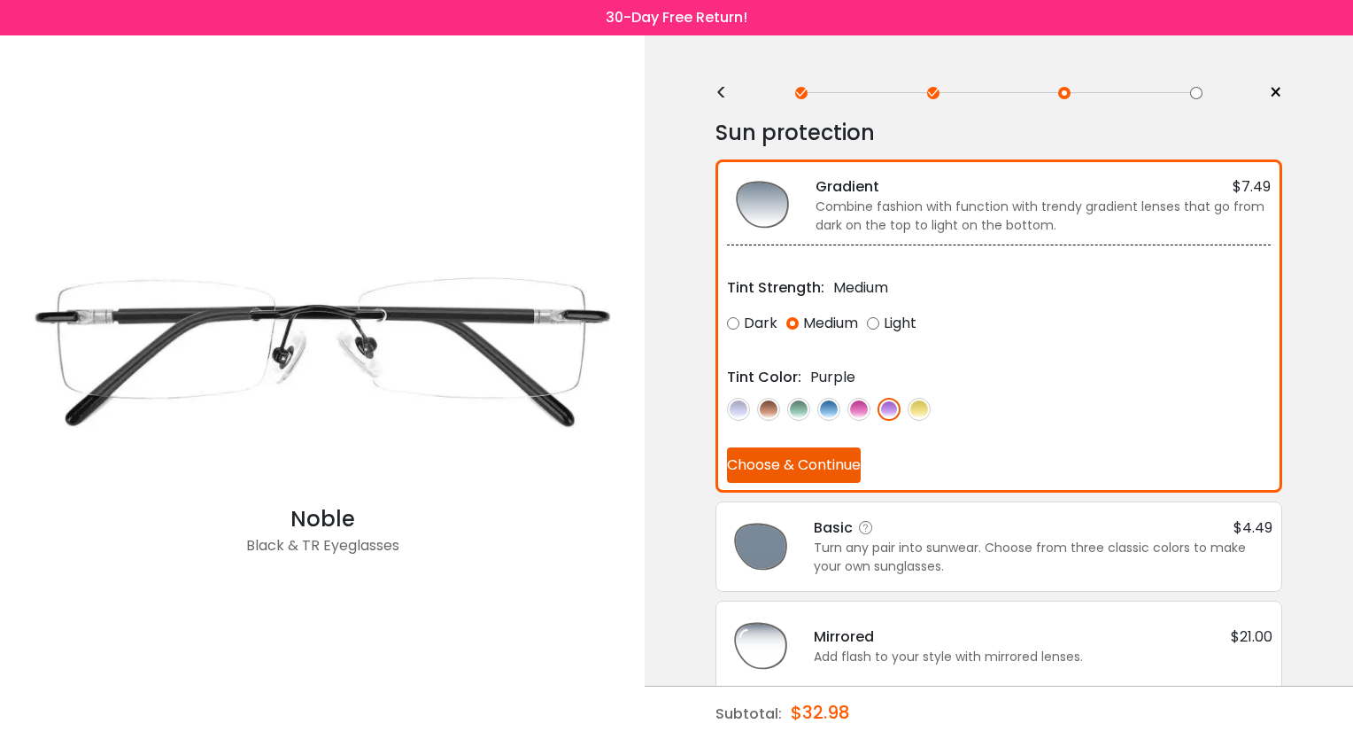
click at [913, 571] on div "Turn any pair into sunwear. Choose from three classic colors to make your own s…" at bounding box center [1043, 557] width 459 height 37
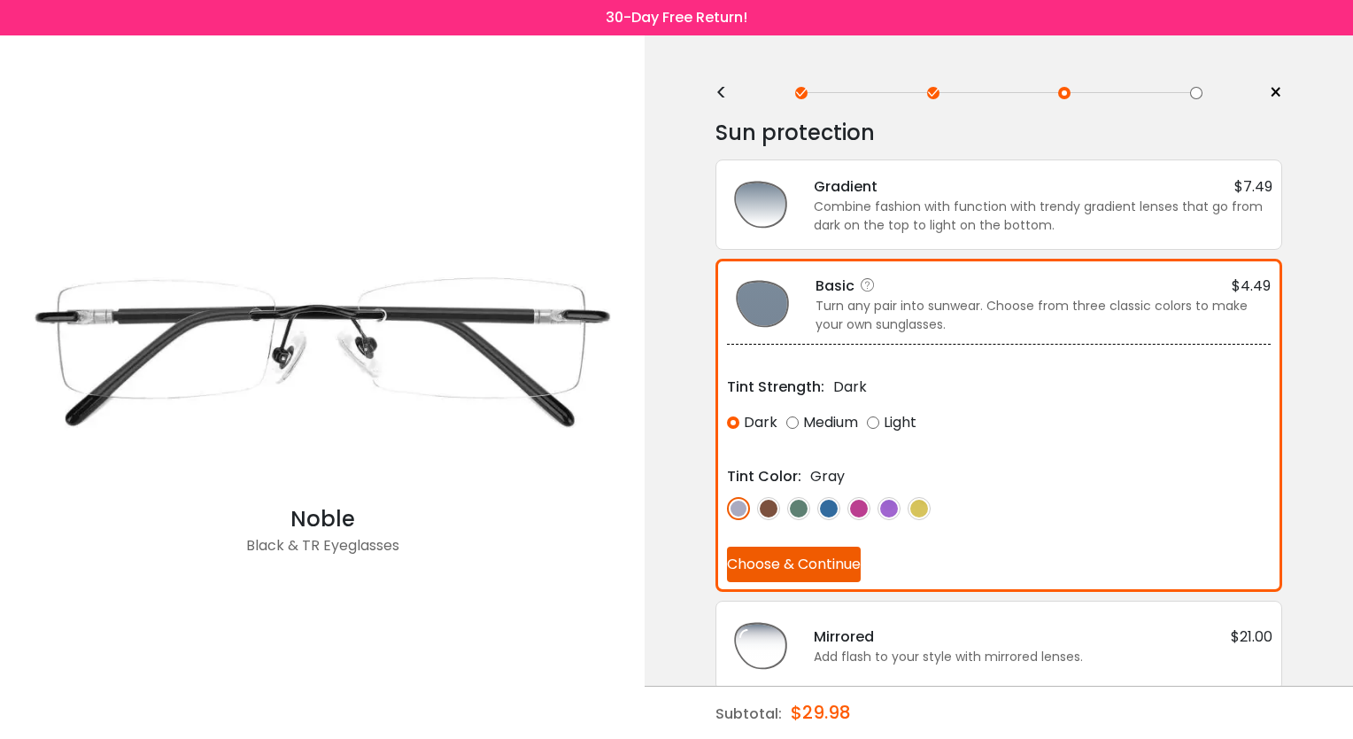
drag, startPoint x: 814, startPoint y: 416, endPoint x: 797, endPoint y: 418, distance: 16.9
click at [797, 418] on div "Medium" at bounding box center [823, 423] width 72 height 32
click at [862, 497] on img at bounding box center [859, 508] width 23 height 23
click at [821, 504] on img at bounding box center [829, 508] width 23 height 23
click at [803, 505] on img at bounding box center [798, 508] width 23 height 23
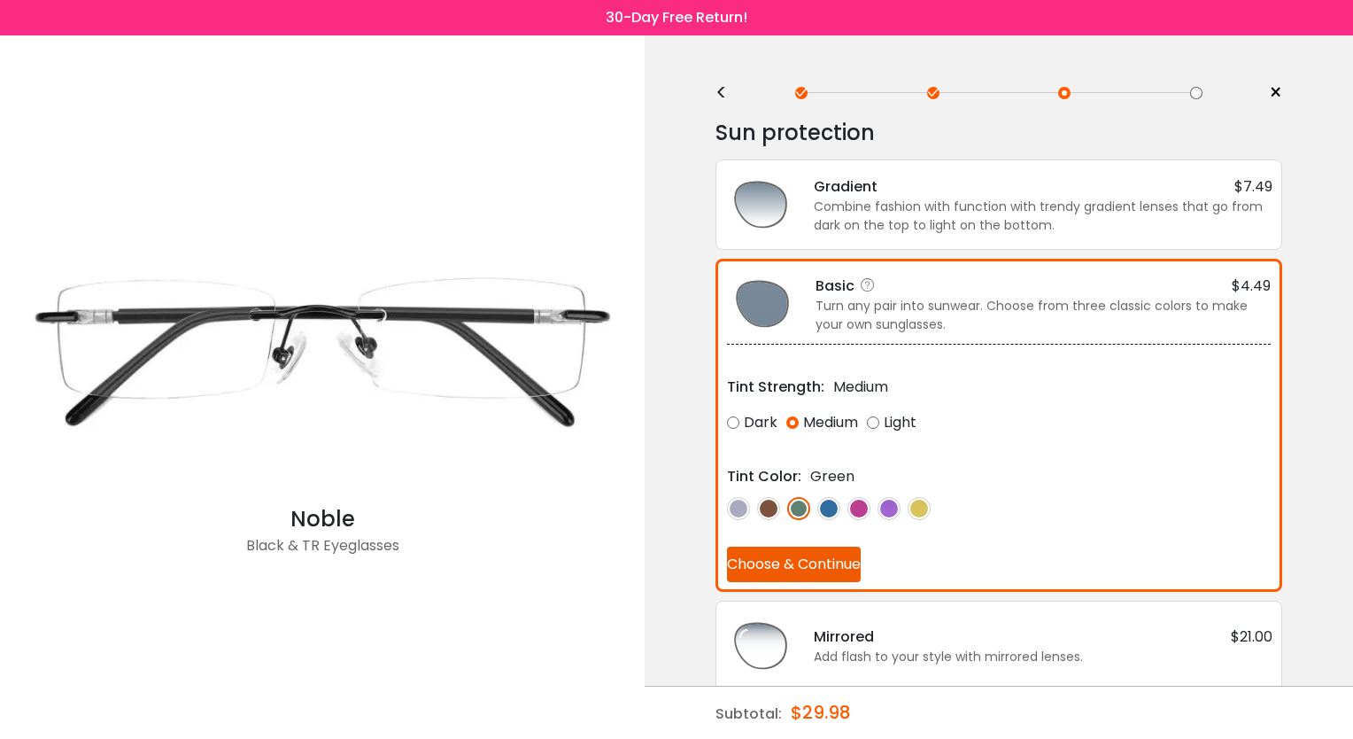
click at [893, 502] on img at bounding box center [889, 508] width 23 height 23
click at [857, 528] on div "Tint Strength: Medium Dark Medium Light Tint Color: Purple" at bounding box center [999, 463] width 544 height 238
click at [813, 577] on button "Choose & Continue" at bounding box center [794, 563] width 134 height 35
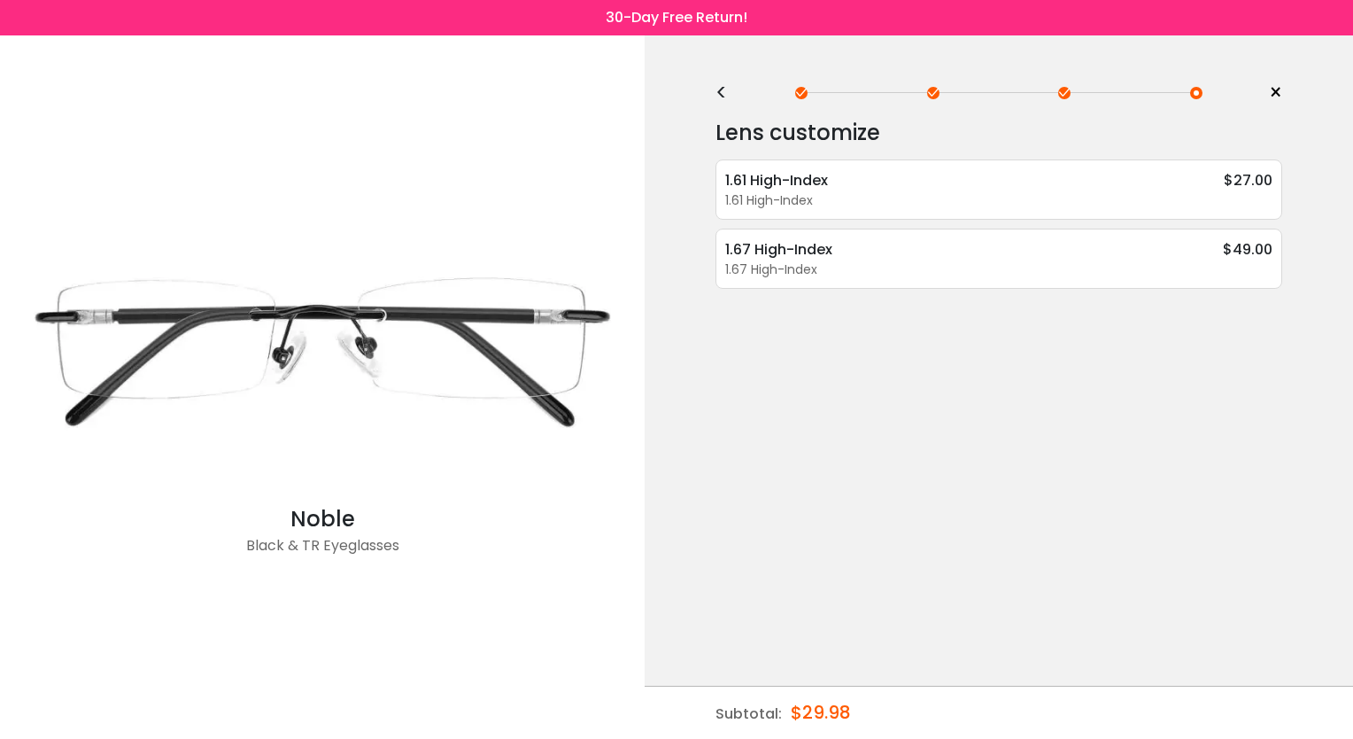
click at [721, 90] on div "<" at bounding box center [729, 93] width 27 height 14
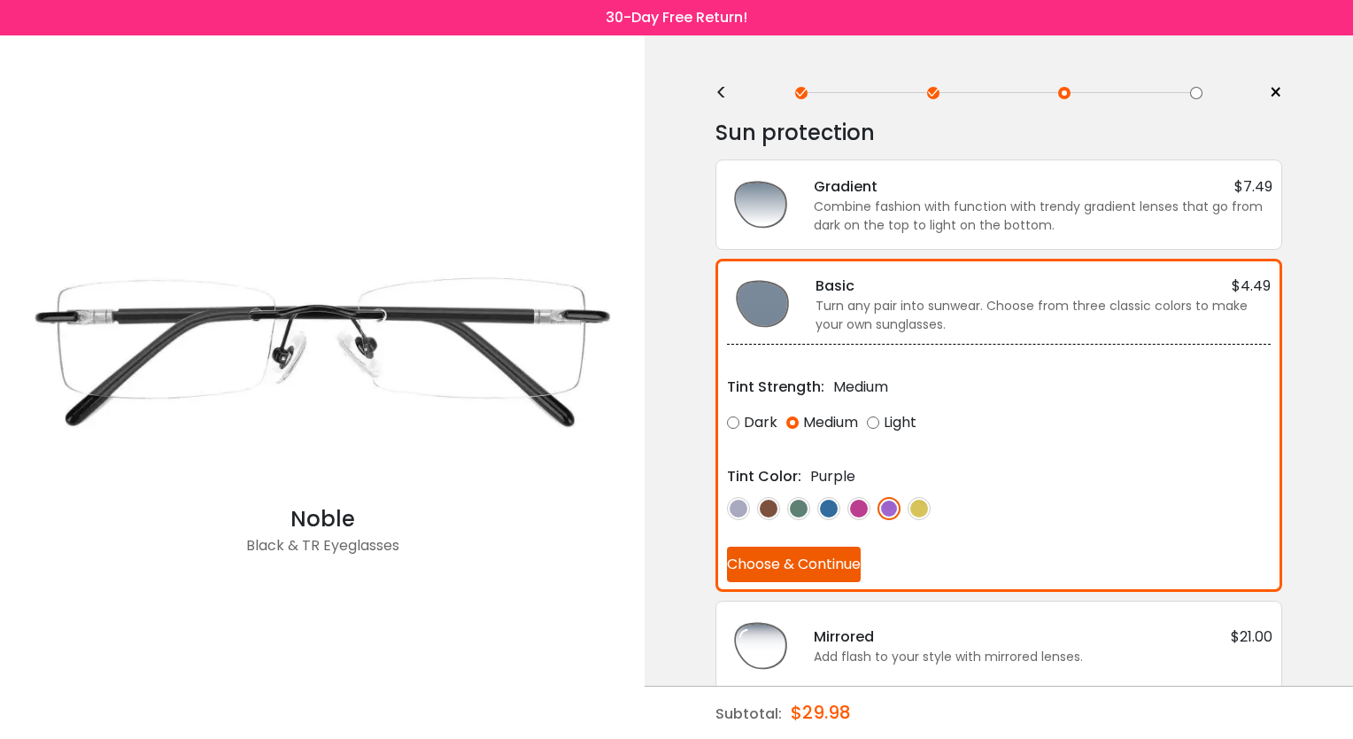
click at [721, 90] on div "<" at bounding box center [729, 93] width 27 height 14
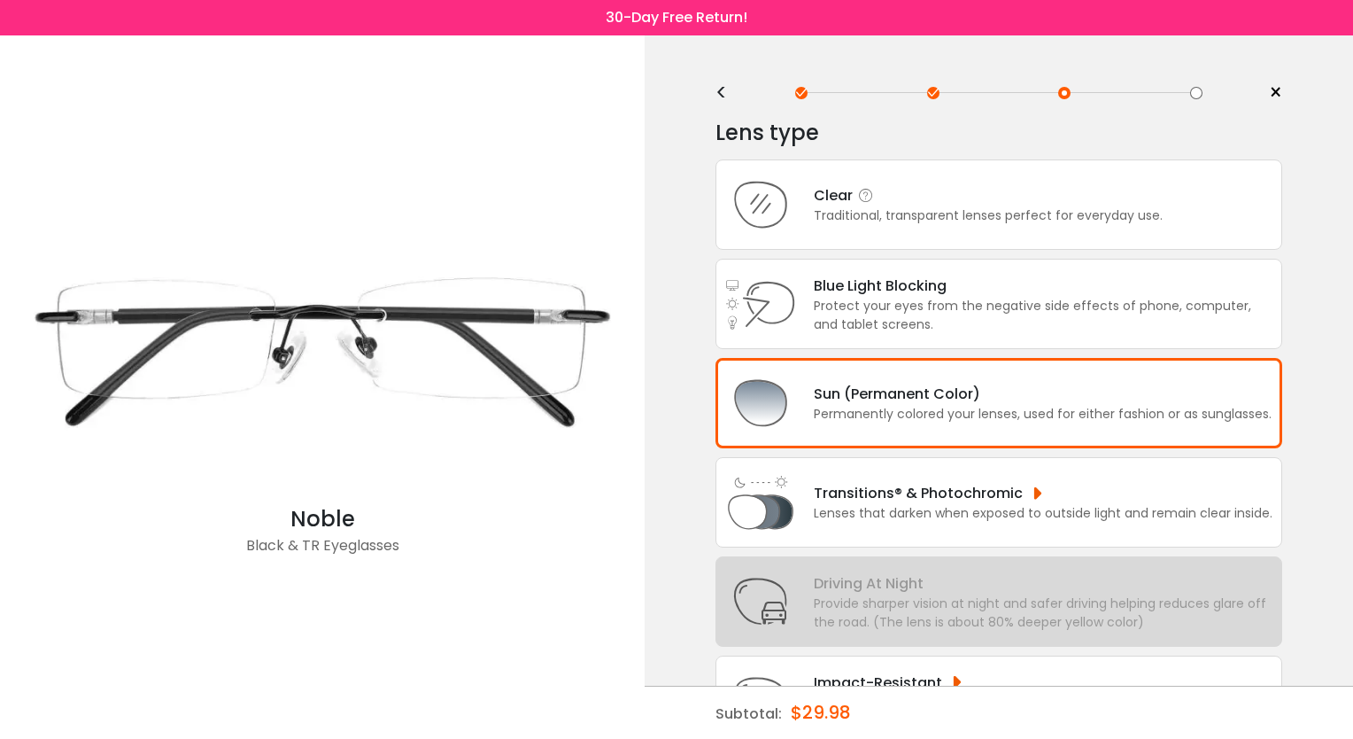
click at [878, 184] on div "Clear" at bounding box center [988, 195] width 349 height 22
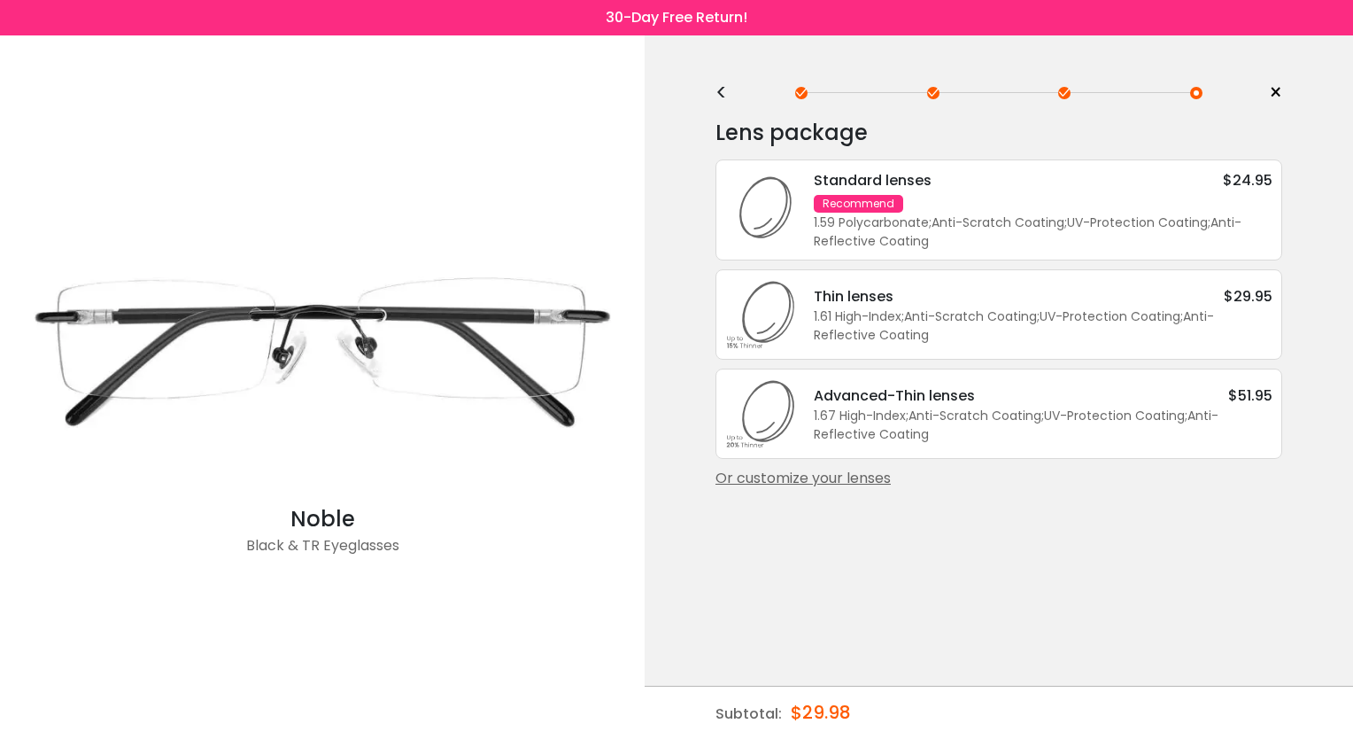
click at [841, 474] on div "Or customize your lenses" at bounding box center [999, 478] width 567 height 21
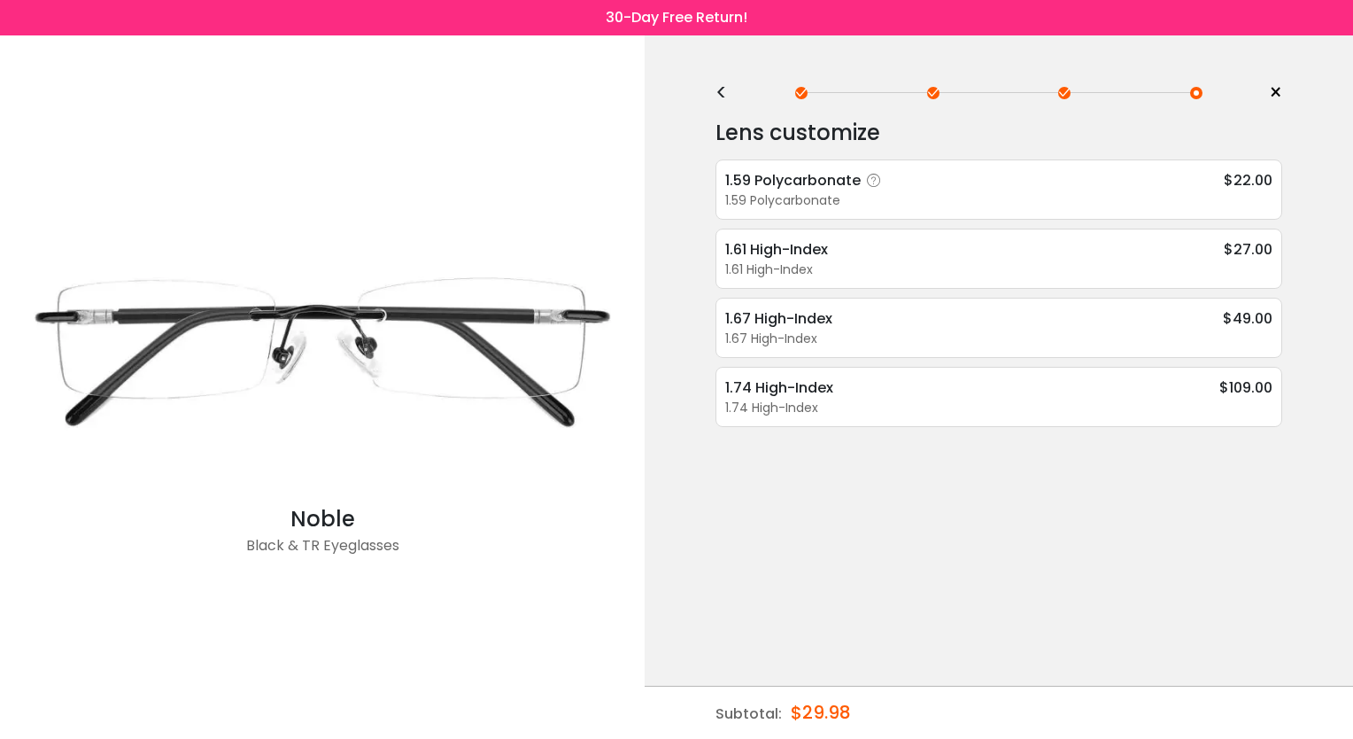
click at [970, 178] on div "1.59 Polycarbonate $22.00" at bounding box center [998, 180] width 547 height 22
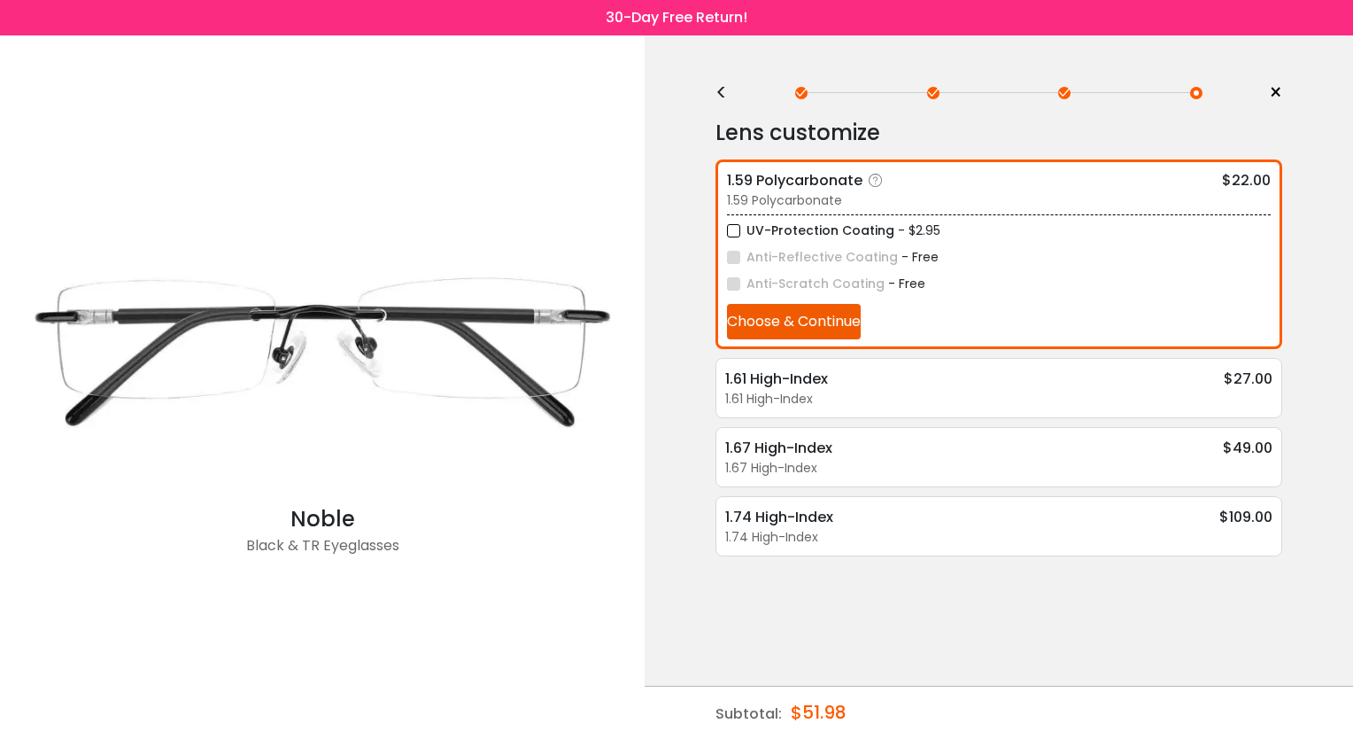
click at [801, 316] on button "Choose & Continue" at bounding box center [794, 321] width 134 height 35
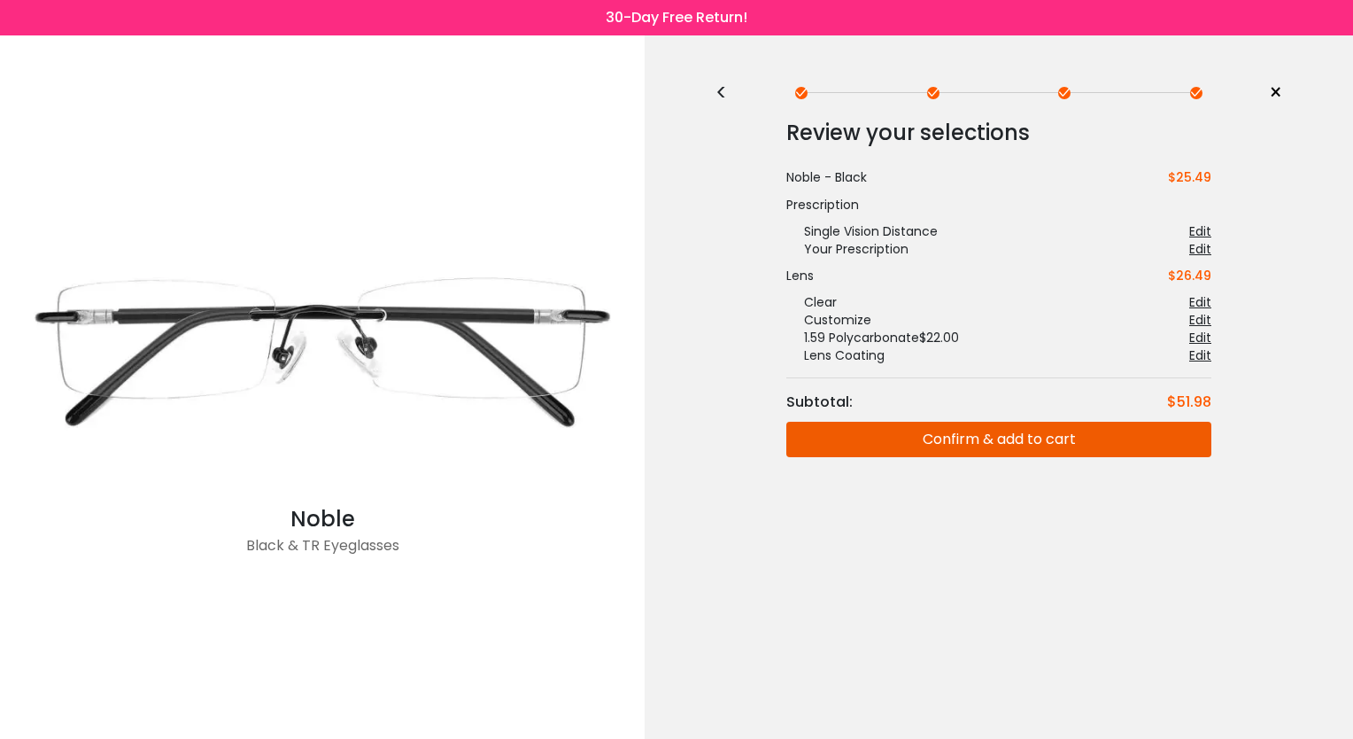
click at [931, 430] on button "Confirm & add to cart" at bounding box center [999, 439] width 425 height 35
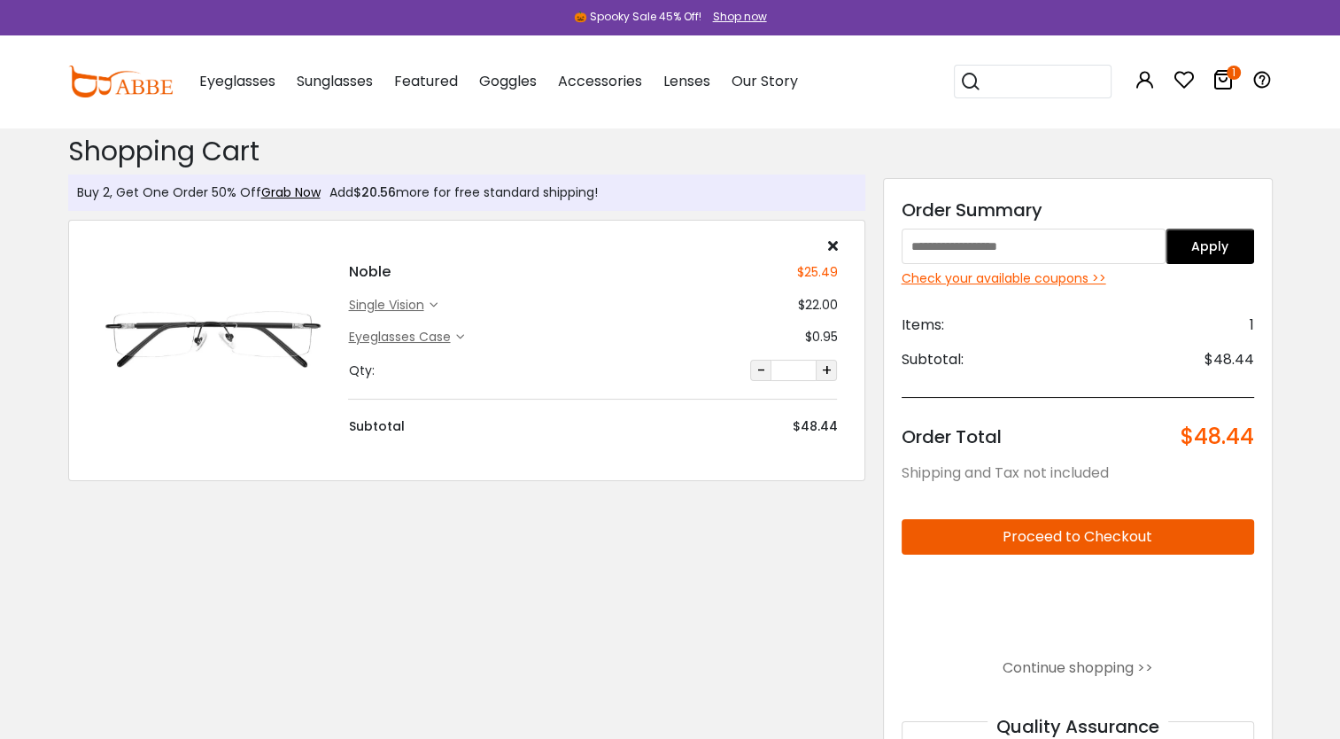
click at [956, 274] on div "Check your available coupons >>" at bounding box center [1078, 278] width 353 height 19
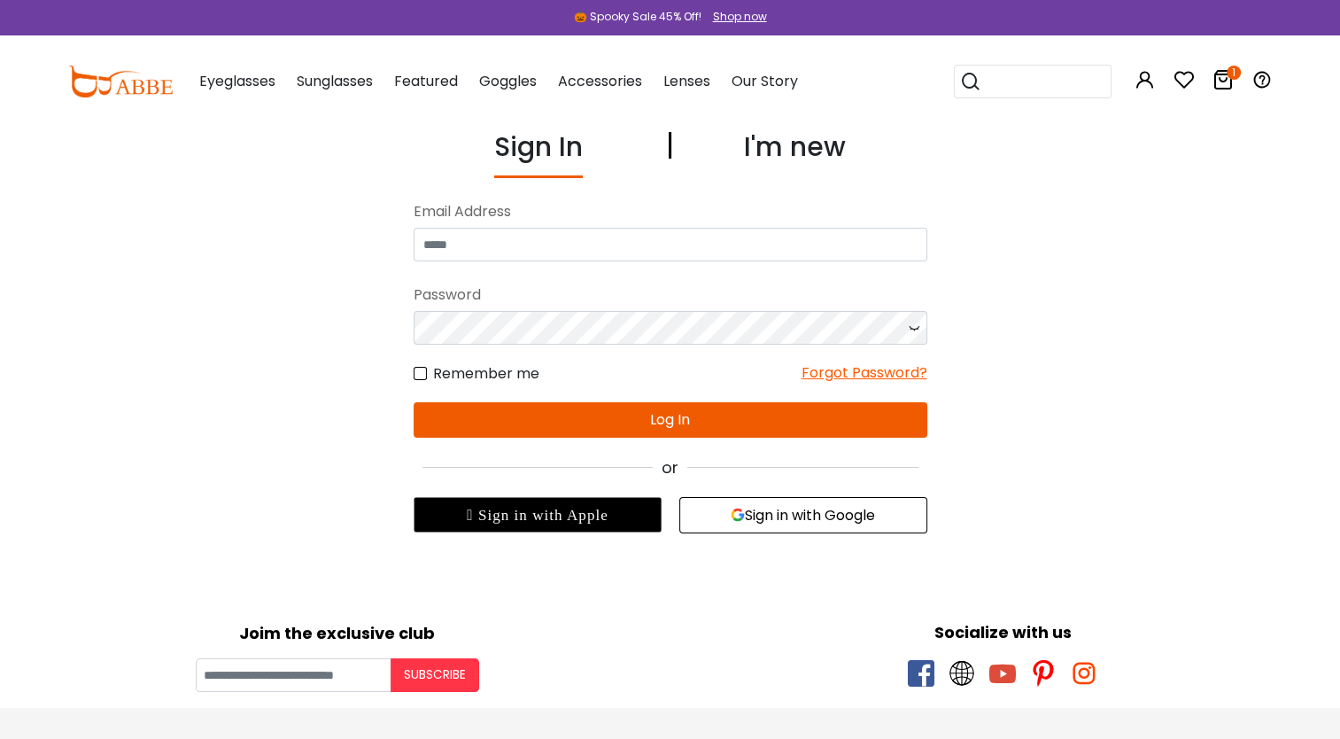
click at [150, 79] on img at bounding box center [120, 82] width 105 height 32
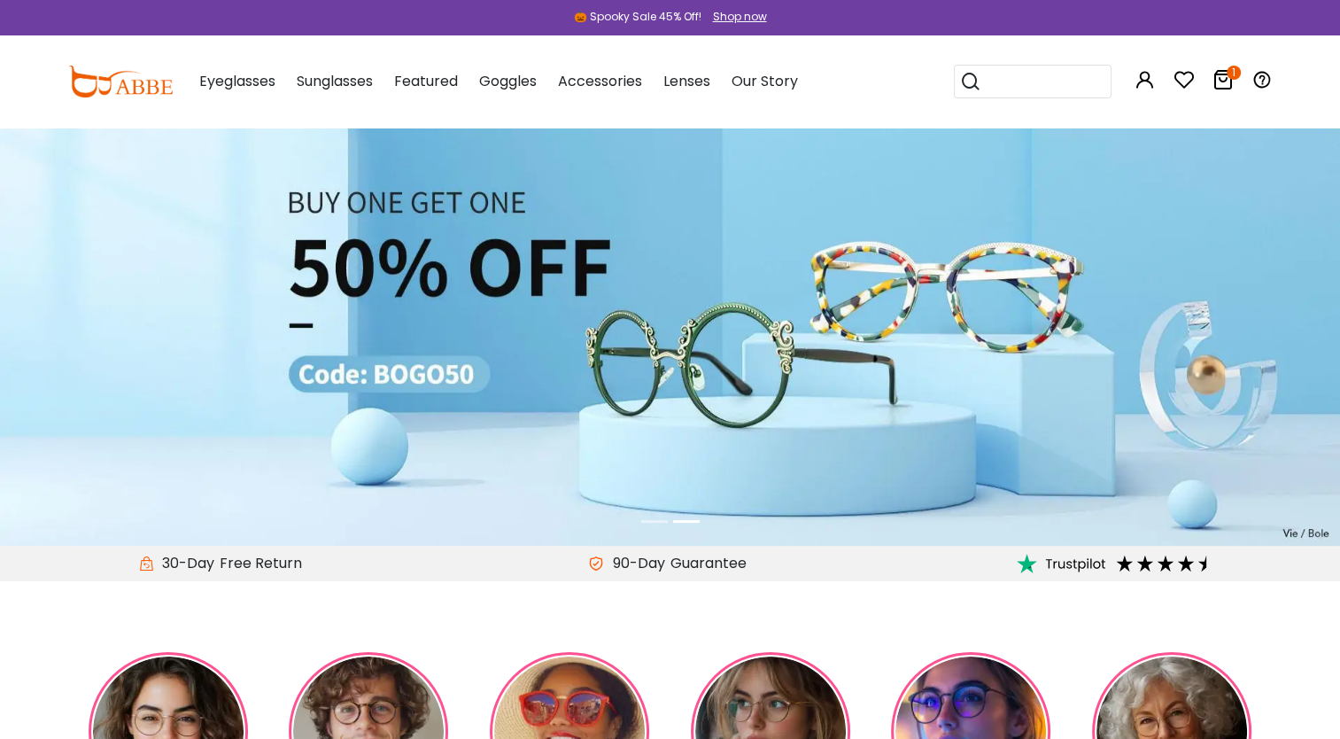
click at [1222, 89] on icon at bounding box center [1223, 79] width 21 height 21
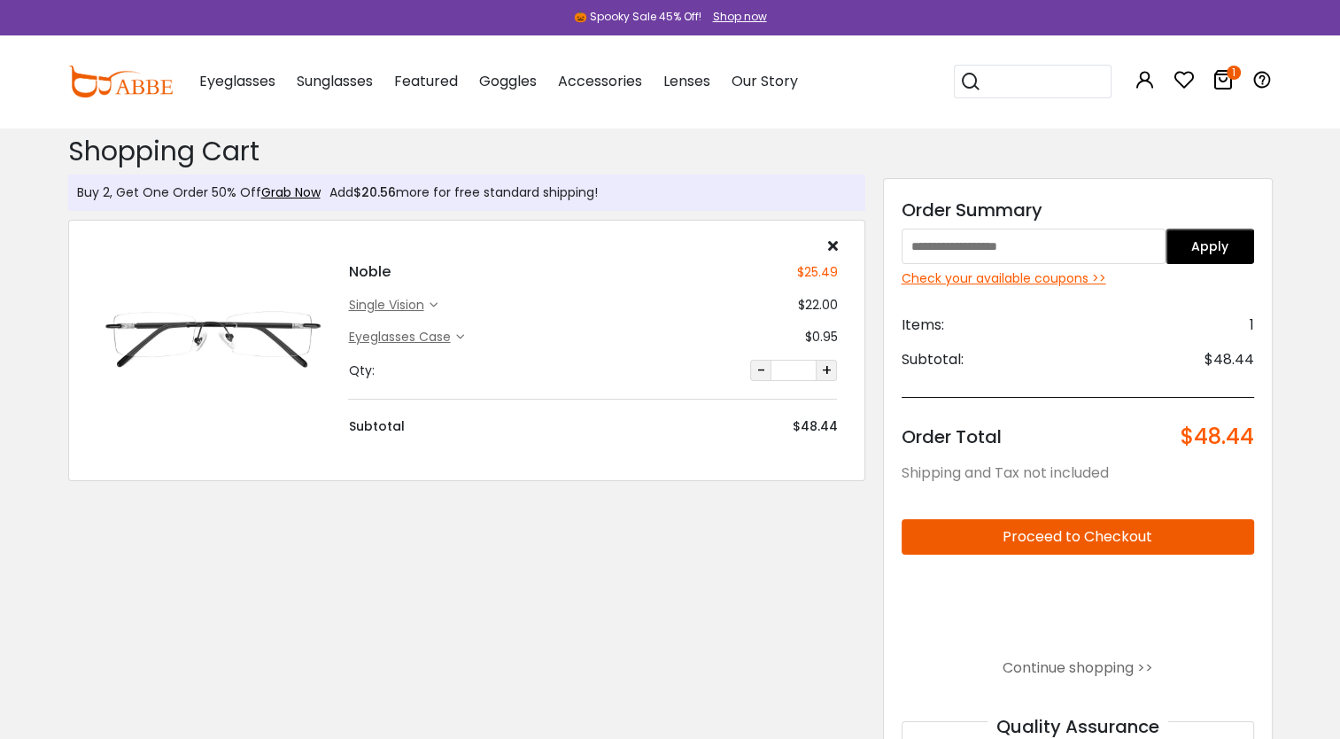
click at [1089, 246] on input "text" at bounding box center [1034, 246] width 265 height 35
type input "*******"
click at [1207, 248] on button "Apply" at bounding box center [1210, 246] width 89 height 35
